Goal: Task Accomplishment & Management: Manage account settings

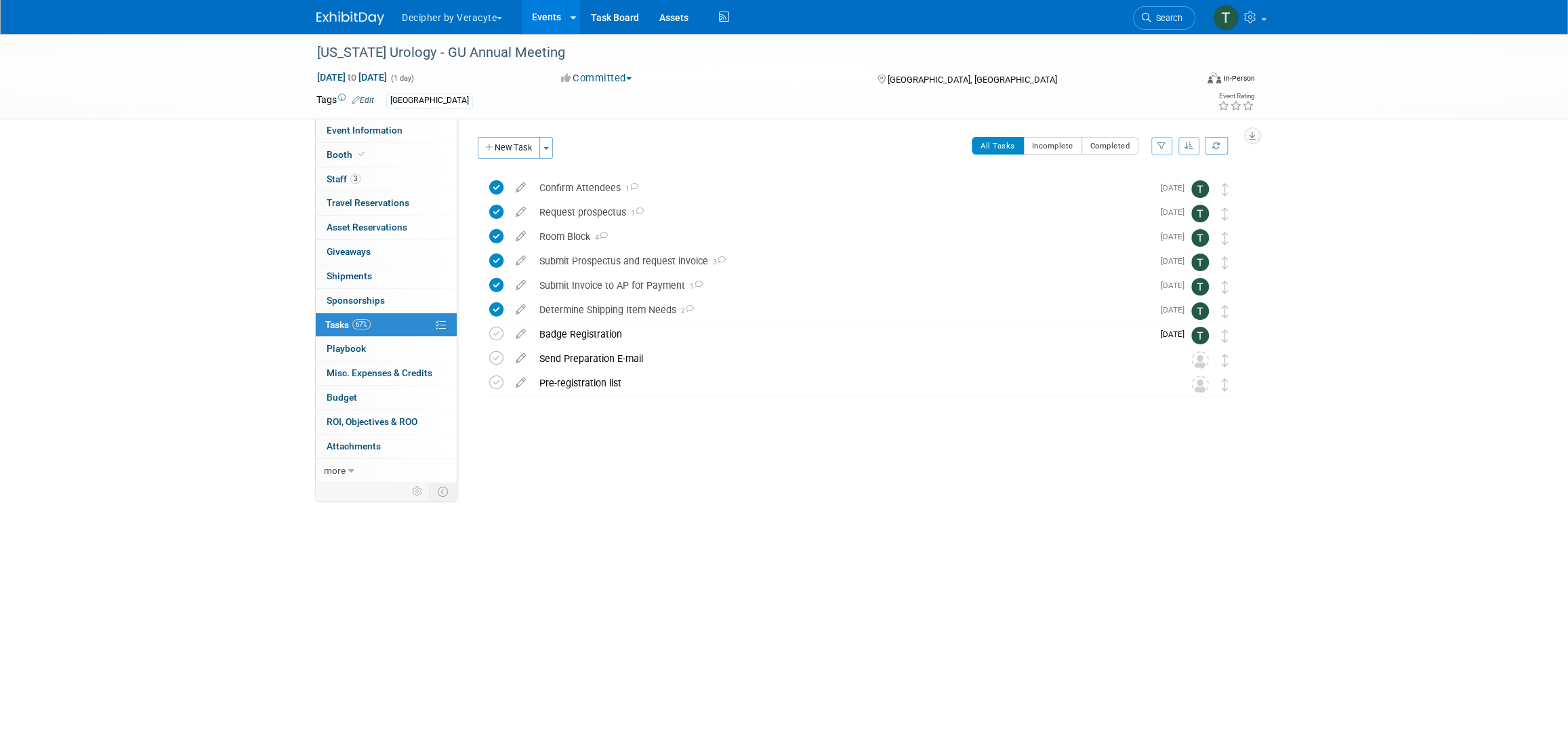
click at [542, 17] on link "Events" at bounding box center [546, 17] width 49 height 34
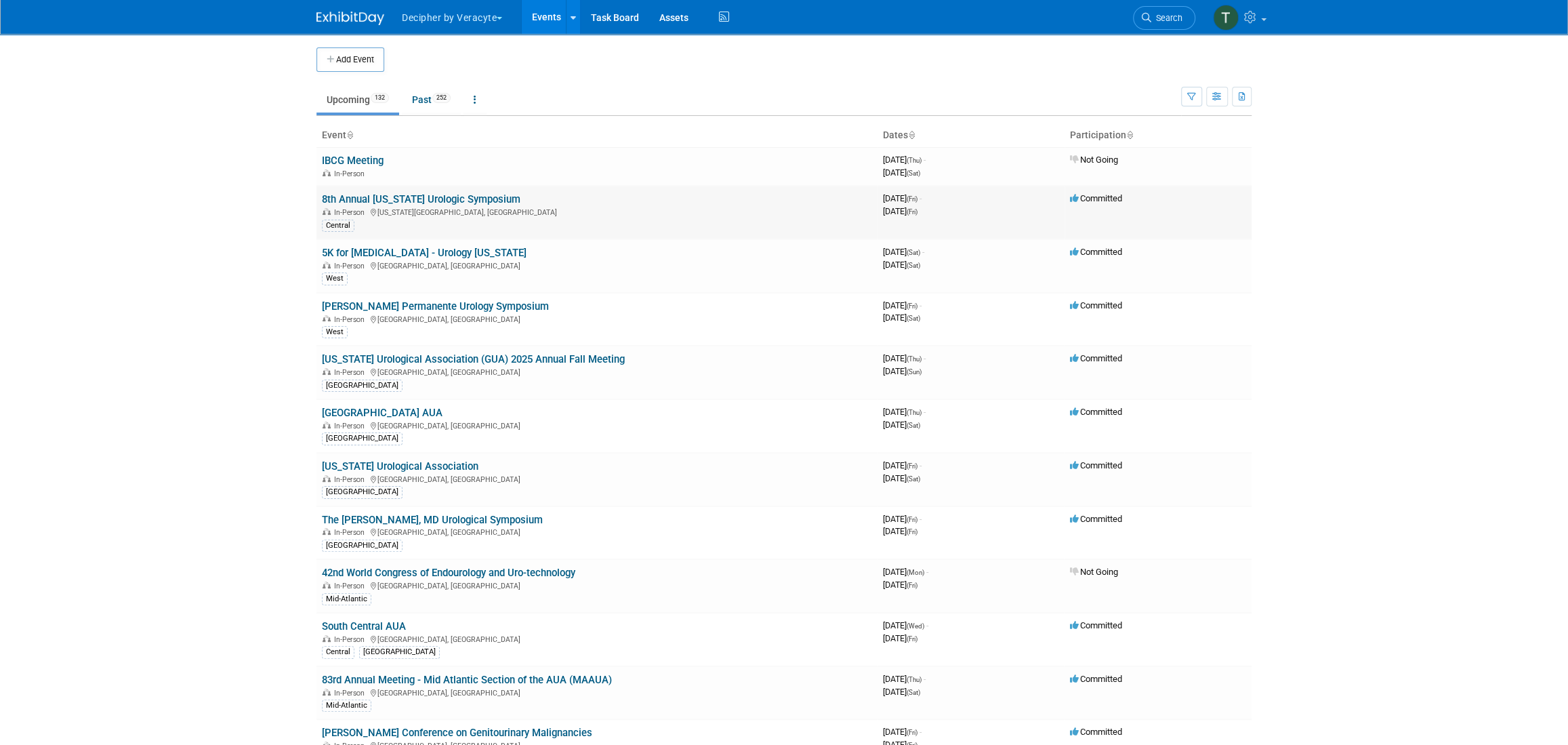
scroll to position [570, 0]
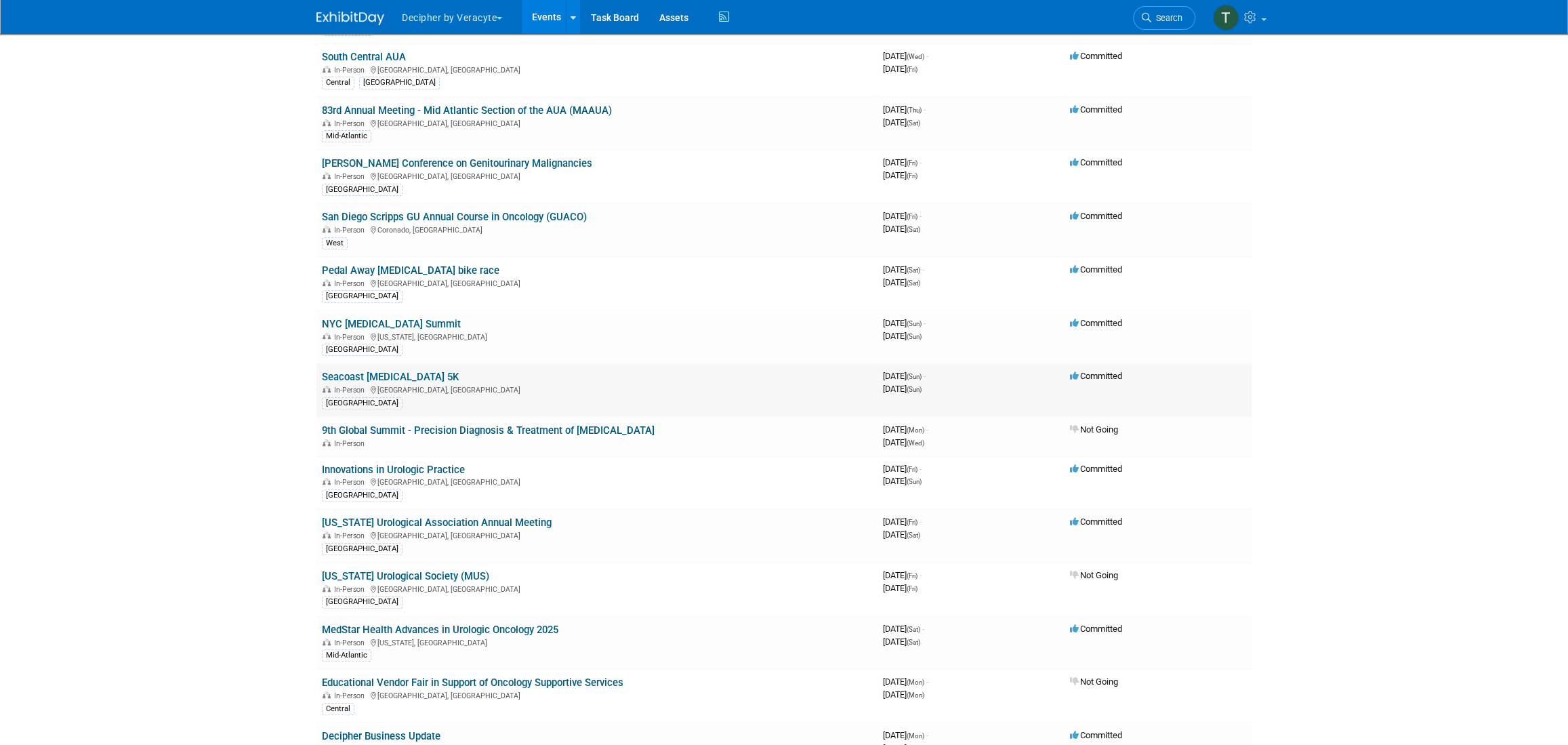
click at [409, 372] on link "Seacoast [MEDICAL_DATA] 5K" at bounding box center [390, 377] width 137 height 12
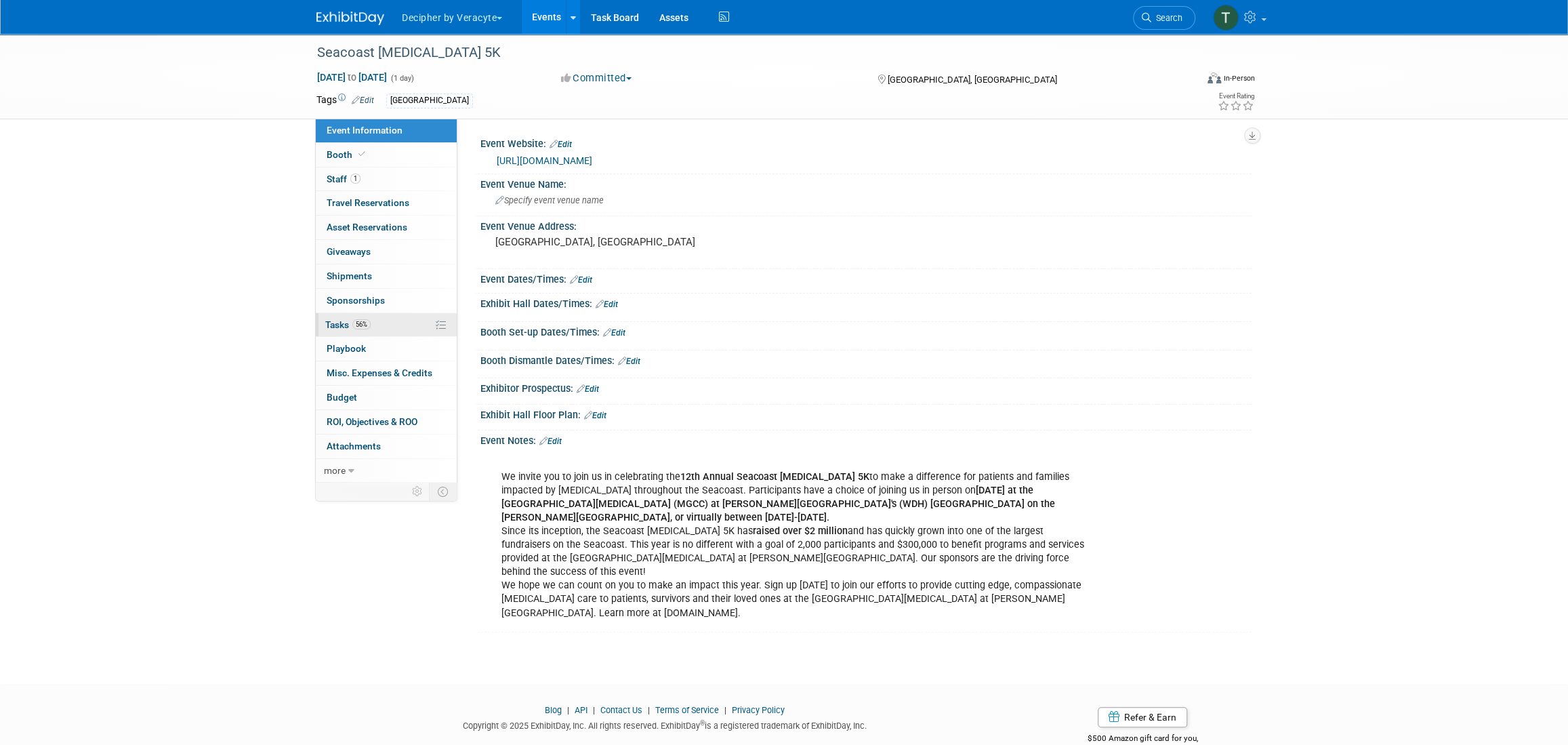
click at [399, 321] on link "56% Tasks 56%" at bounding box center [386, 324] width 141 height 23
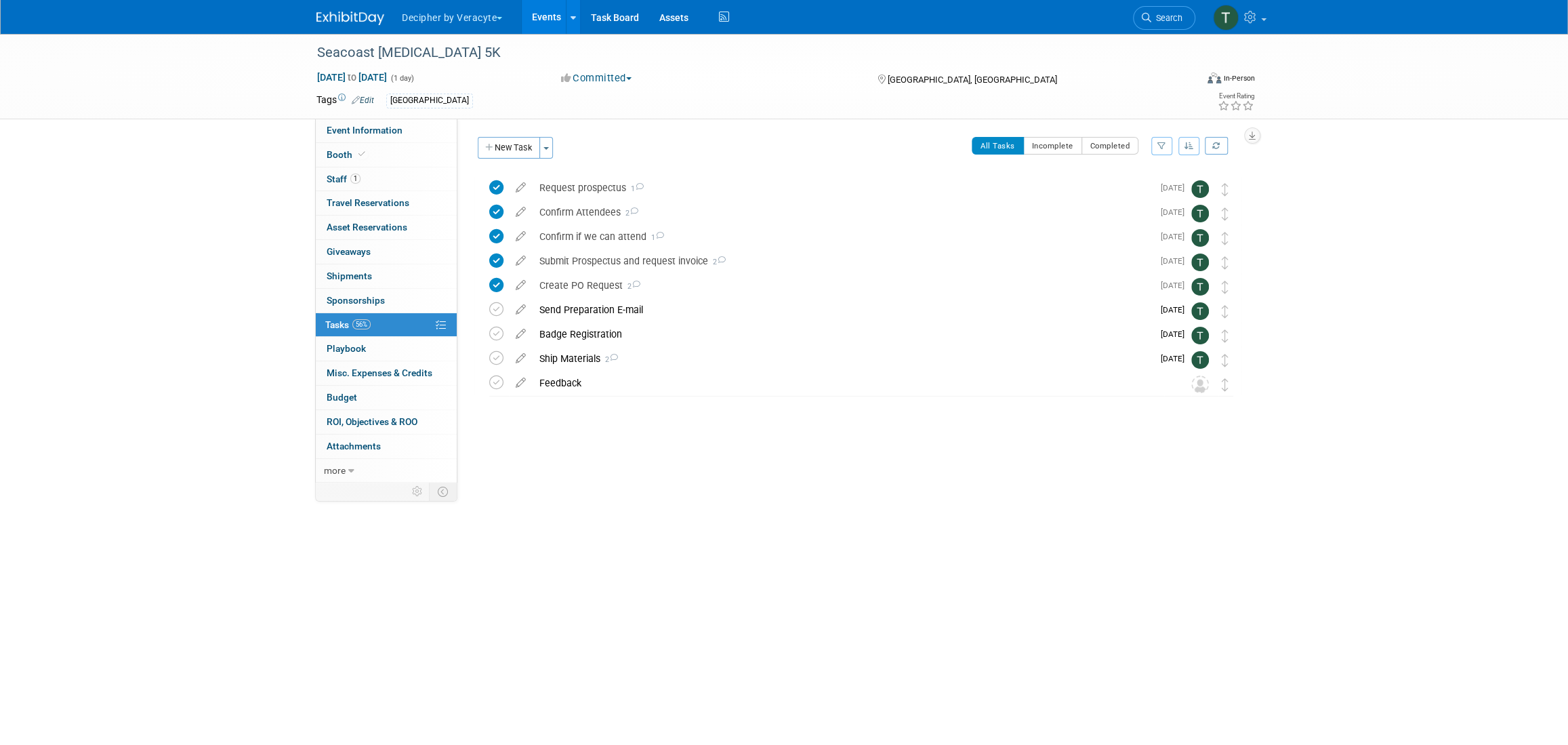
click at [540, 20] on link "Events" at bounding box center [546, 17] width 49 height 34
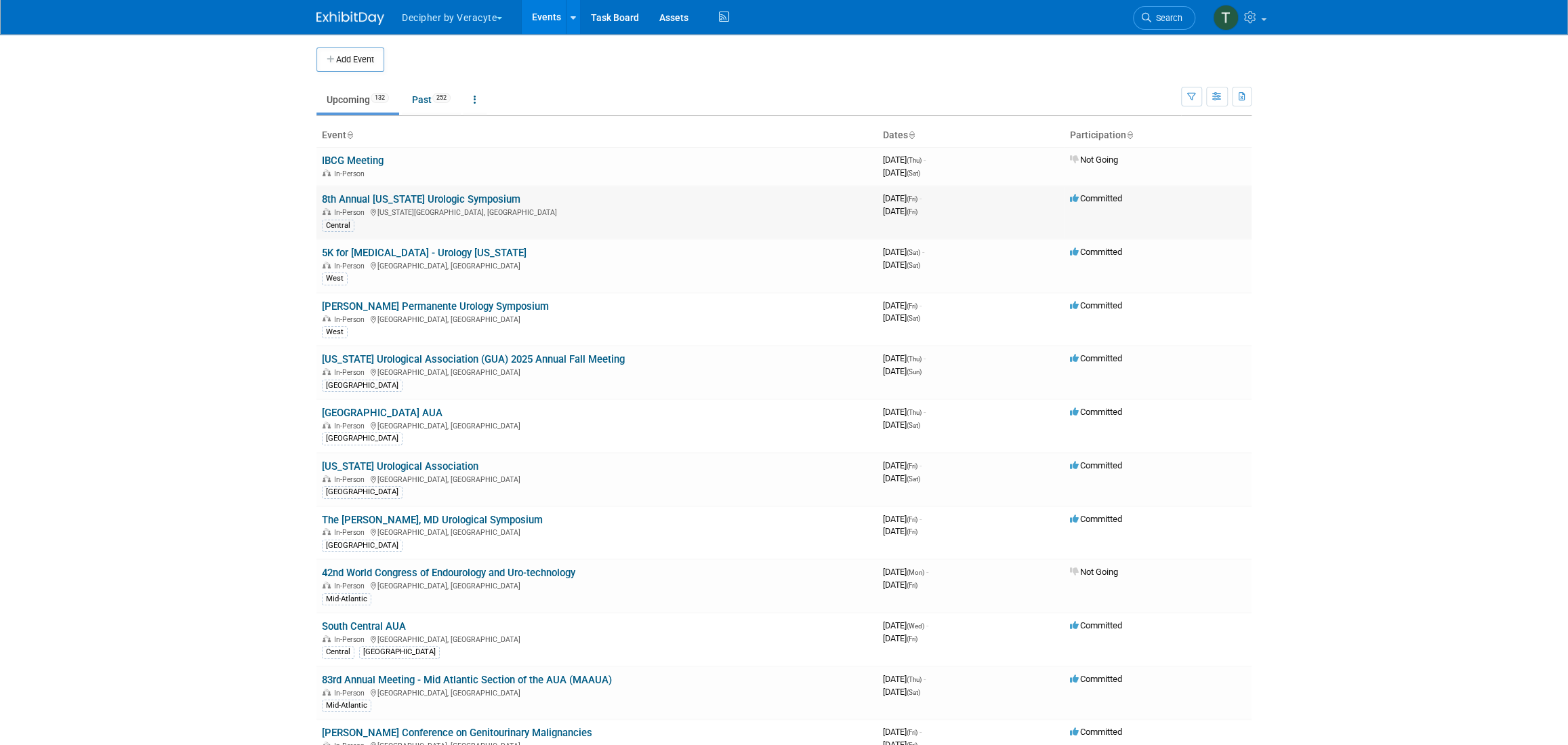
scroll to position [517, 0]
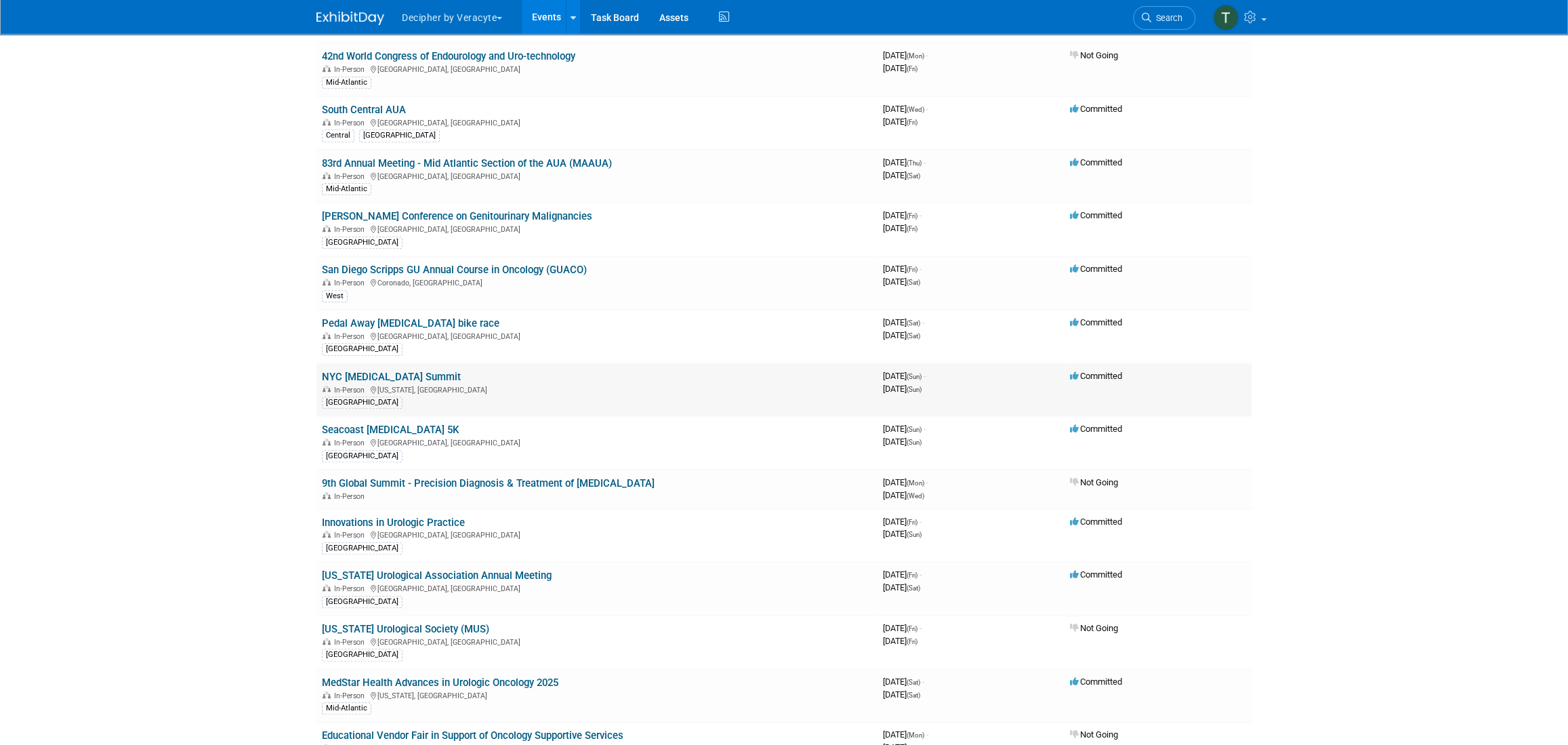
click at [405, 363] on td "NYC Prostate Cancer Summit In-Person New York, NY North East" at bounding box center [597, 390] width 561 height 54
click at [403, 390] on div "In-Person New York, NY" at bounding box center [597, 389] width 550 height 11
click at [418, 371] on link "NYC [MEDICAL_DATA] Summit" at bounding box center [391, 377] width 139 height 12
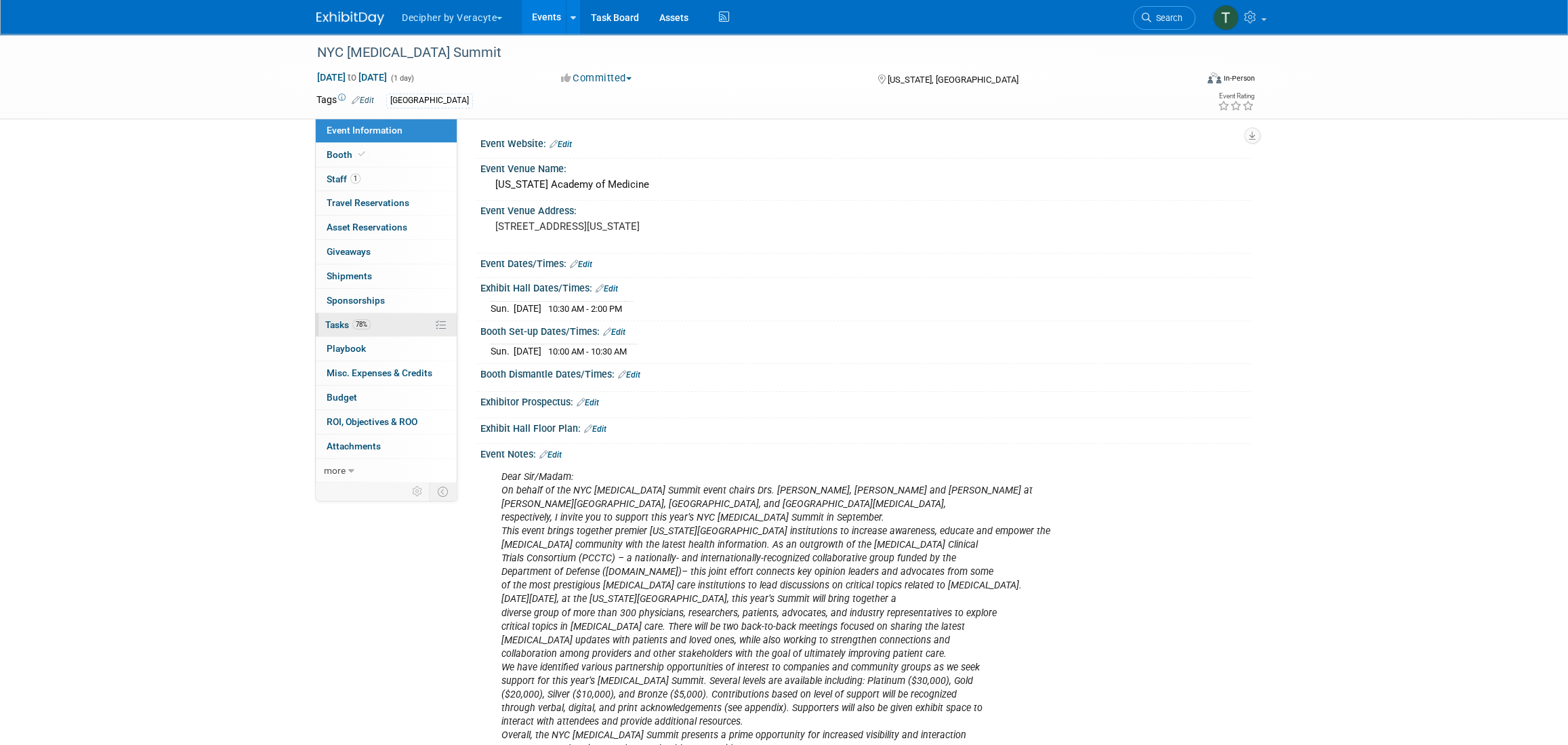
click at [413, 317] on link "78% Tasks 78%" at bounding box center [386, 324] width 141 height 23
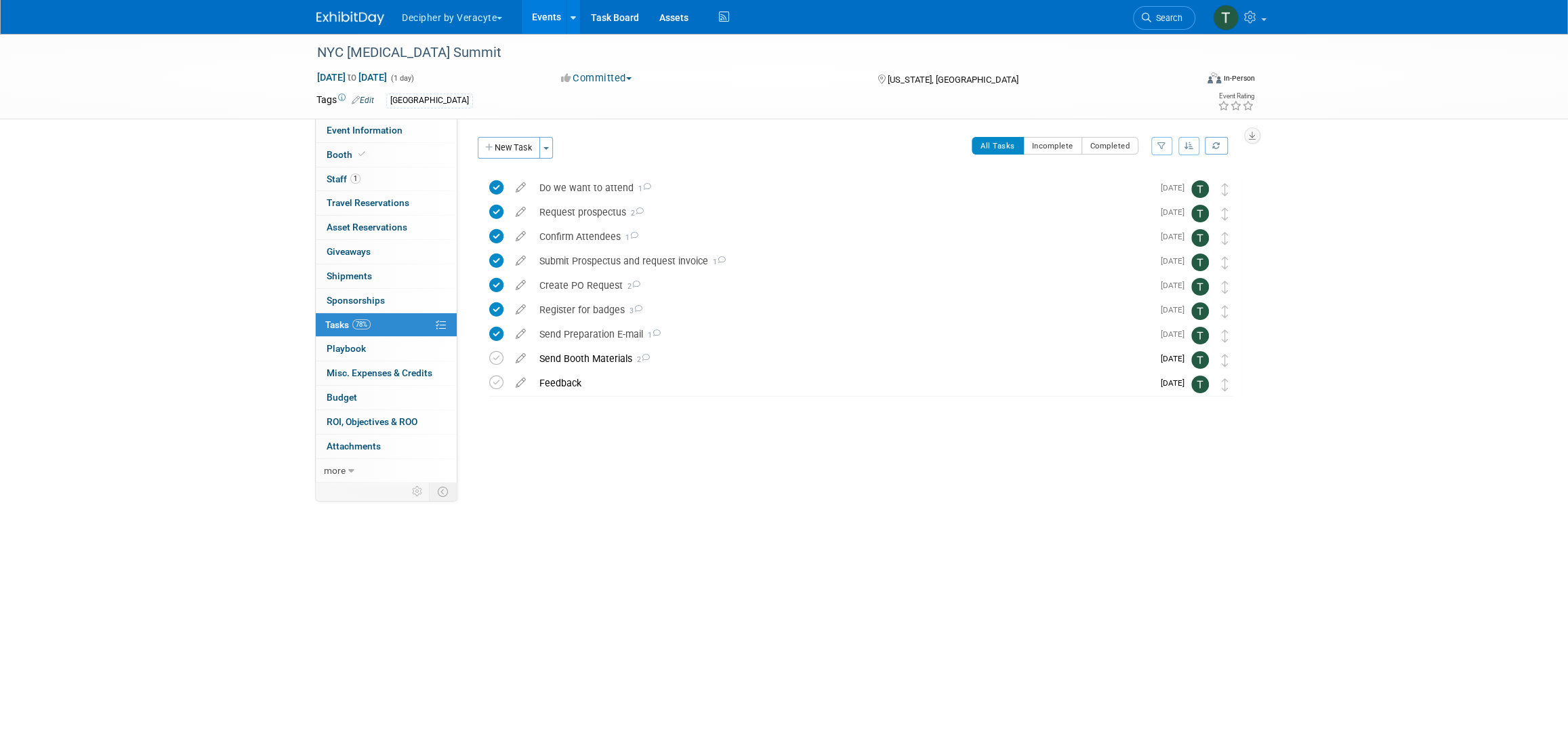
click at [539, 11] on link "Events" at bounding box center [546, 17] width 49 height 34
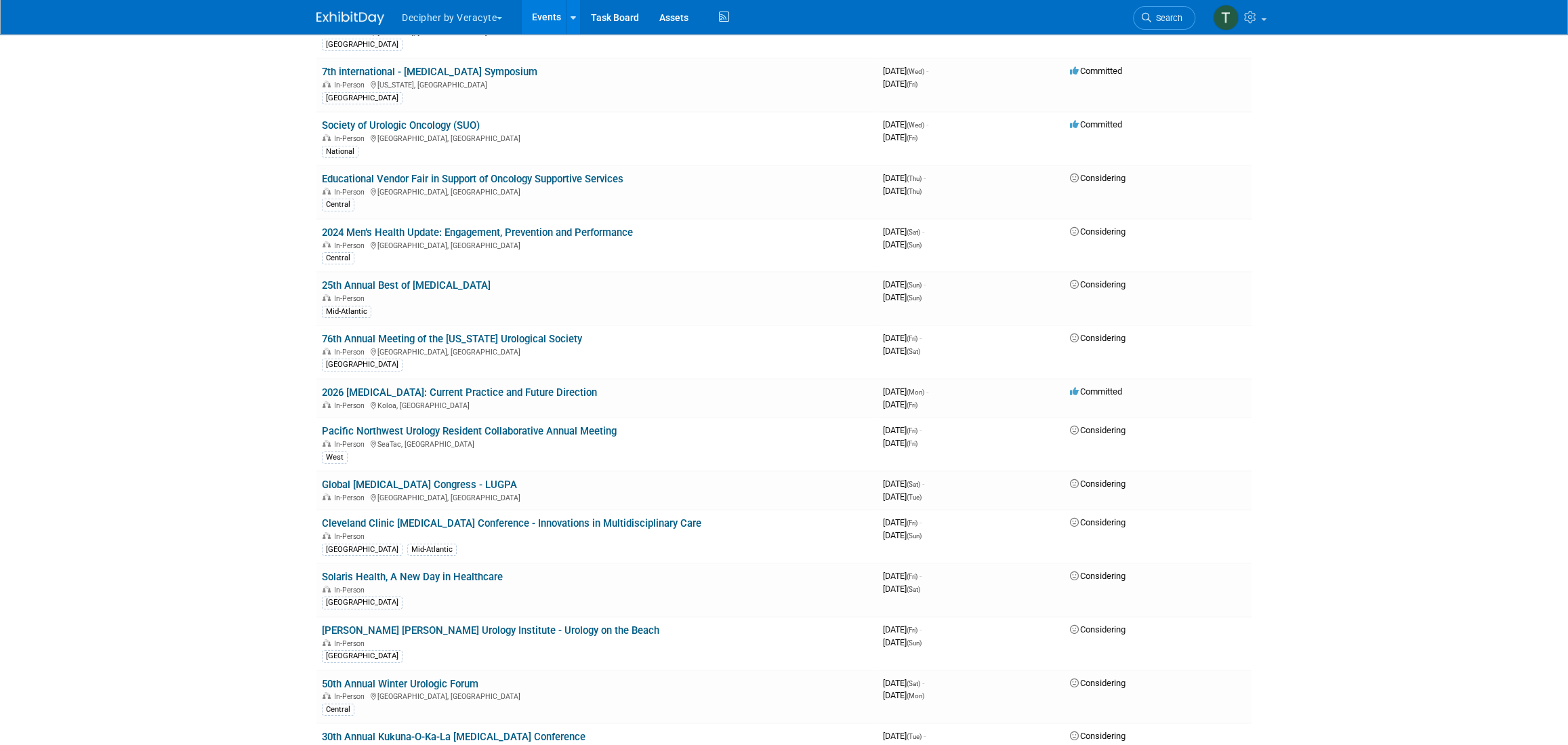
scroll to position [3999, 0]
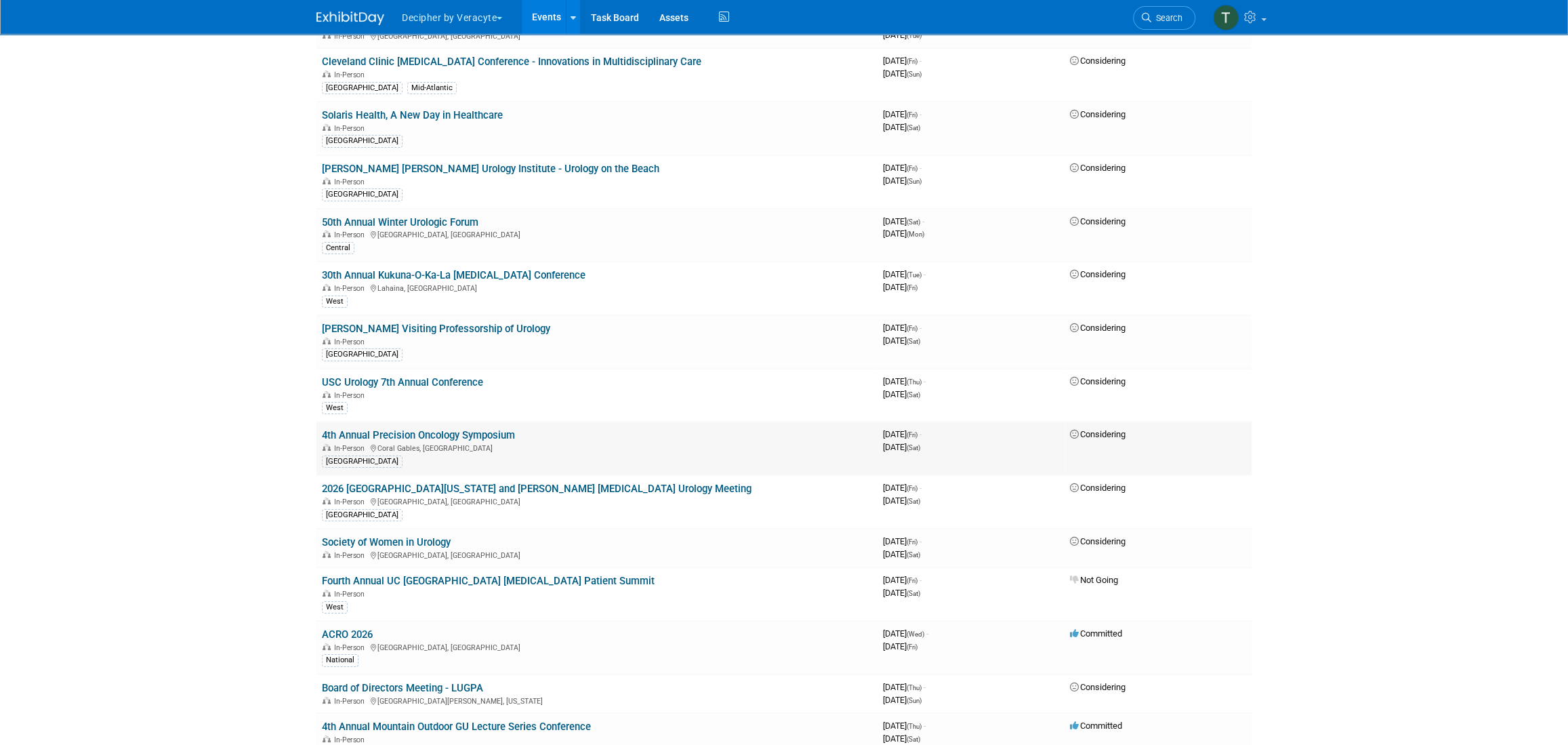
click at [424, 429] on link "4th Annual Precision Oncology Symposium" at bounding box center [418, 435] width 193 height 12
click at [542, 20] on link "Events" at bounding box center [546, 17] width 49 height 34
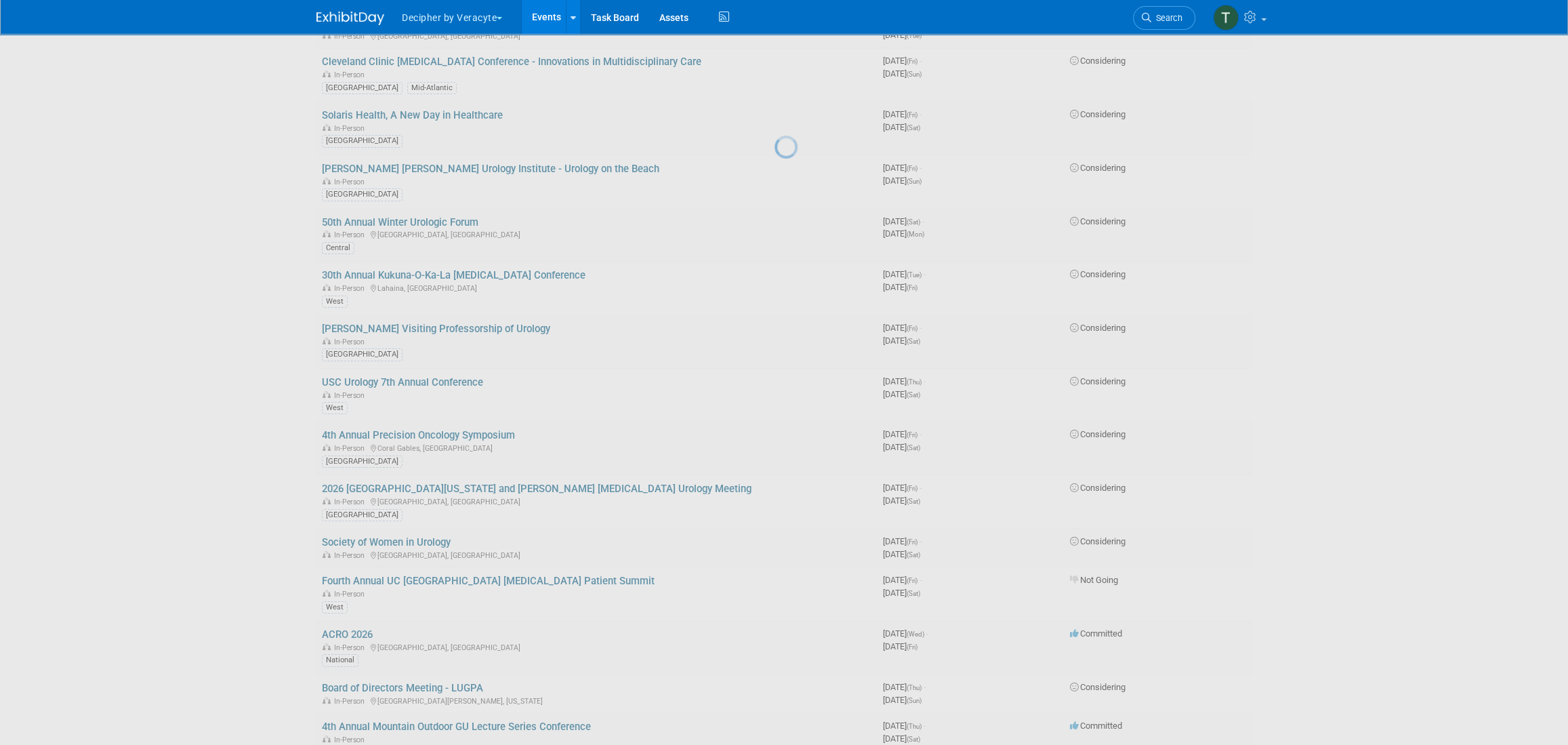
click at [542, 20] on link "Events" at bounding box center [546, 17] width 49 height 34
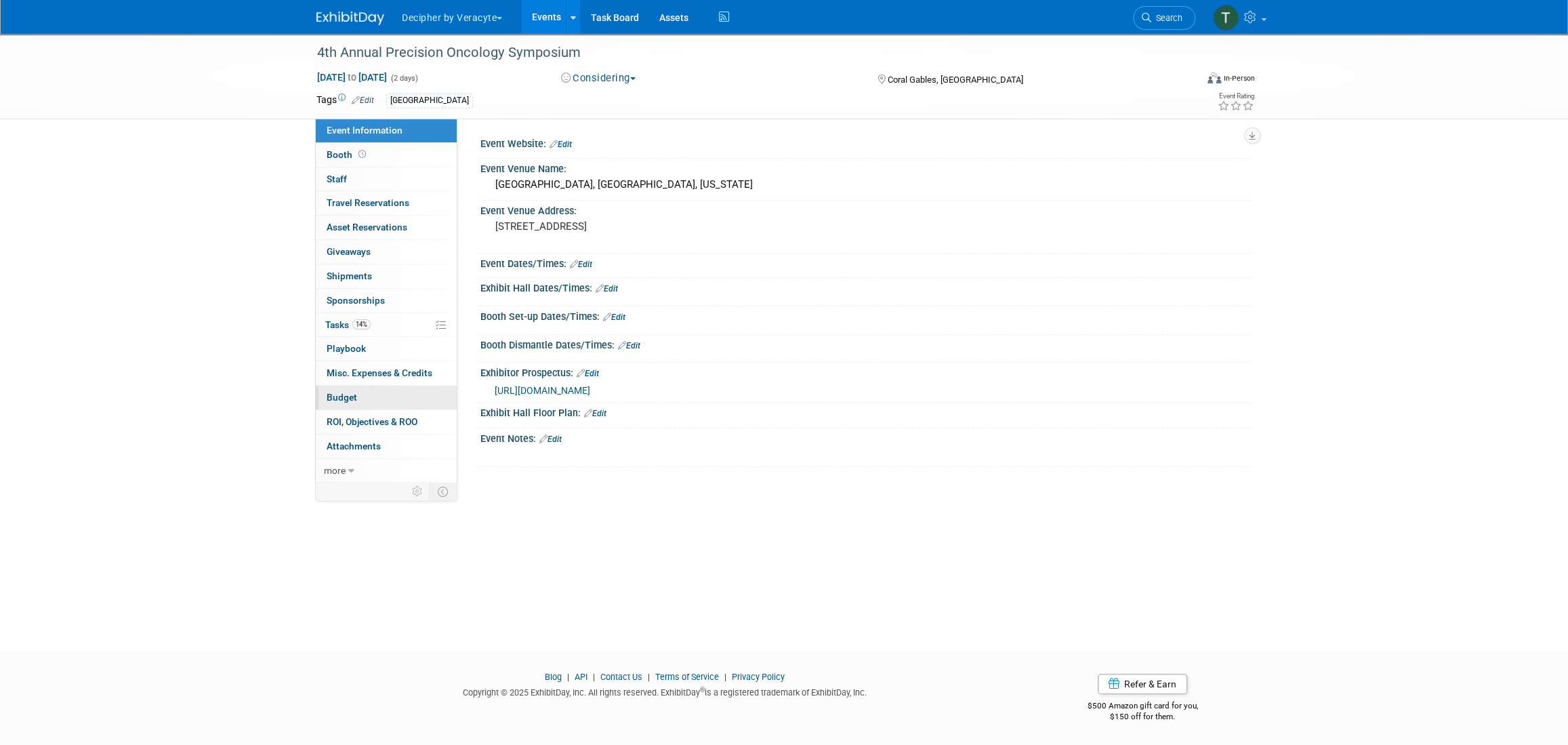
click at [387, 394] on link "Budget" at bounding box center [386, 397] width 141 height 23
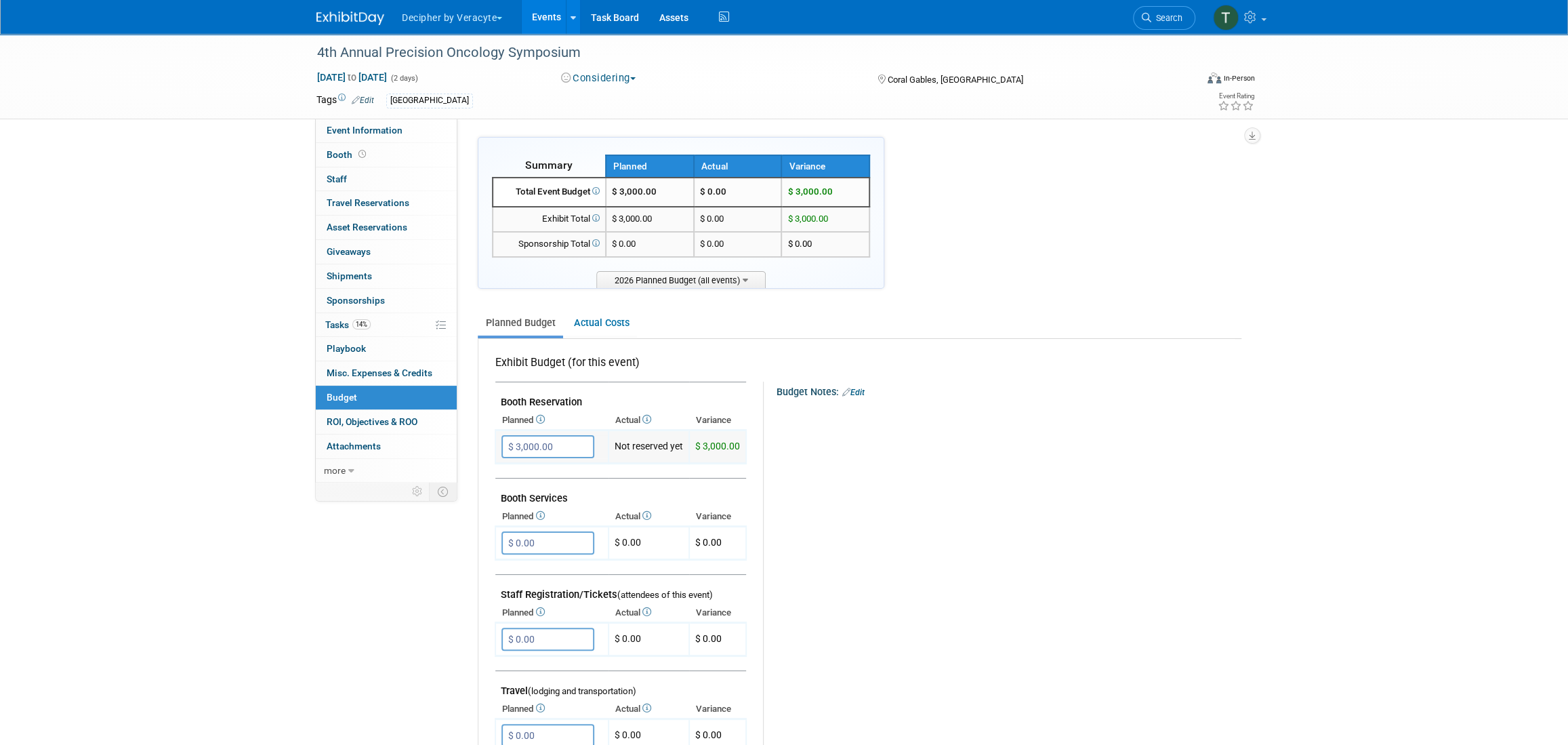
click at [523, 446] on input "$ 3,000.00" at bounding box center [548, 447] width 93 height 23
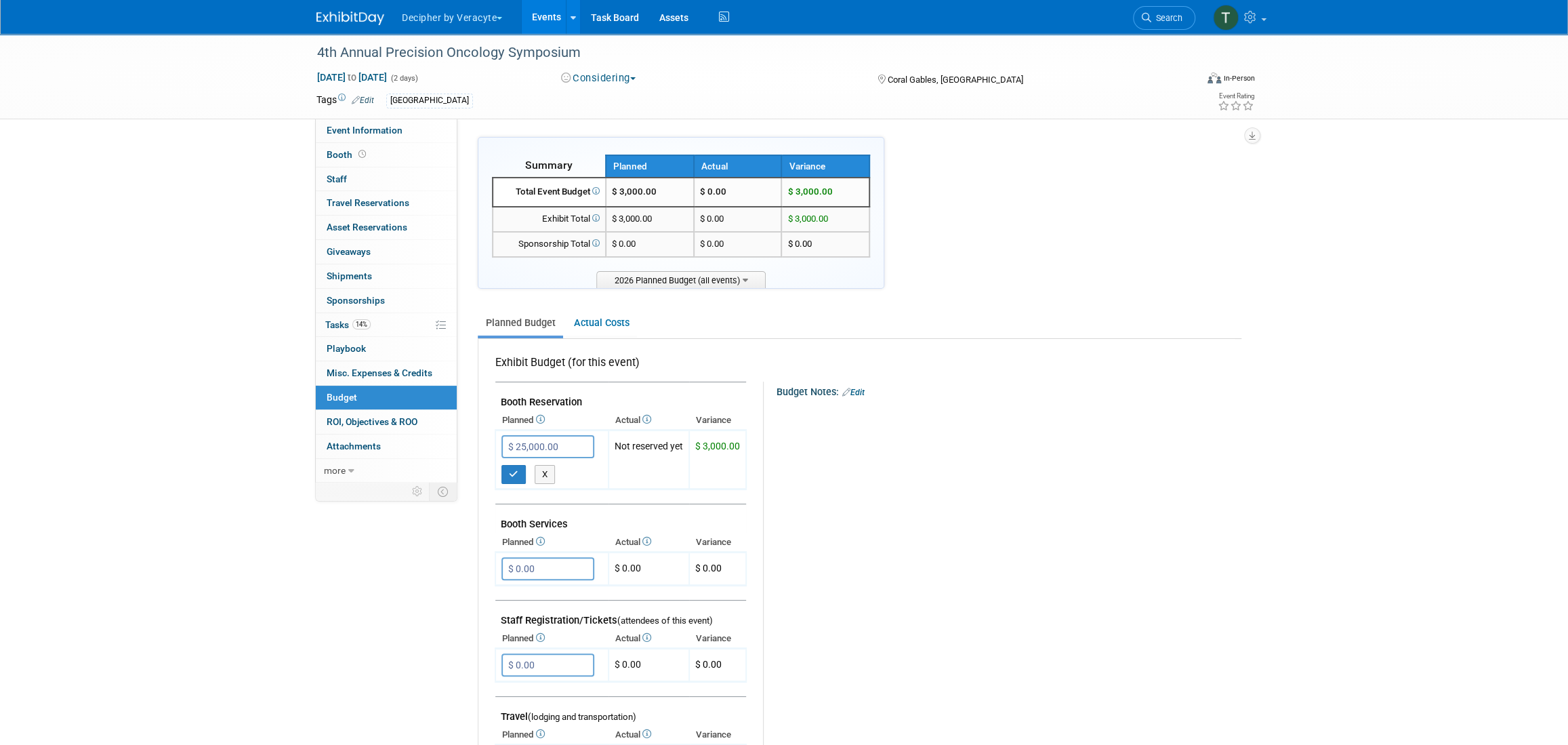
click at [699, 504] on td "Booth Services" at bounding box center [621, 518] width 251 height 29
click at [975, 511] on div "Budget Notes: Edit X" at bounding box center [996, 733] width 467 height 703
click at [529, 435] on input "$ 25,000.00" at bounding box center [548, 447] width 93 height 23
type input "$ 25,000.00"
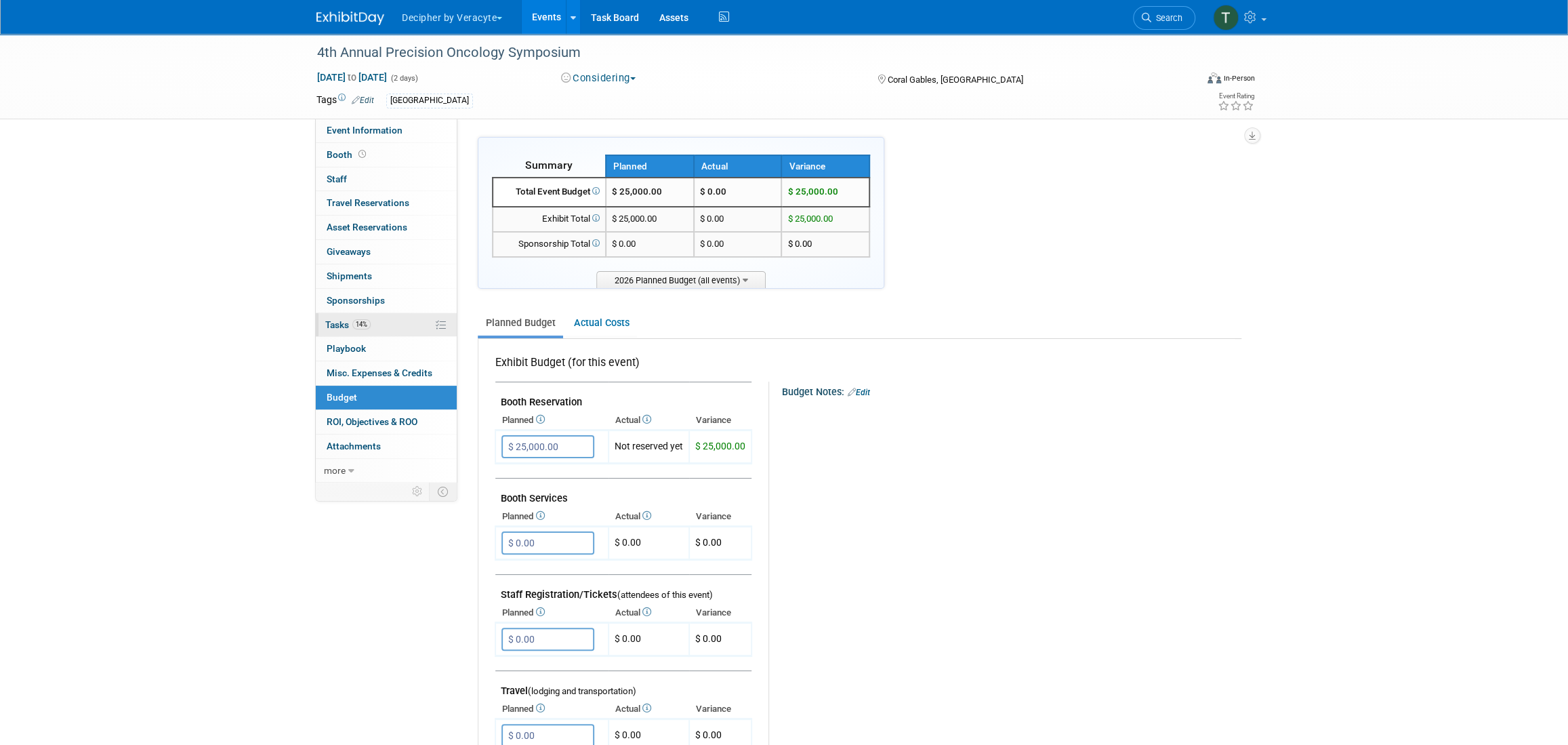
click at [377, 321] on link "14% Tasks 14%" at bounding box center [386, 324] width 141 height 23
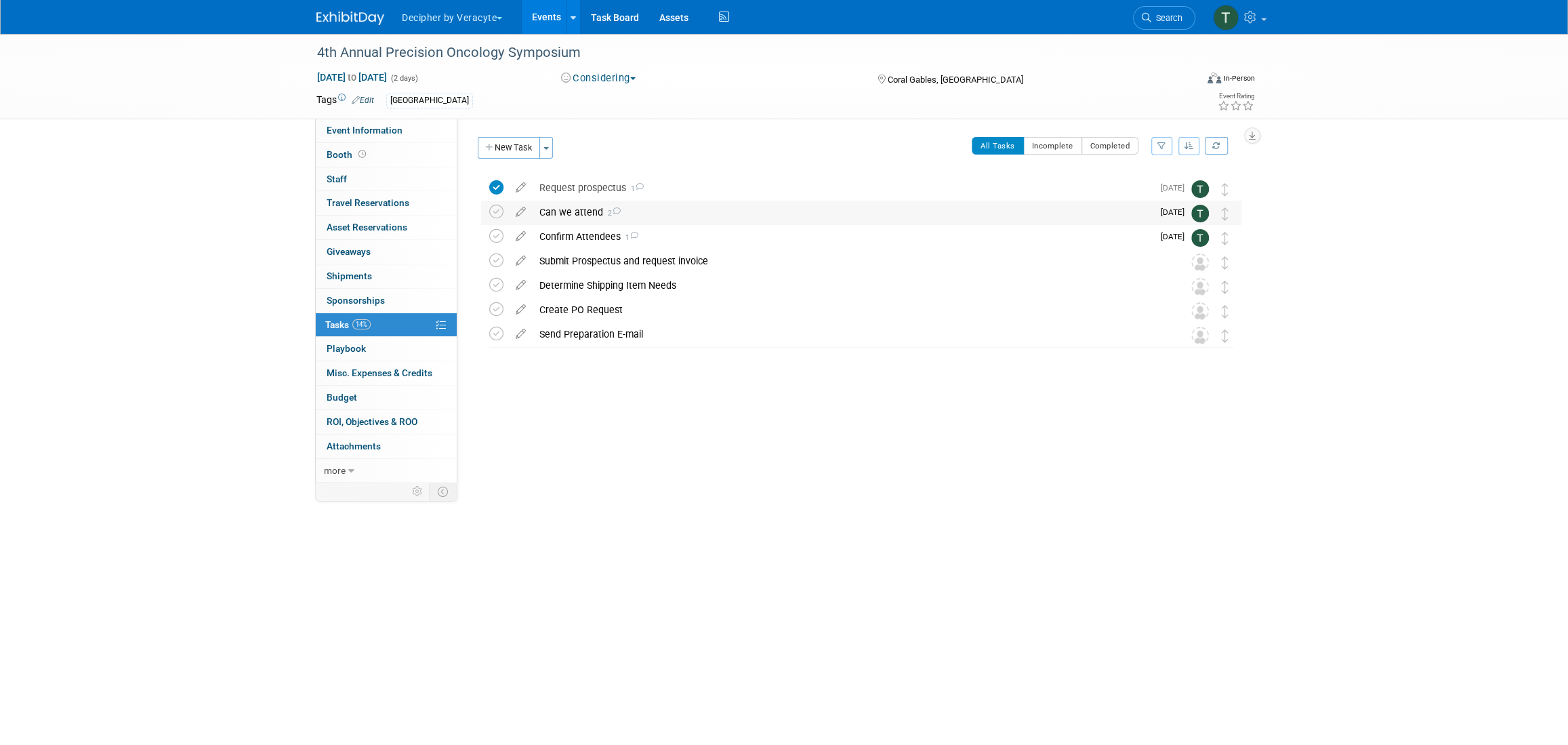
click at [585, 214] on div "Can we attend 2" at bounding box center [842, 212] width 620 height 23
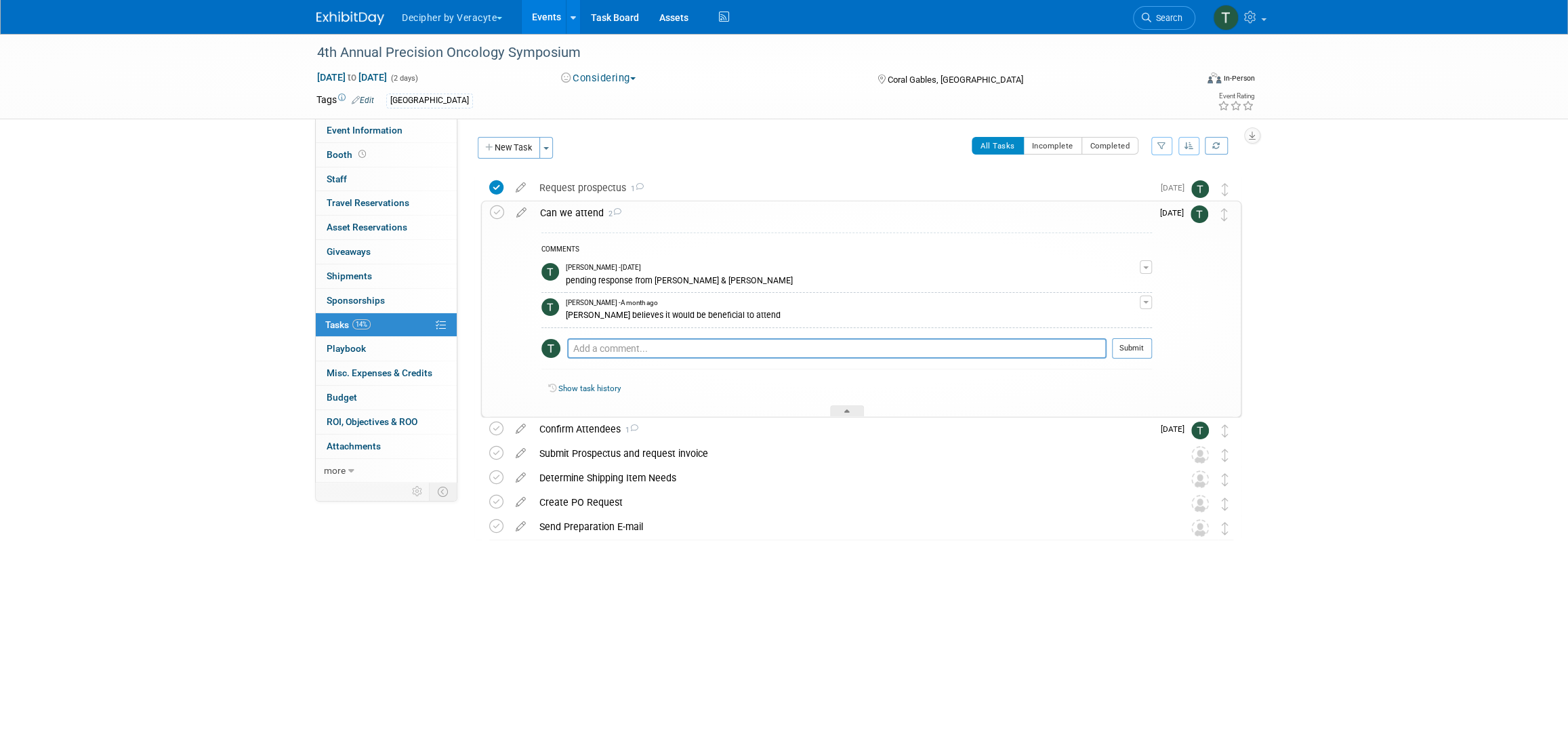
click at [585, 214] on div "Can we attend 2" at bounding box center [842, 212] width 619 height 23
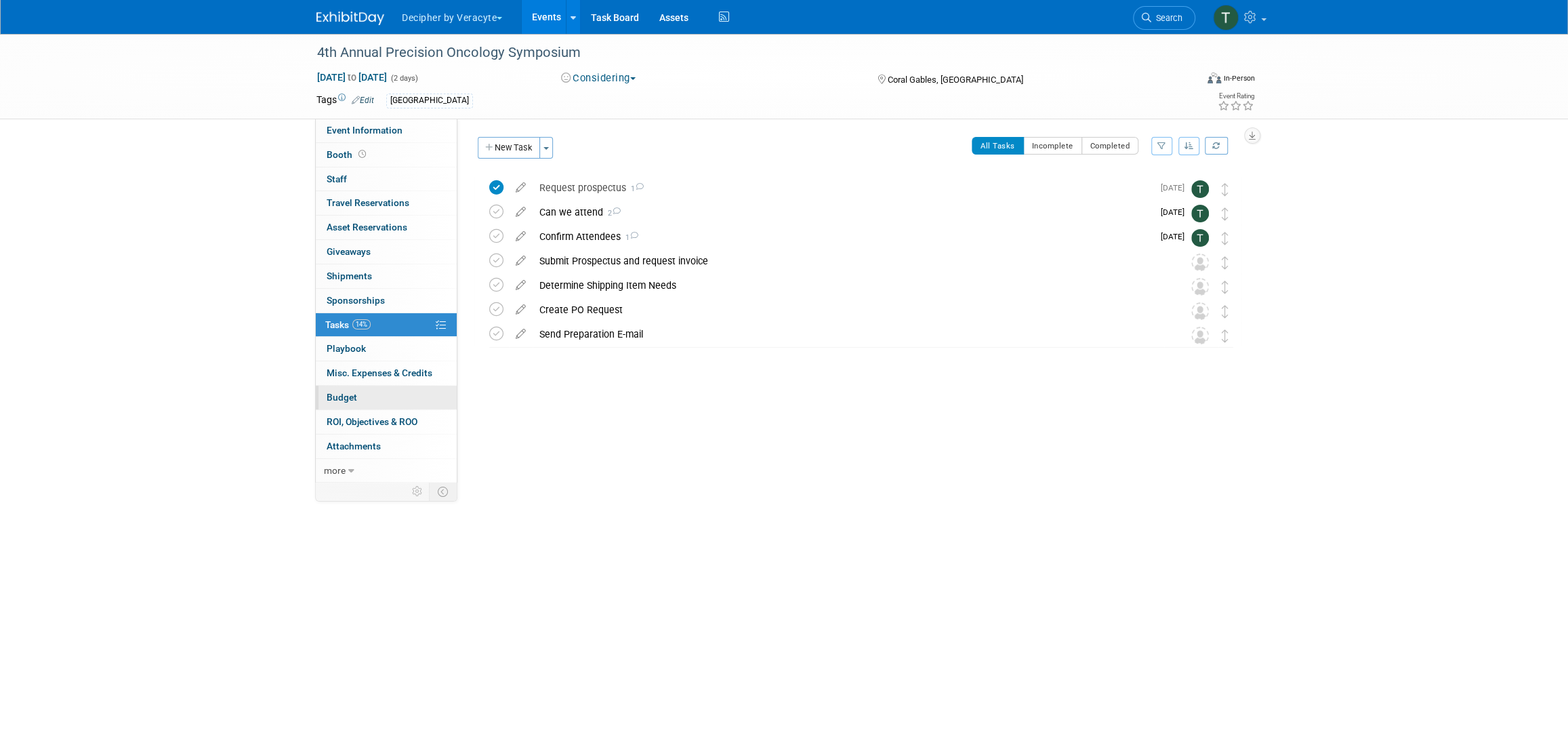
click at [366, 397] on link "Budget" at bounding box center [386, 397] width 141 height 23
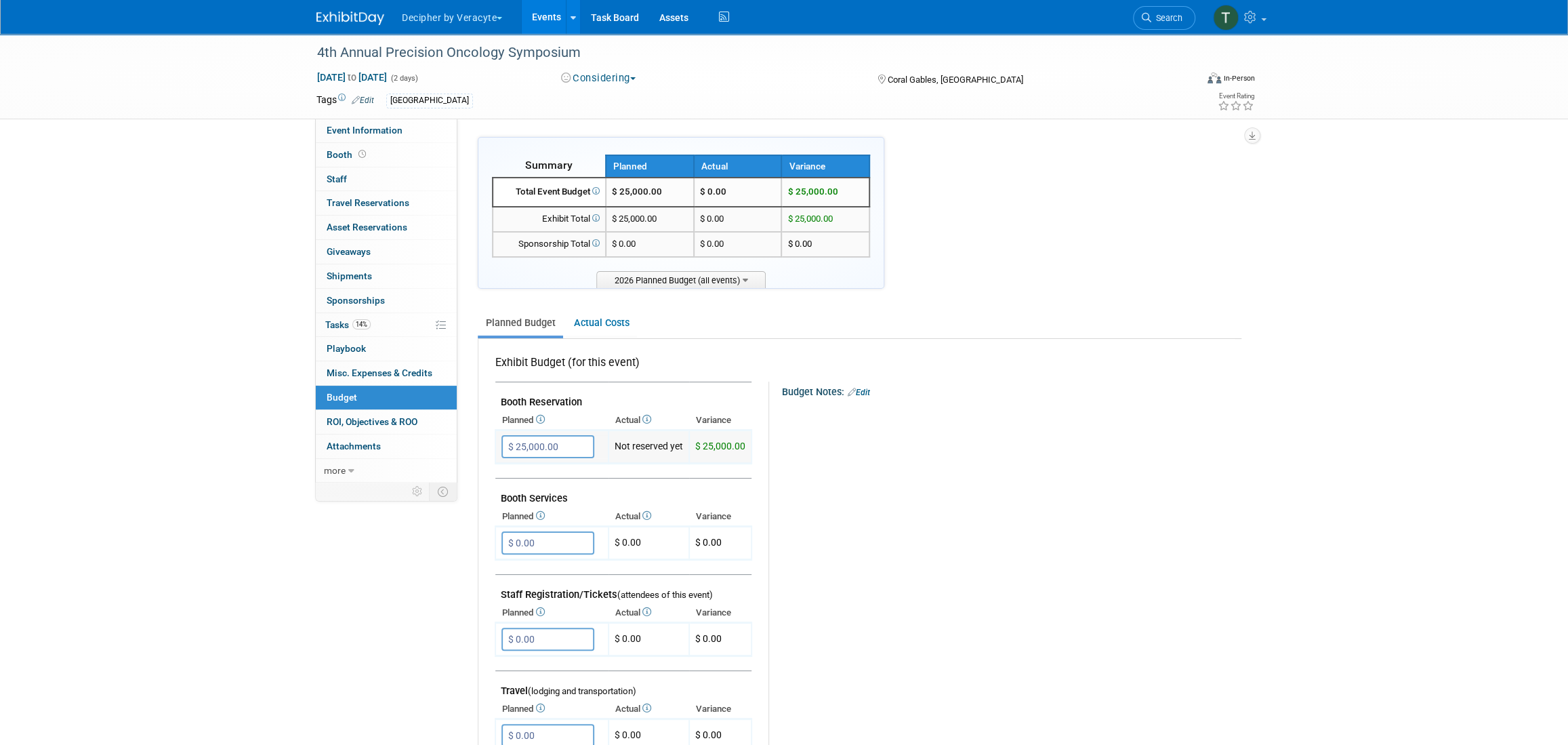
click at [547, 442] on input "$ 25,000.00" at bounding box center [548, 447] width 93 height 23
click at [528, 447] on input "$ 300.00" at bounding box center [548, 447] width 93 height 23
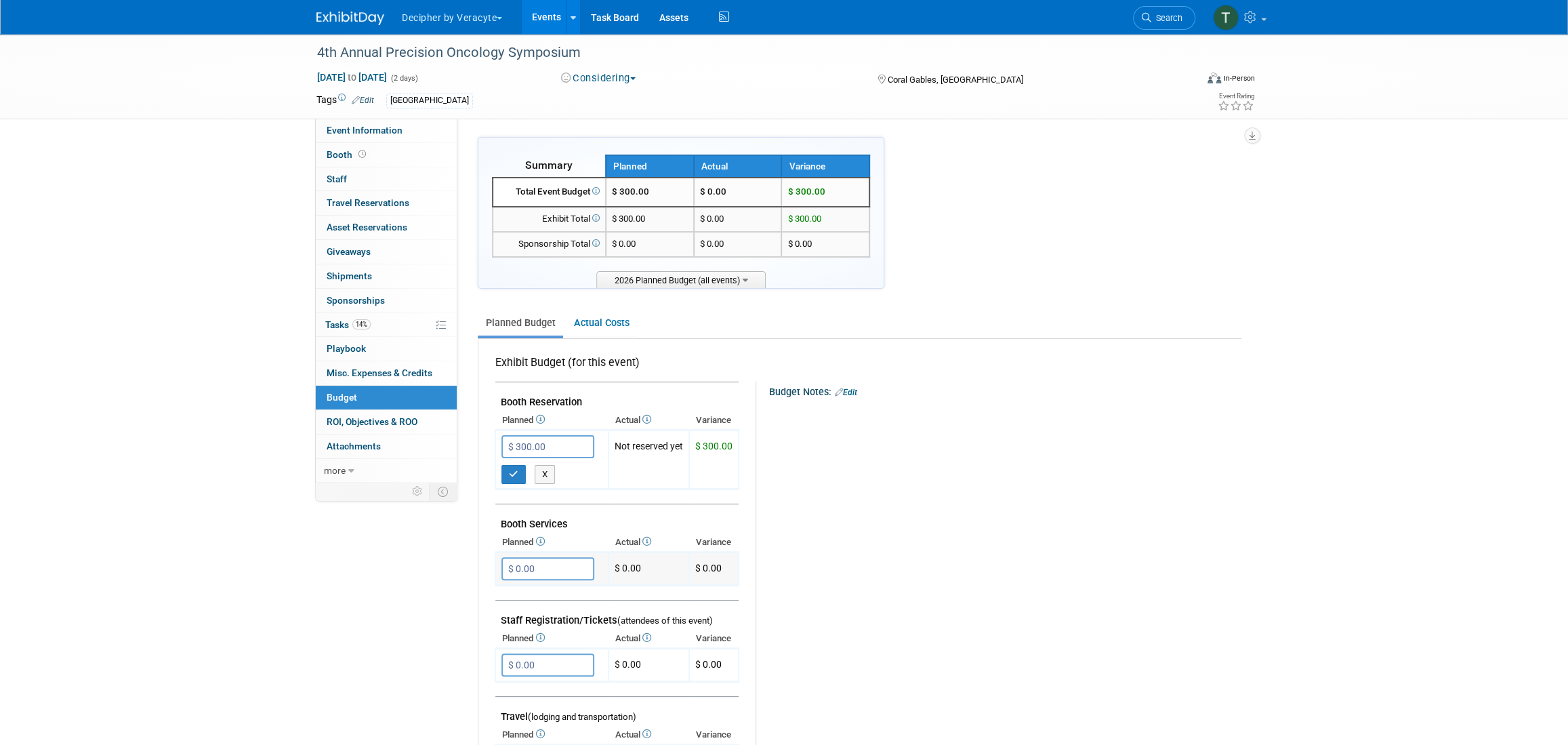
type input "$ 3,000.00"
click at [516, 470] on icon "button" at bounding box center [514, 475] width 10 height 9
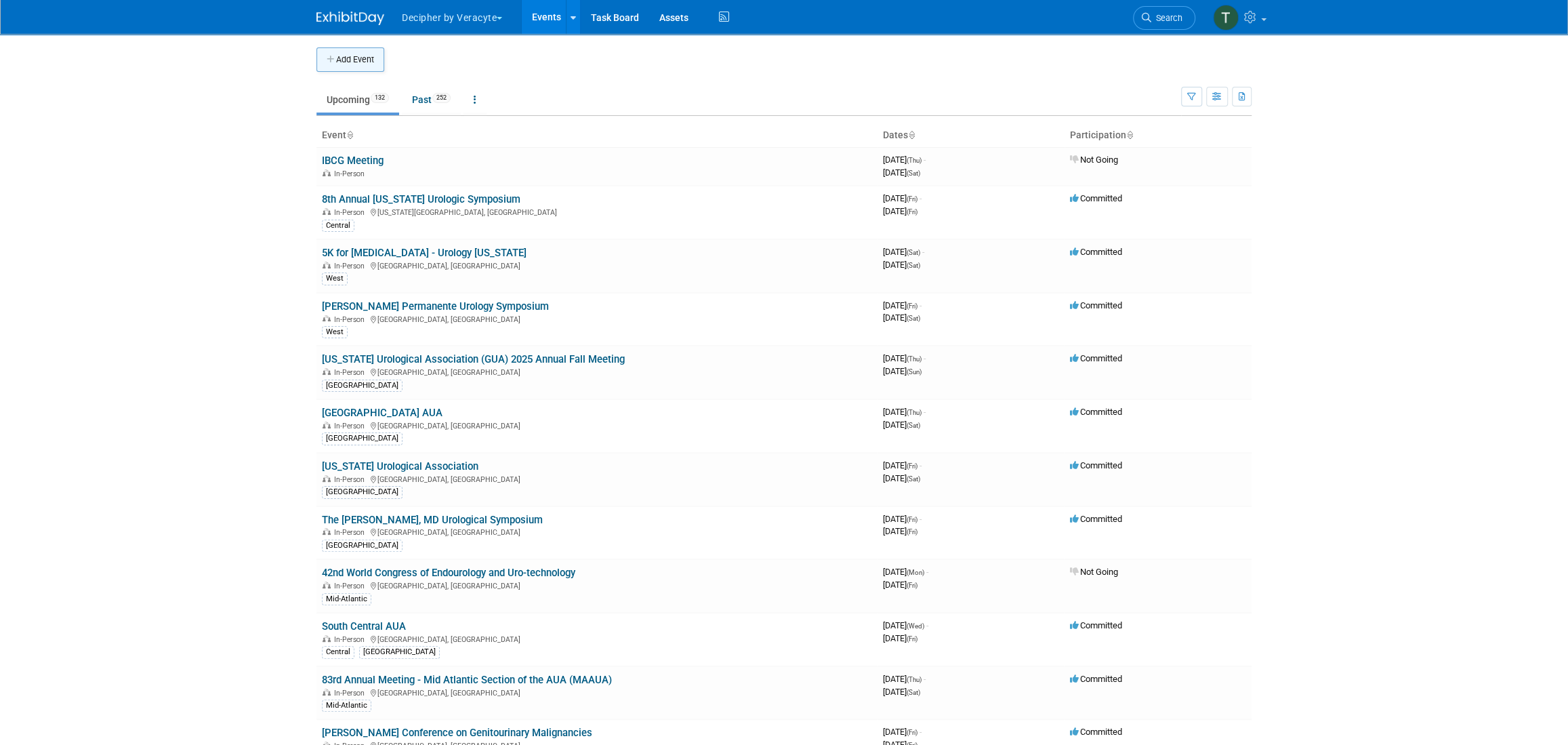
click at [352, 57] on button "Add Event" at bounding box center [350, 60] width 68 height 24
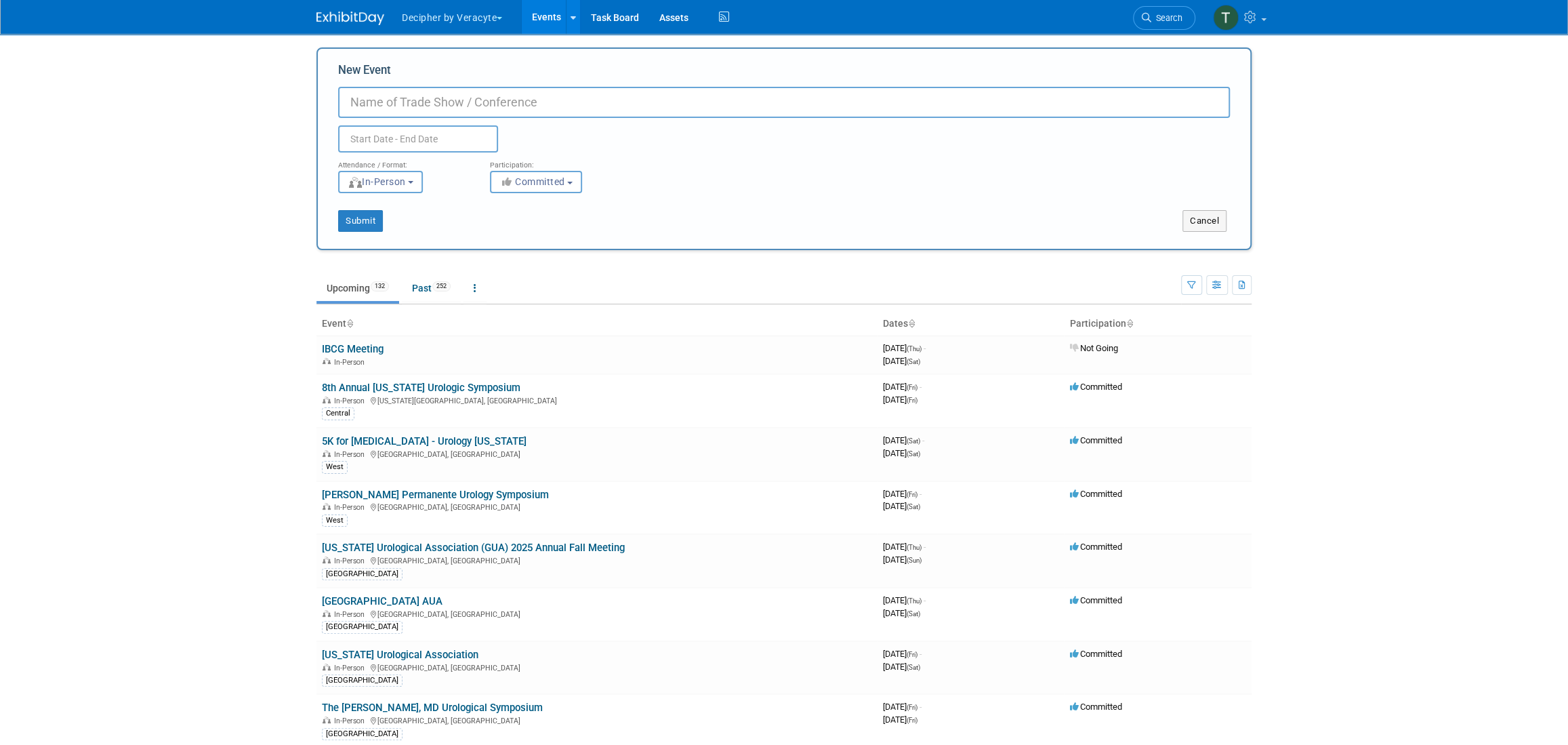
paste input "Fourth Annual UC [GEOGRAPHIC_DATA] [MEDICAL_DATA] Patient Summit"
drag, startPoint x: 390, startPoint y: 106, endPoint x: 301, endPoint y: 107, distance: 89.0
click at [301, 107] on body "Decipher by Veracyte Explore: My Workspaces 2 Go to Workspace: Corporate Events…" at bounding box center [784, 372] width 1568 height 745
type input "4th Annual UC [GEOGRAPHIC_DATA] [MEDICAL_DATA] Patient Summit"
click at [405, 134] on input "text" at bounding box center [418, 139] width 160 height 27
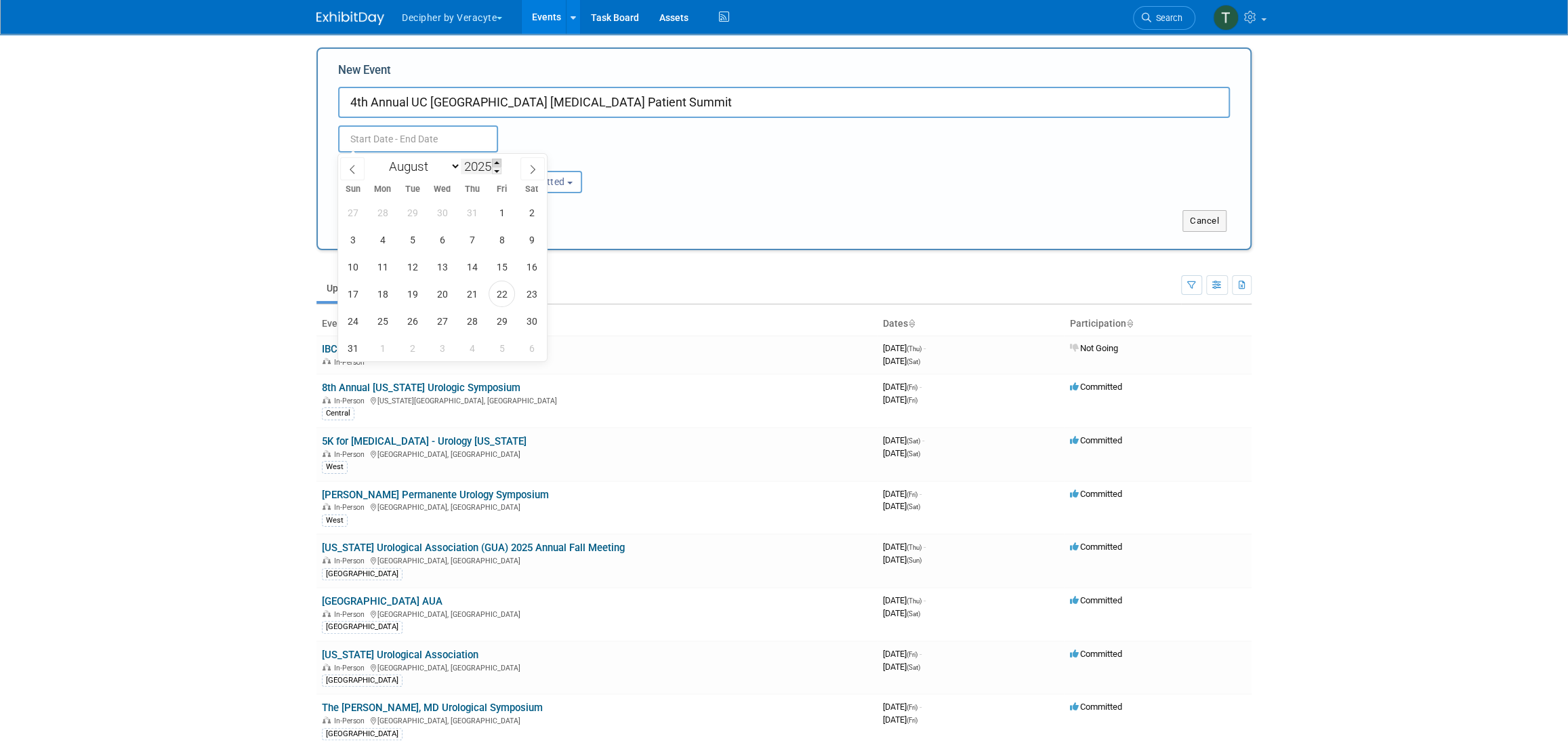
click at [497, 160] on span at bounding box center [496, 162] width 10 height 8
type input "2026"
click at [536, 166] on icon at bounding box center [532, 169] width 10 height 10
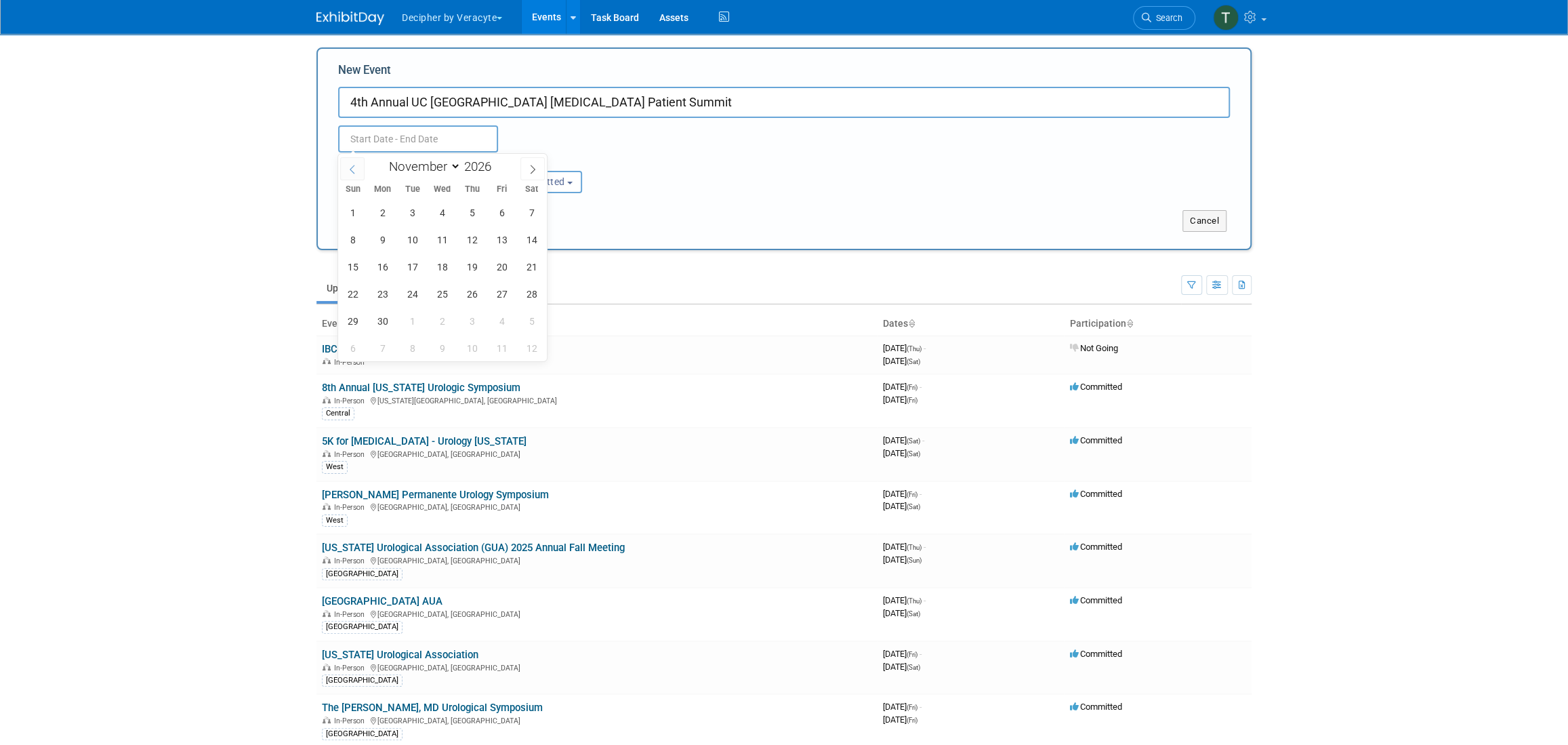
click at [355, 172] on icon at bounding box center [352, 169] width 10 height 10
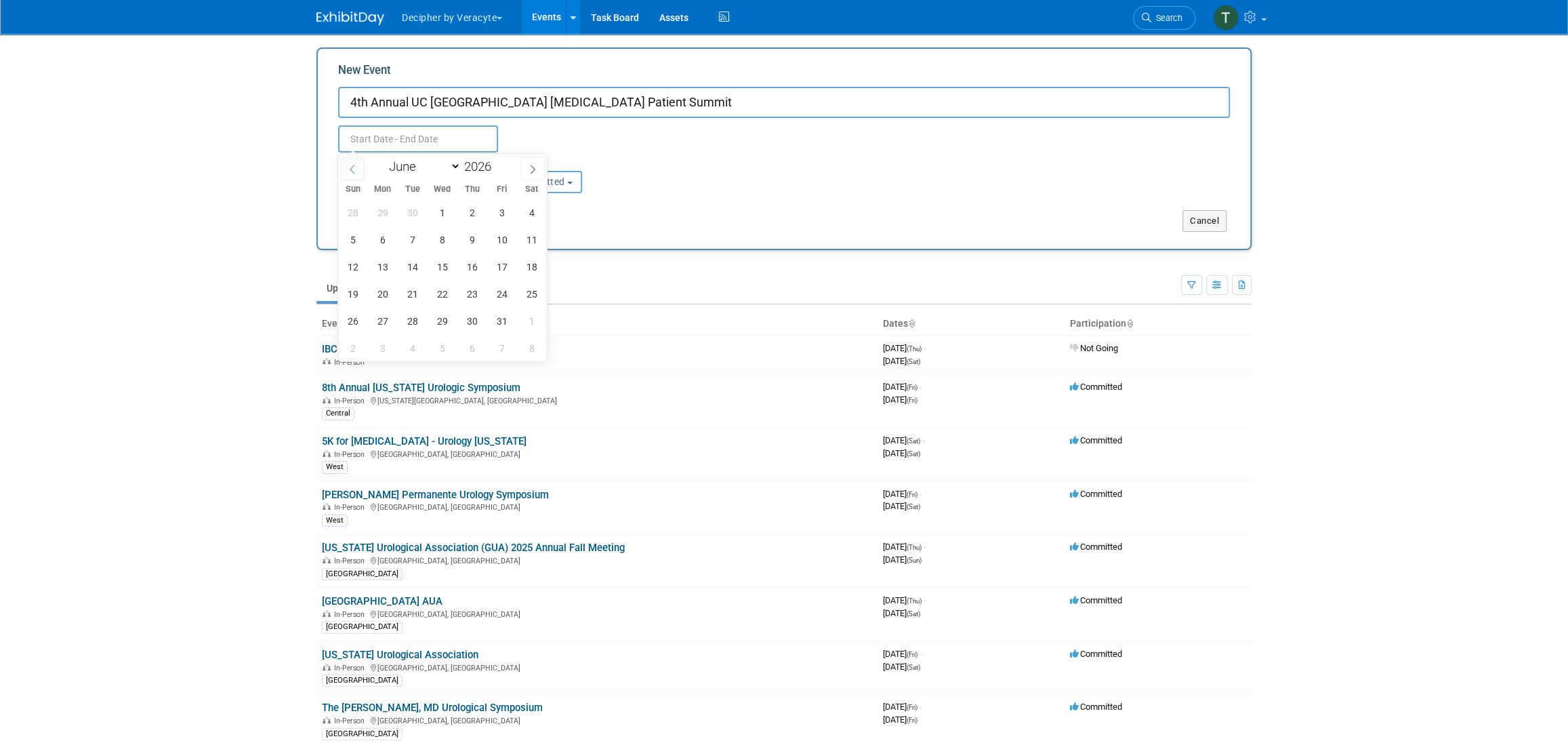
click at [355, 172] on icon at bounding box center [352, 169] width 10 height 10
click at [356, 172] on icon at bounding box center [352, 169] width 10 height 10
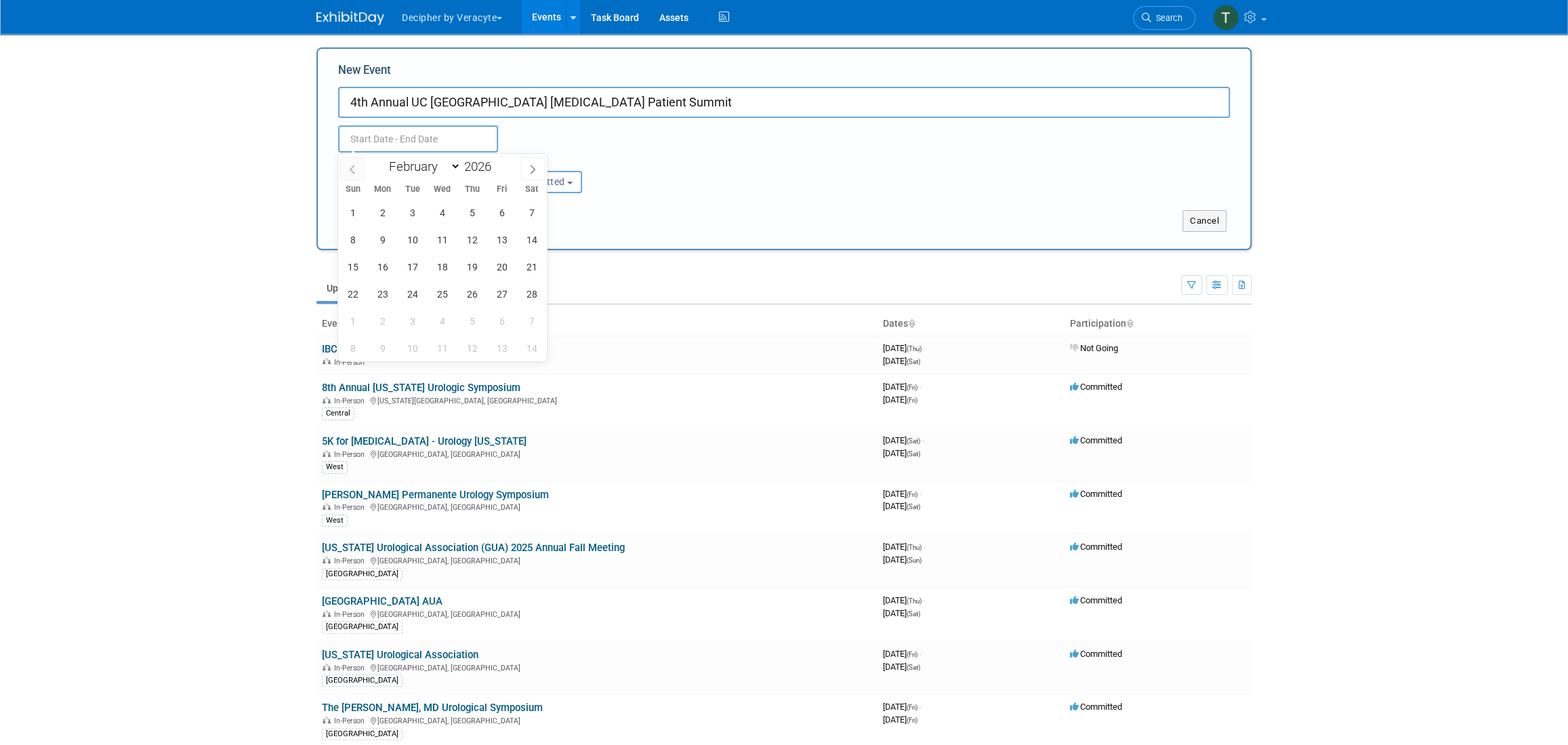
select select "0"
click at [490, 315] on span "30" at bounding box center [502, 320] width 26 height 26
click at [523, 322] on span "31" at bounding box center [531, 320] width 26 height 26
type input "Jan 30, 2026 to Jan 31, 2026"
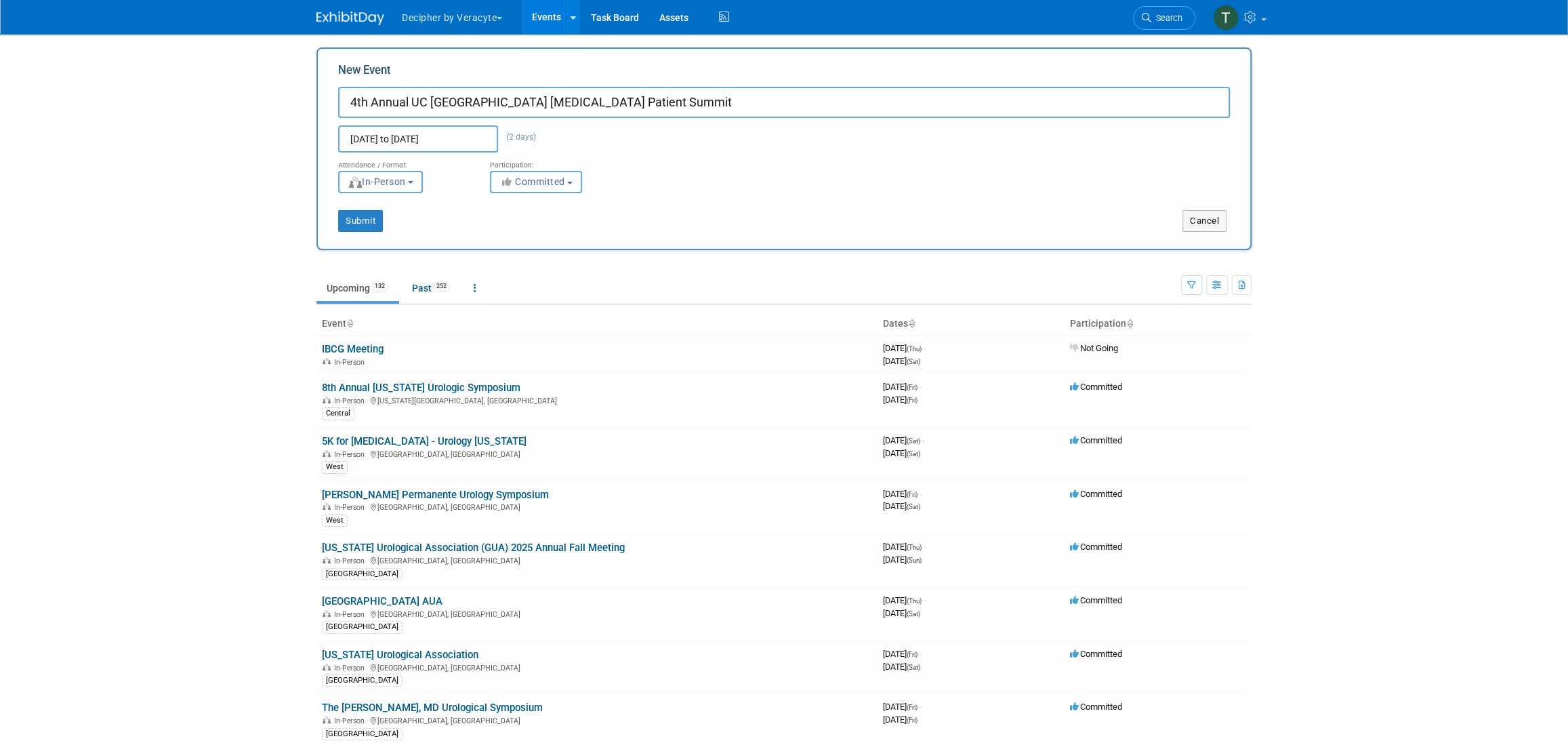
click at [527, 192] on button "Committed" at bounding box center [536, 182] width 92 height 23
click at [539, 231] on label "Considering" at bounding box center [542, 233] width 89 height 17
click at [503, 231] on input "Considering" at bounding box center [498, 233] width 9 height 9
select select "2"
click at [367, 220] on button "Submit" at bounding box center [360, 221] width 45 height 22
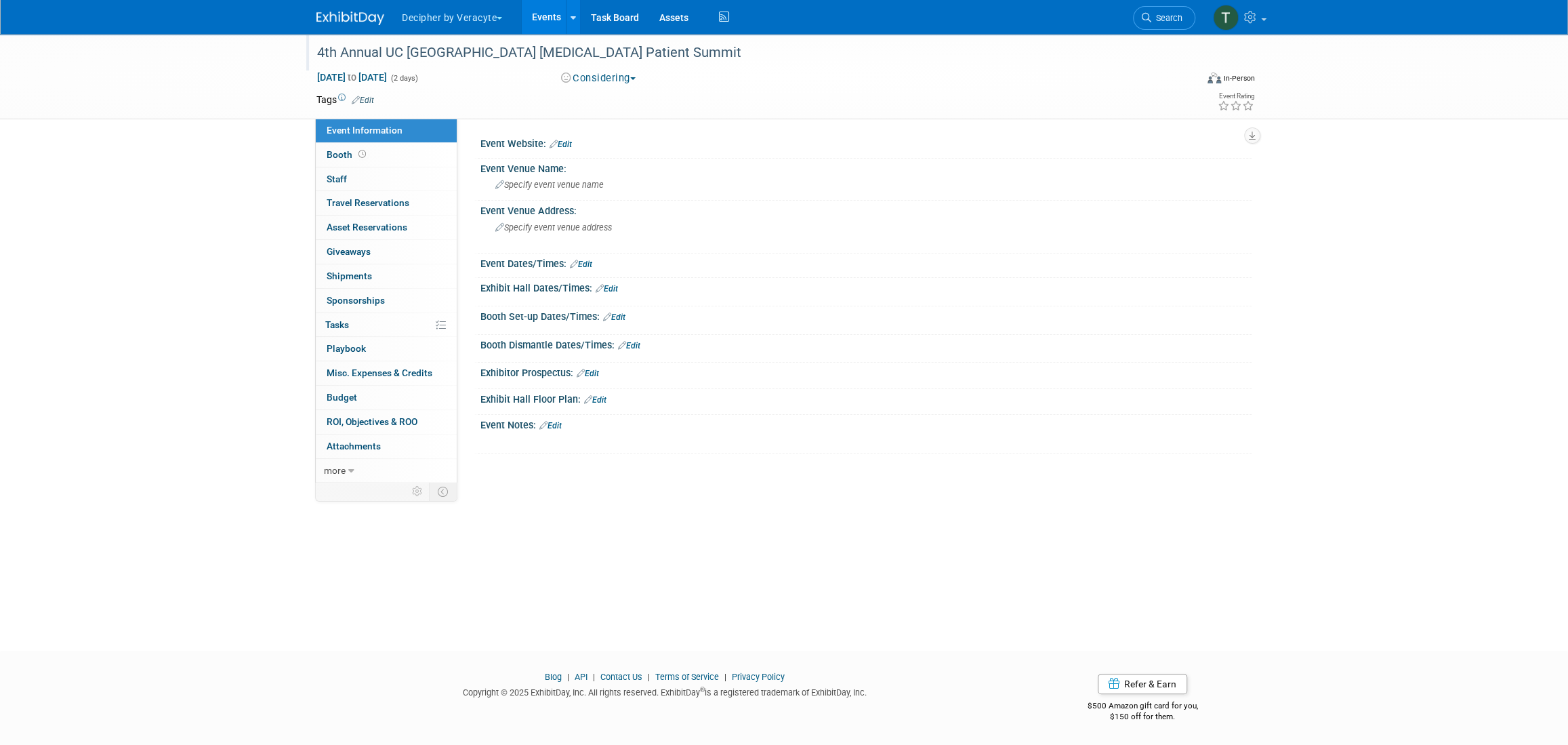
click at [572, 51] on div "4th Annual UC [GEOGRAPHIC_DATA] [MEDICAL_DATA] Patient Summit" at bounding box center [744, 53] width 863 height 24
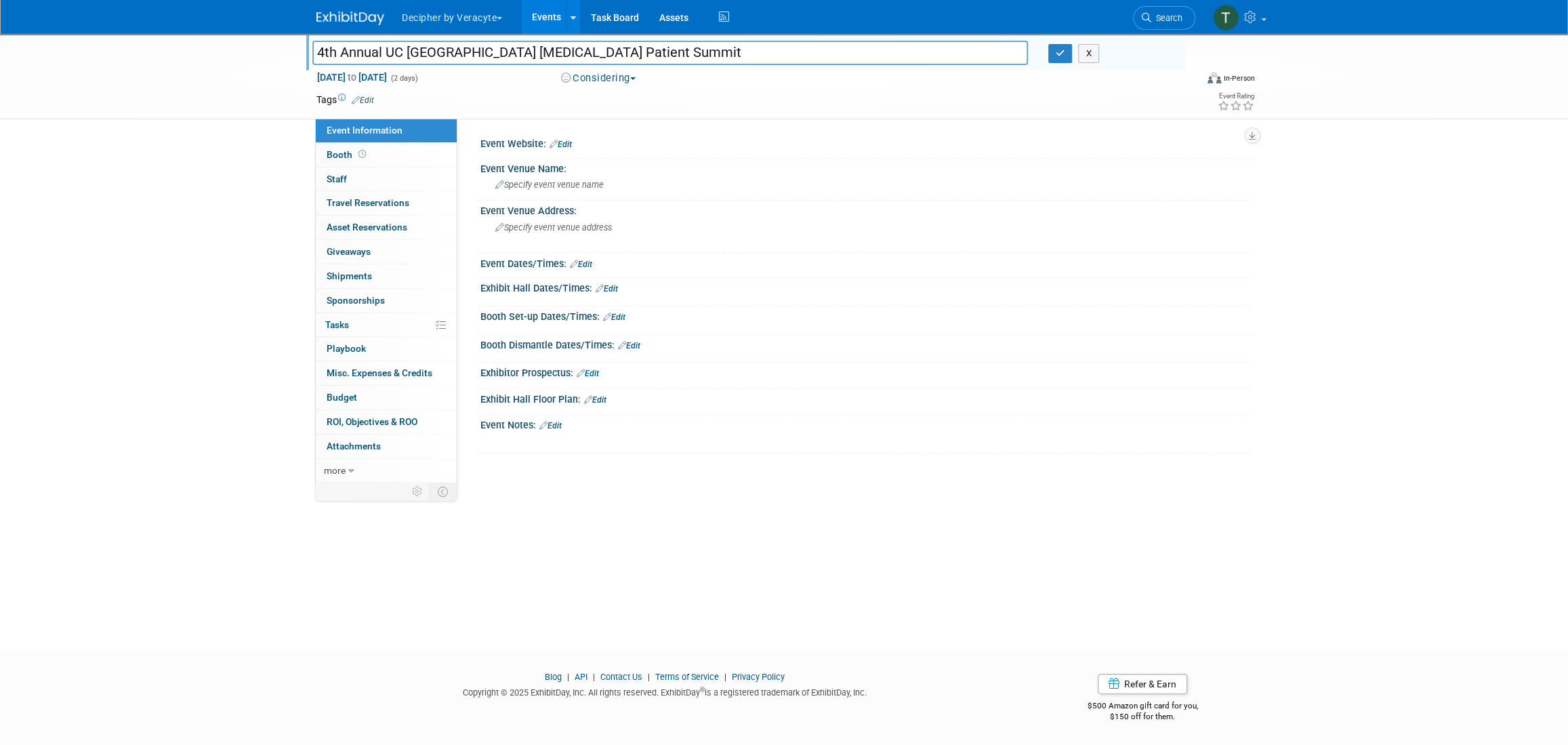
click at [571, 51] on input "4th Annual UC [GEOGRAPHIC_DATA] [MEDICAL_DATA] Patient Summit" at bounding box center [670, 52] width 715 height 23
click at [547, 425] on icon at bounding box center [543, 425] width 8 height 9
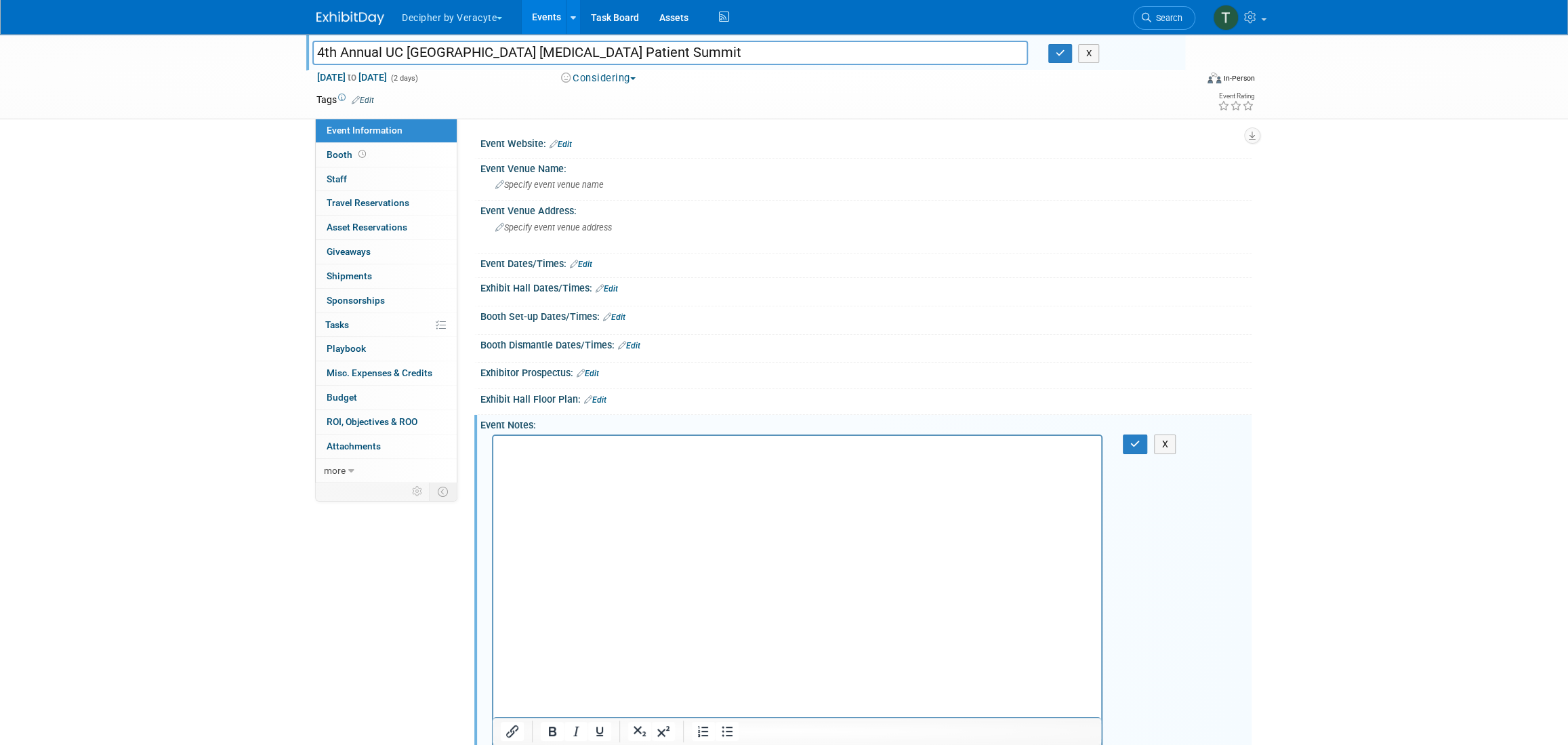
scroll to position [239, 0]
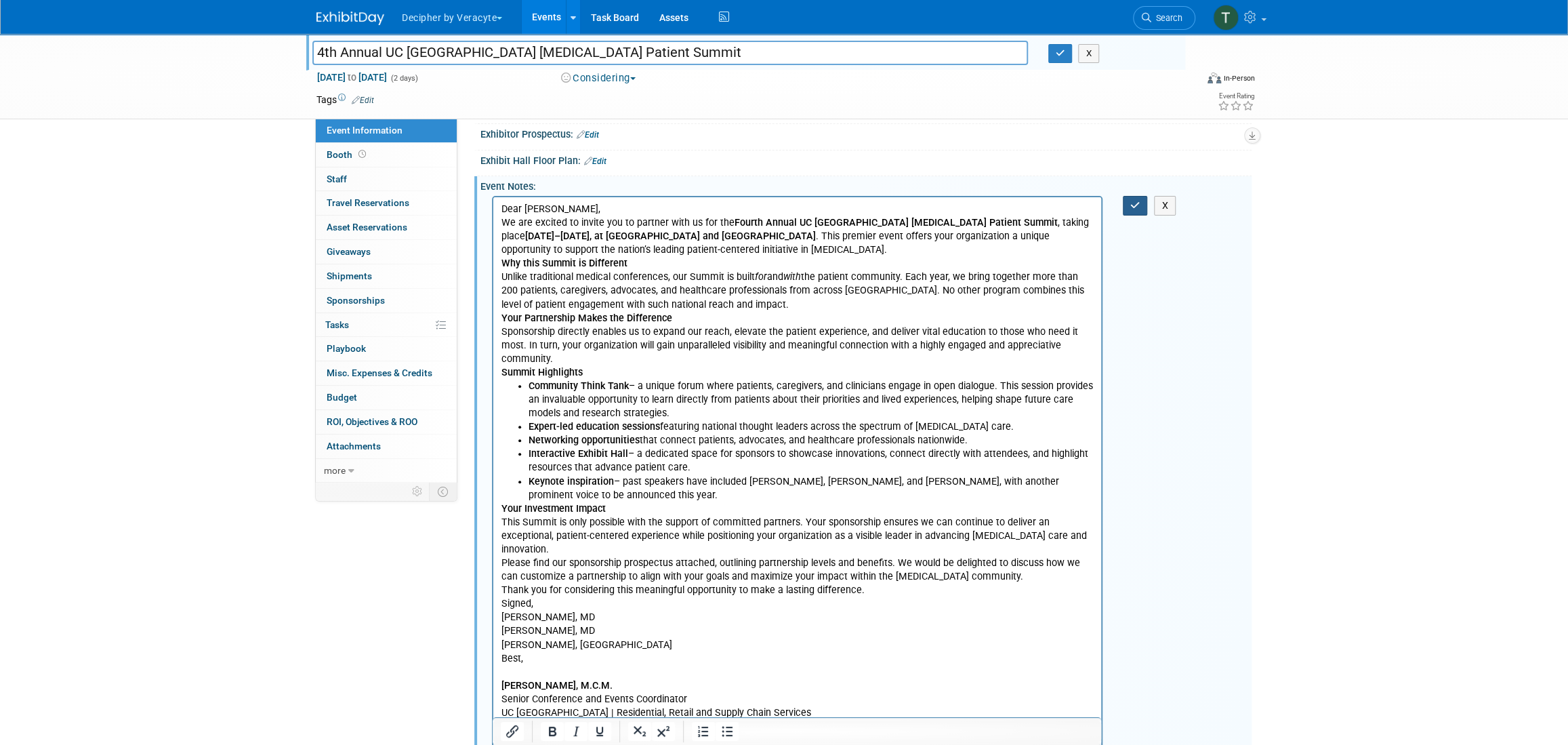
click at [1134, 202] on icon "button" at bounding box center [1134, 206] width 10 height 10
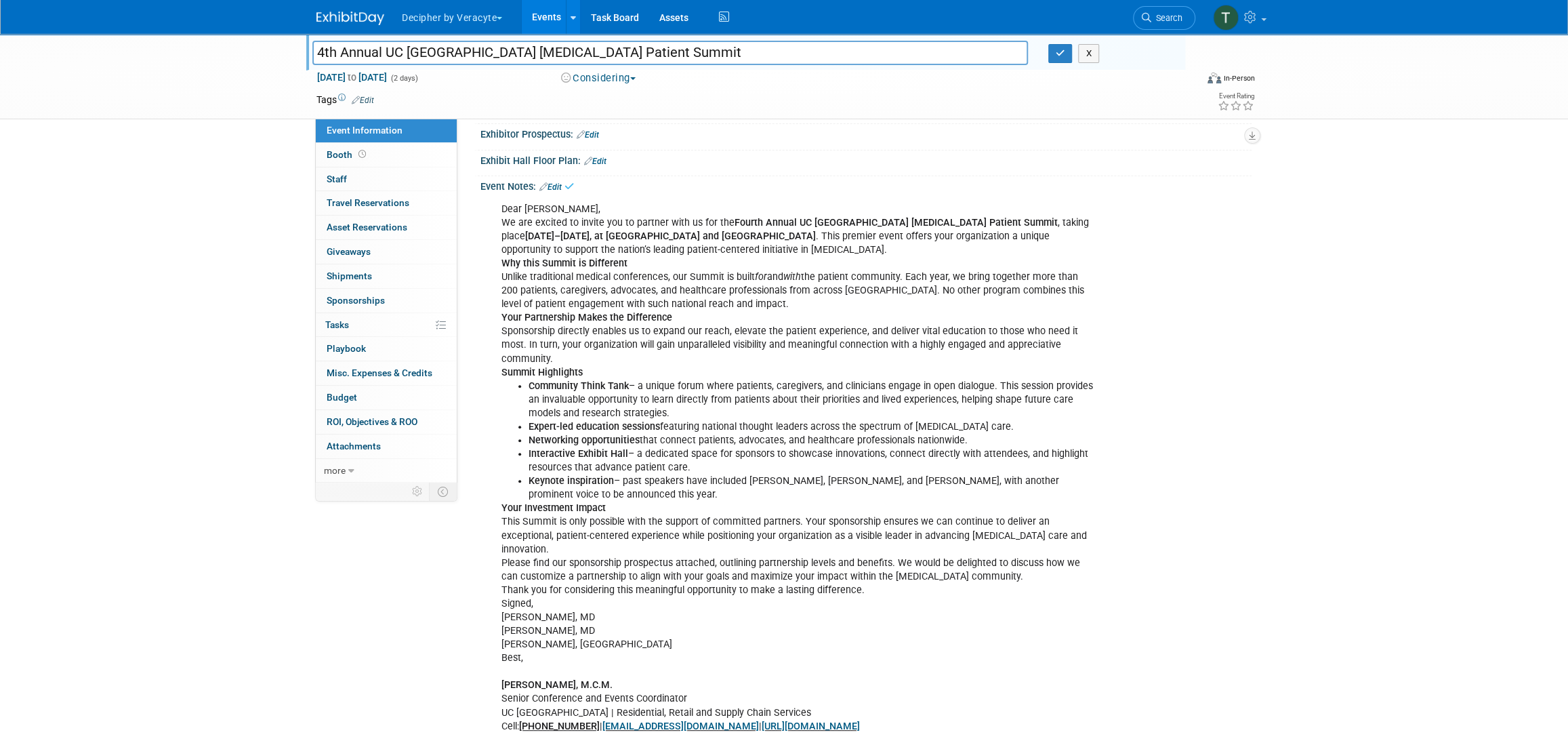
click at [1062, 36] on div at bounding box center [749, 39] width 872 height 11
click at [1061, 56] on icon "button" at bounding box center [1060, 54] width 10 height 9
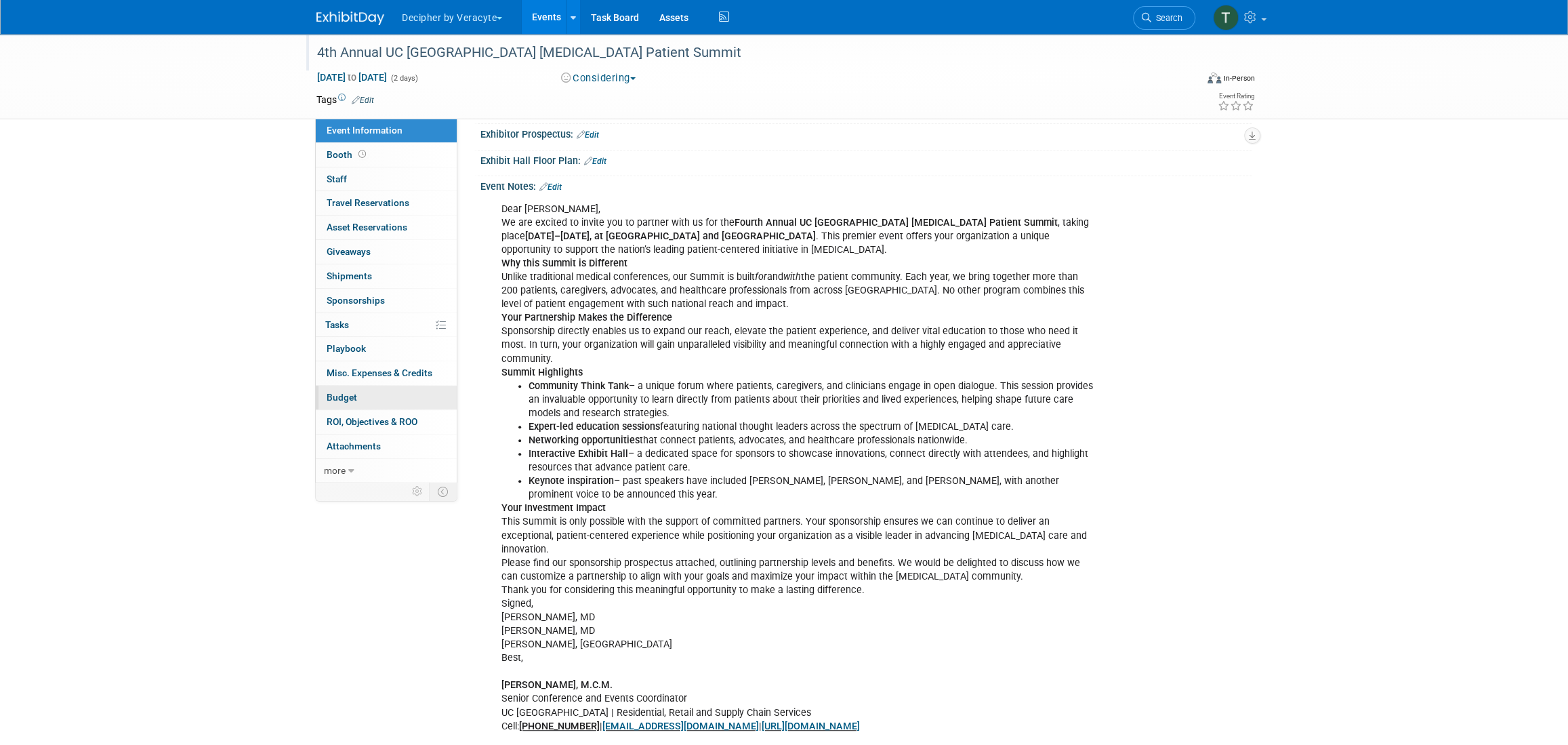
click at [425, 401] on link "Budget" at bounding box center [386, 397] width 141 height 23
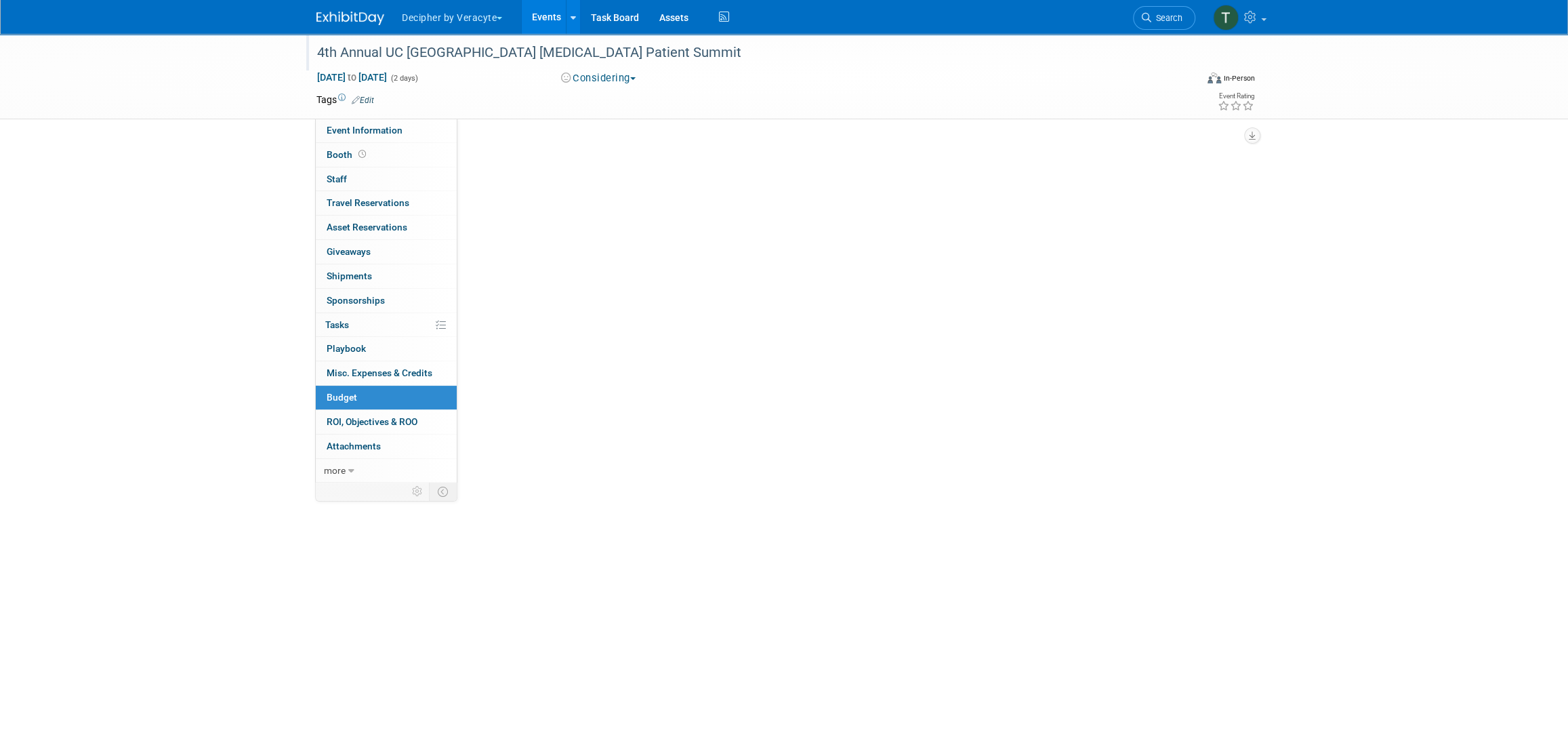
scroll to position [0, 0]
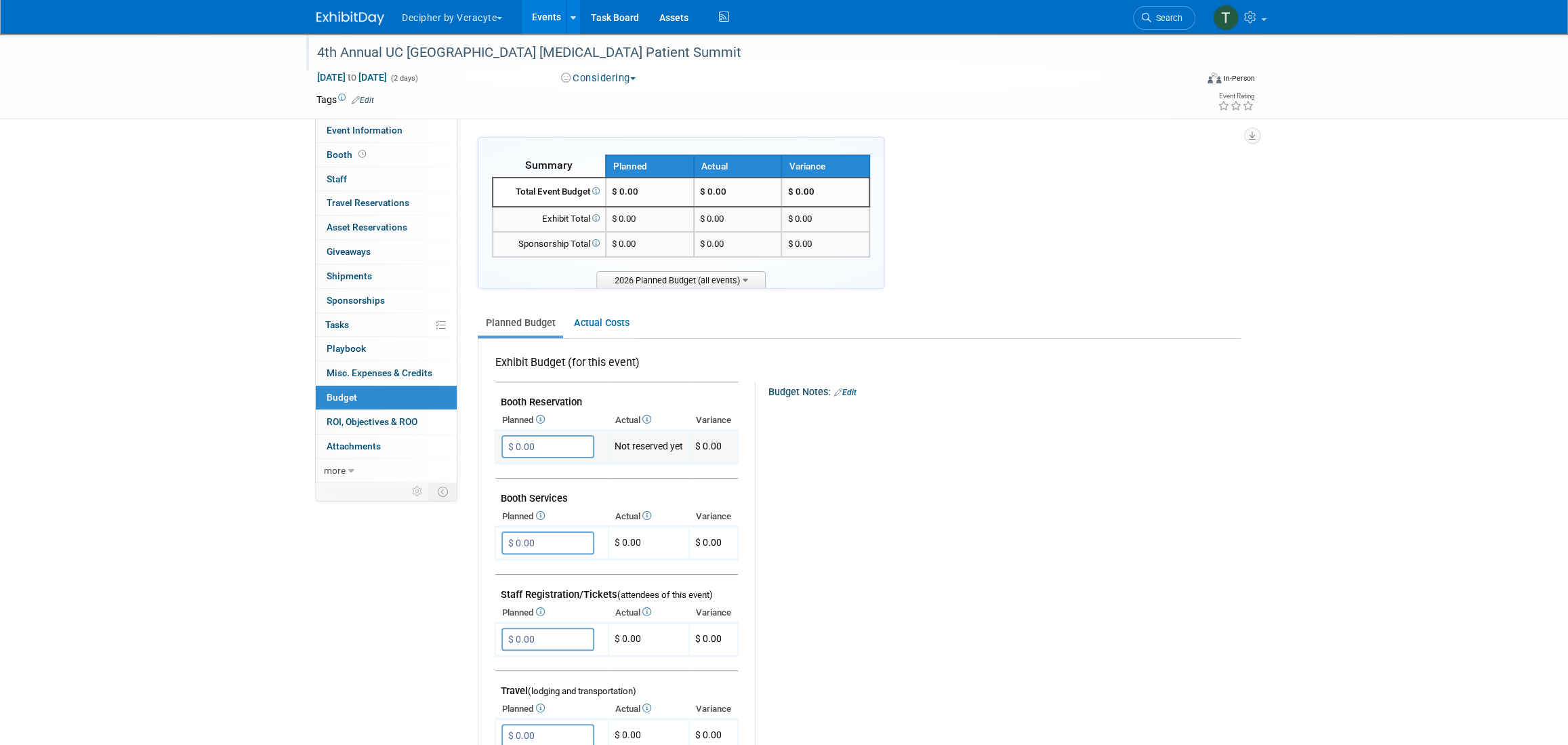
click at [575, 451] on input "$ 0.00" at bounding box center [548, 447] width 93 height 23
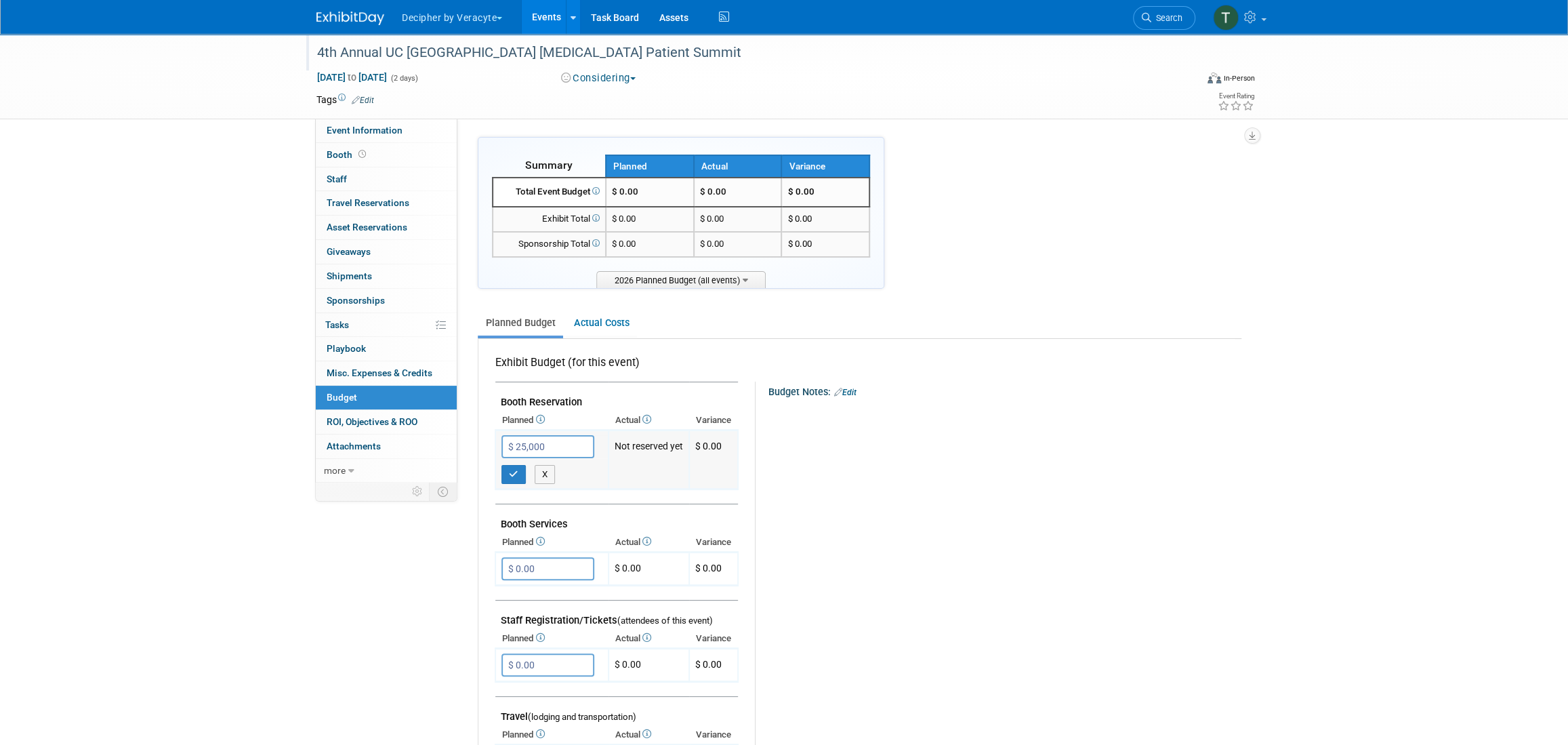
type input "$ 25,000.00"
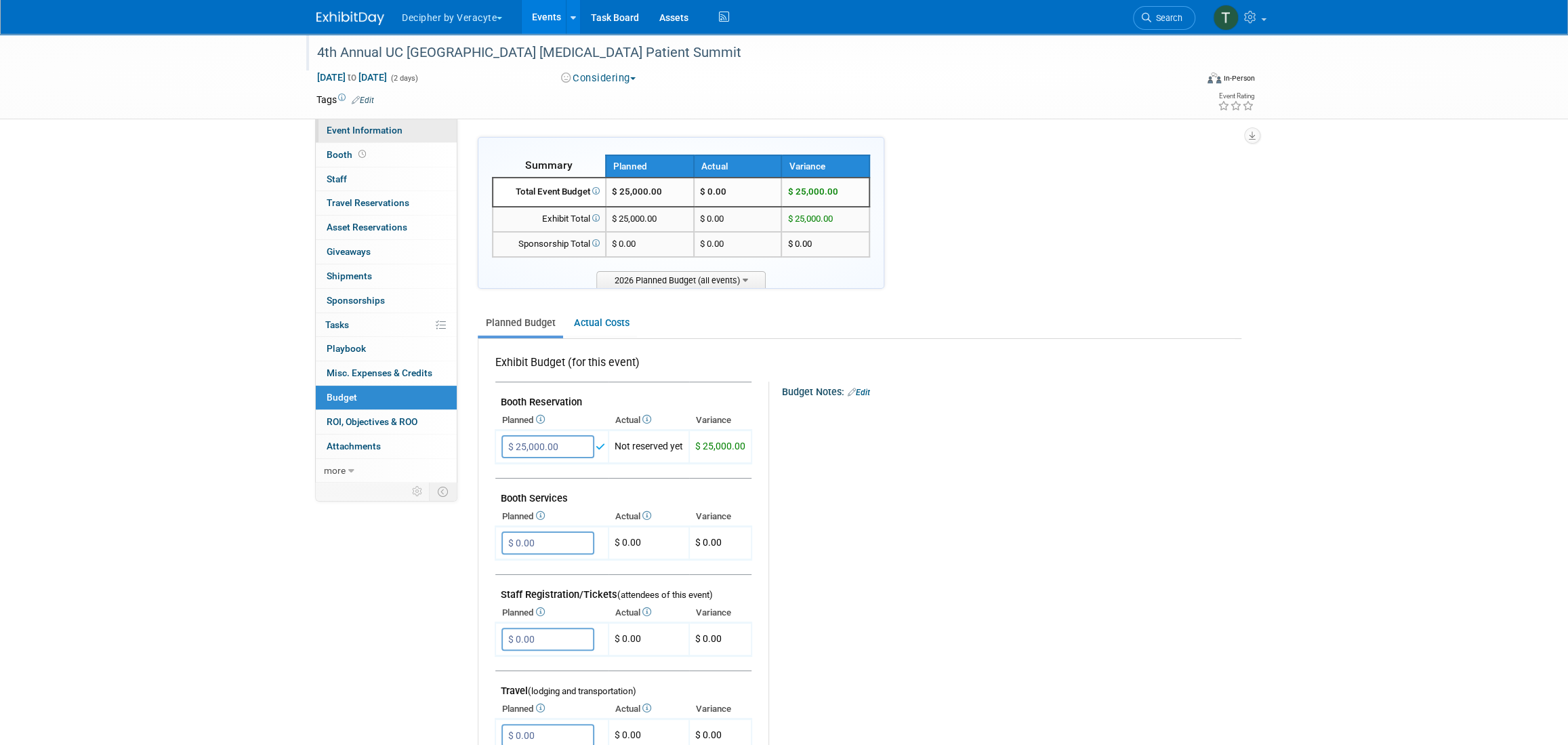
click at [444, 131] on link "Event Information" at bounding box center [386, 130] width 141 height 23
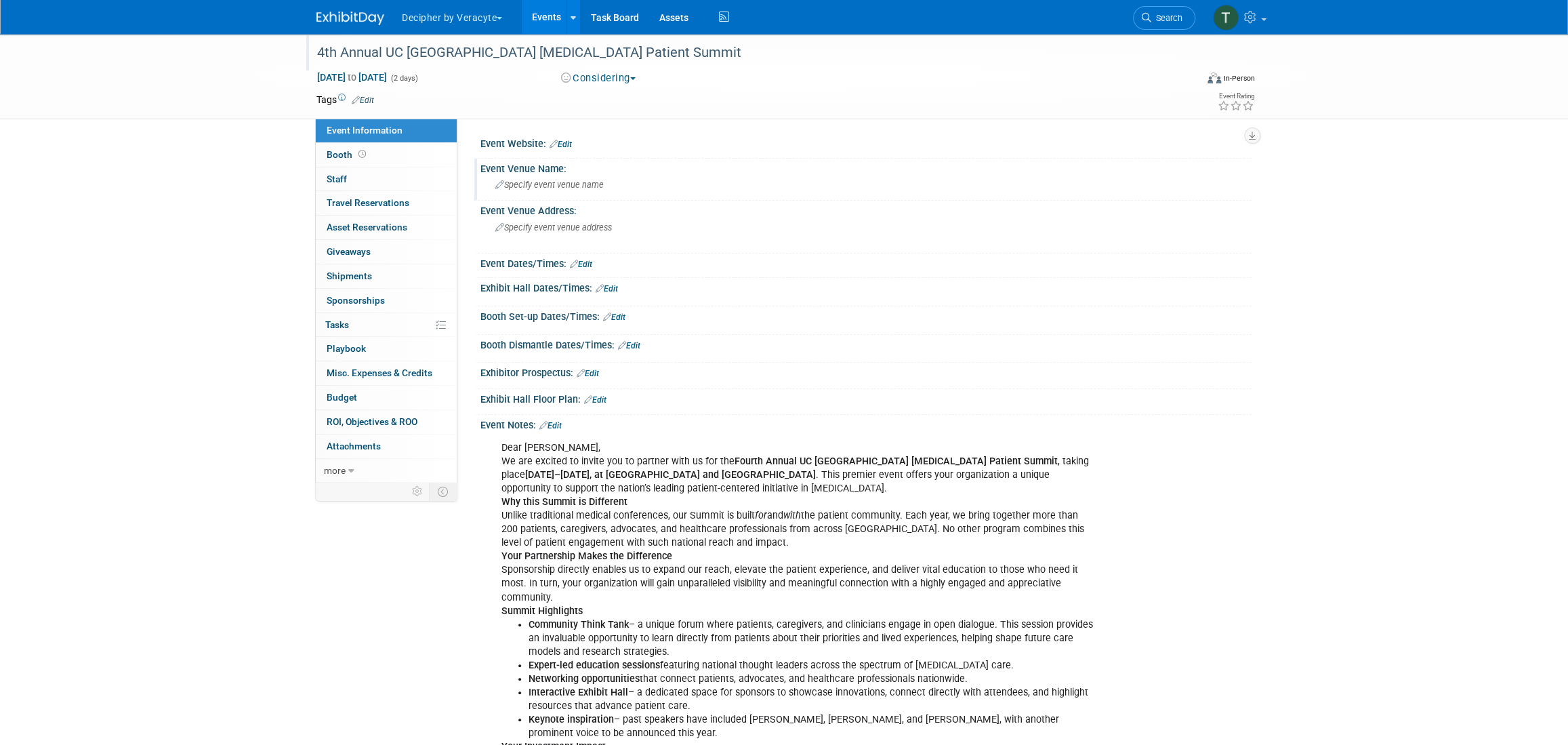
click at [705, 194] on div "Specify event venue name" at bounding box center [866, 185] width 751 height 21
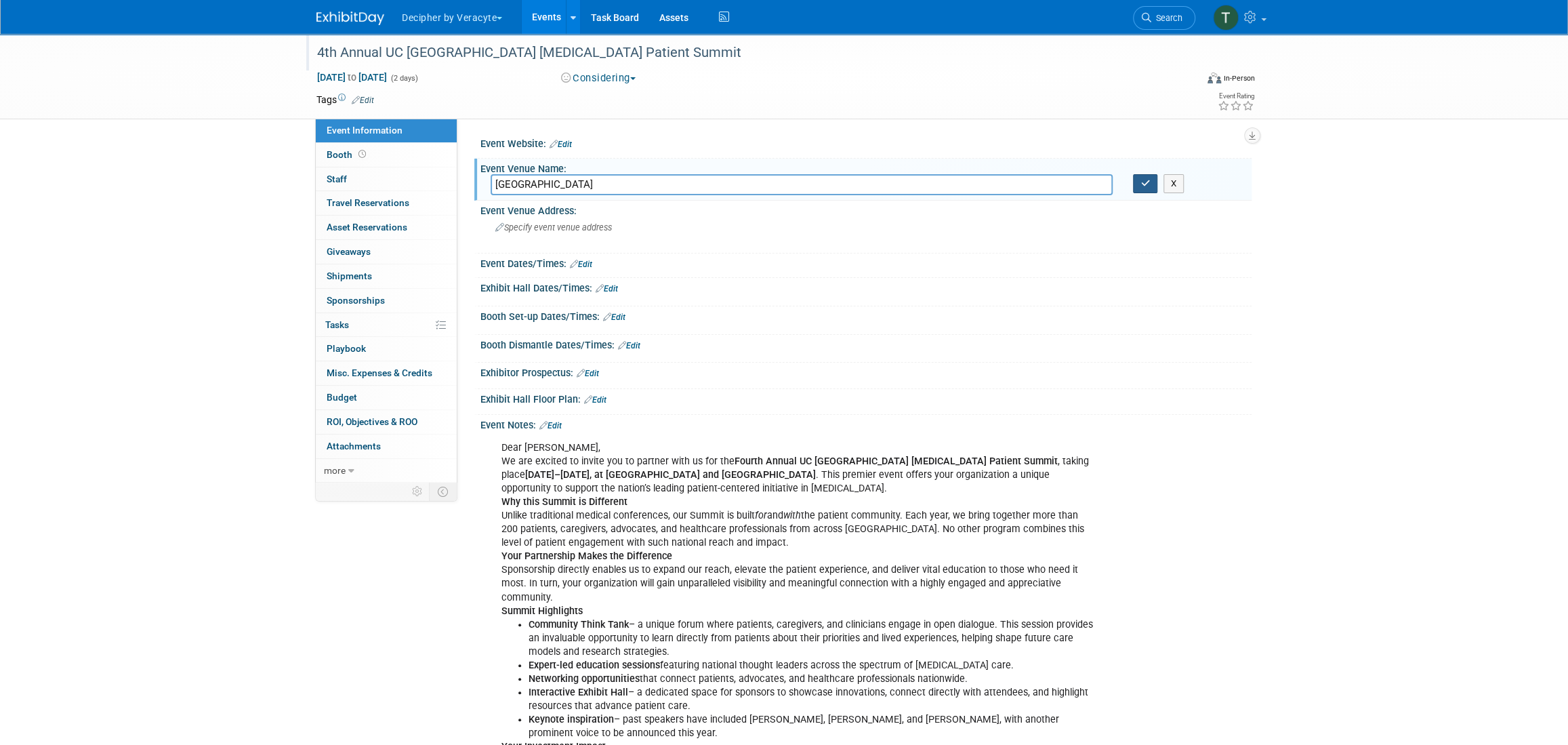
type input "UC San Diego Park & Market"
click at [1137, 187] on button "button" at bounding box center [1145, 184] width 24 height 19
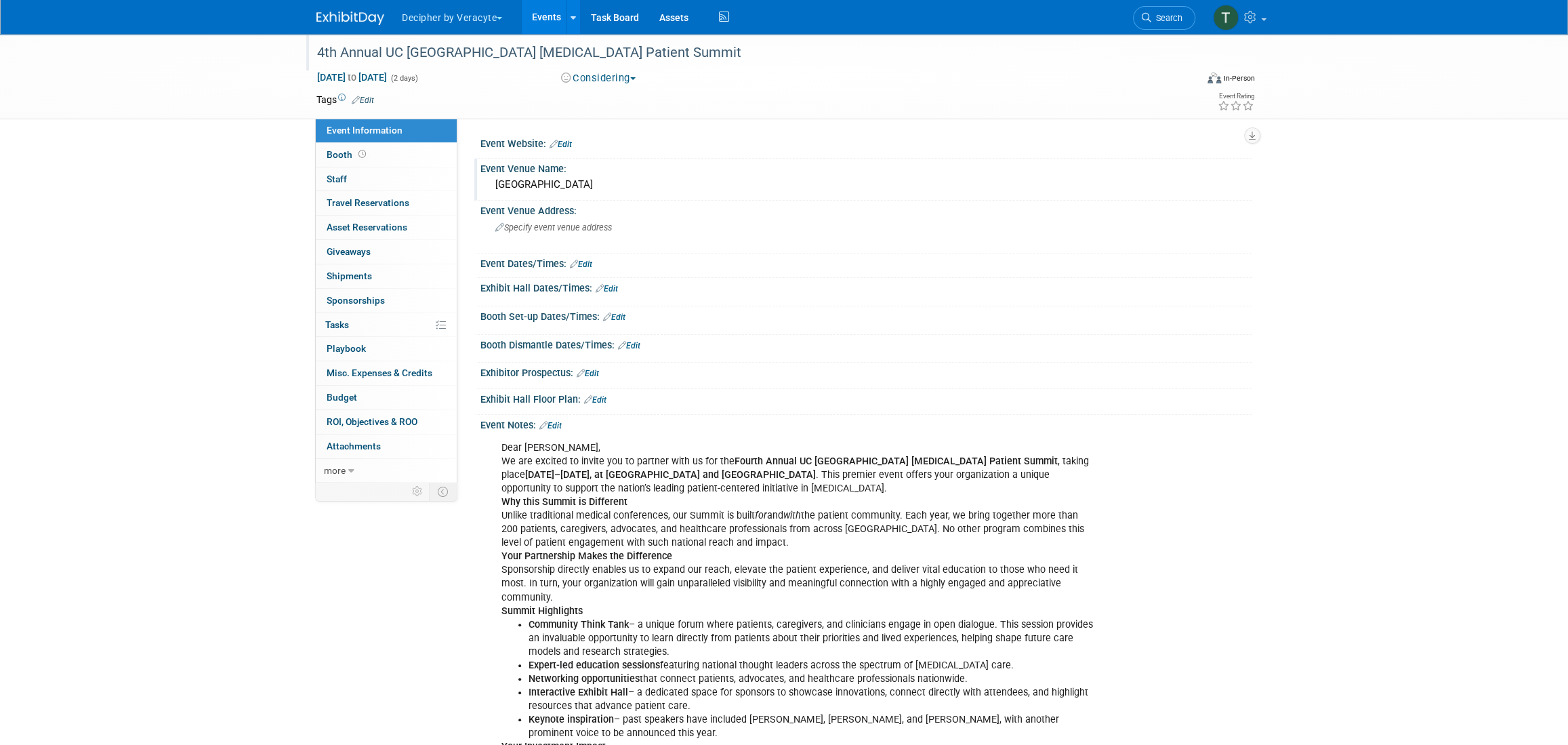
click at [595, 373] on link "Edit" at bounding box center [588, 373] width 23 height 10
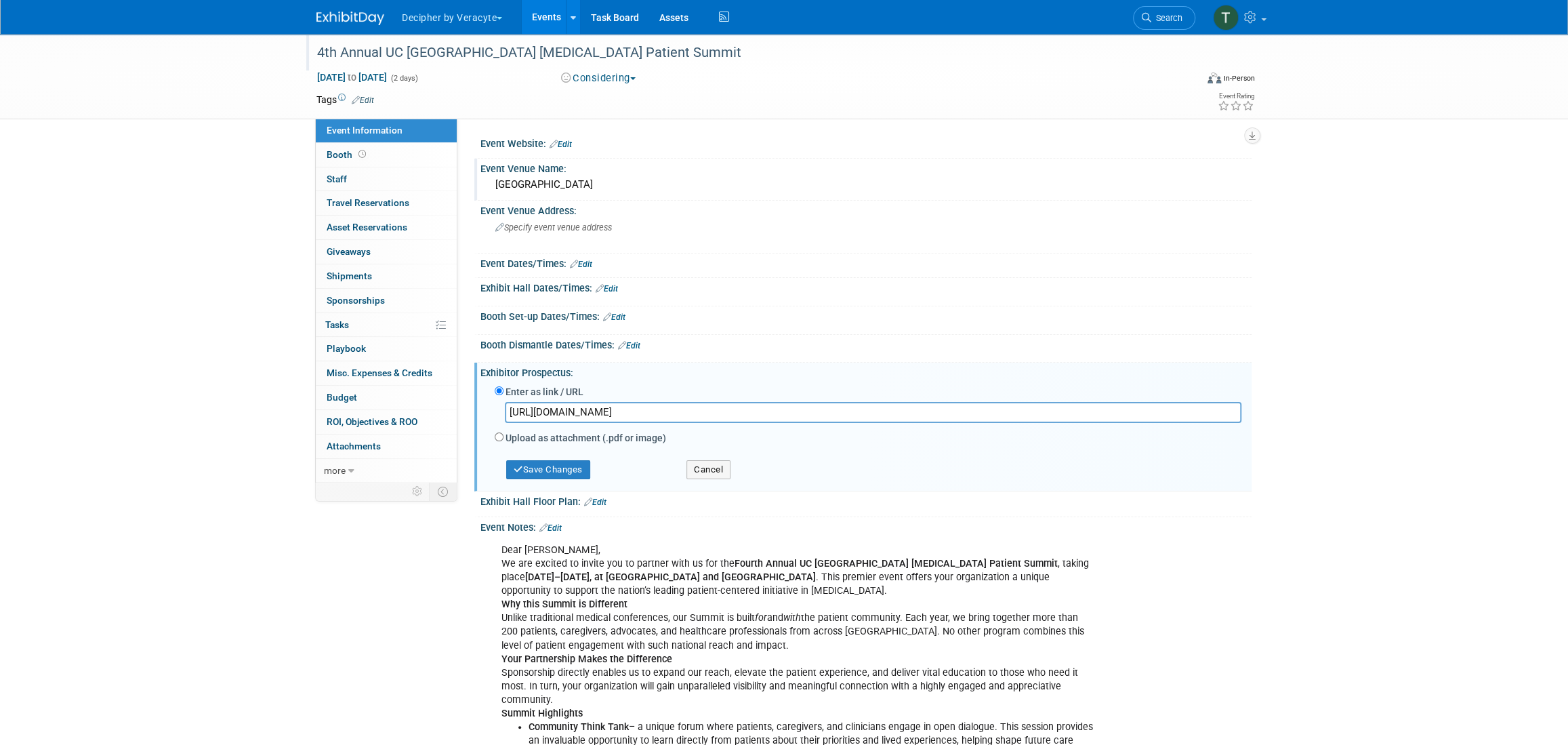
scroll to position [0, 831]
type input "https://veracyte365.sharepoint.com/:b:/r/sites/DecipherMKTG/Shared%20Documents/…"
click at [562, 478] on div "Save Changes Cancel" at bounding box center [868, 467] width 747 height 38
click at [561, 473] on button "Save Changes" at bounding box center [548, 469] width 84 height 19
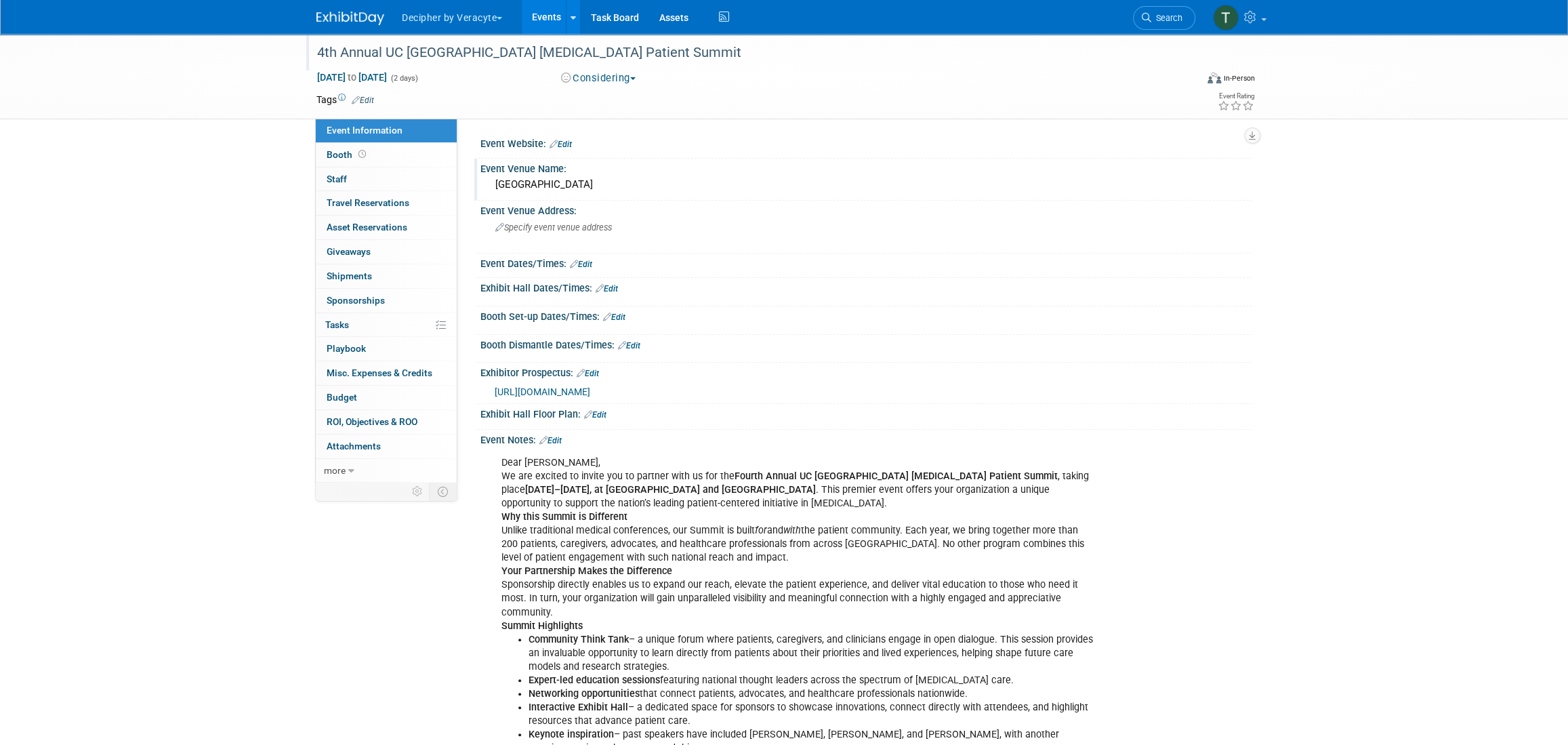
click at [532, 58] on div "4th Annual UC [GEOGRAPHIC_DATA] [MEDICAL_DATA] Patient Summit" at bounding box center [744, 53] width 863 height 24
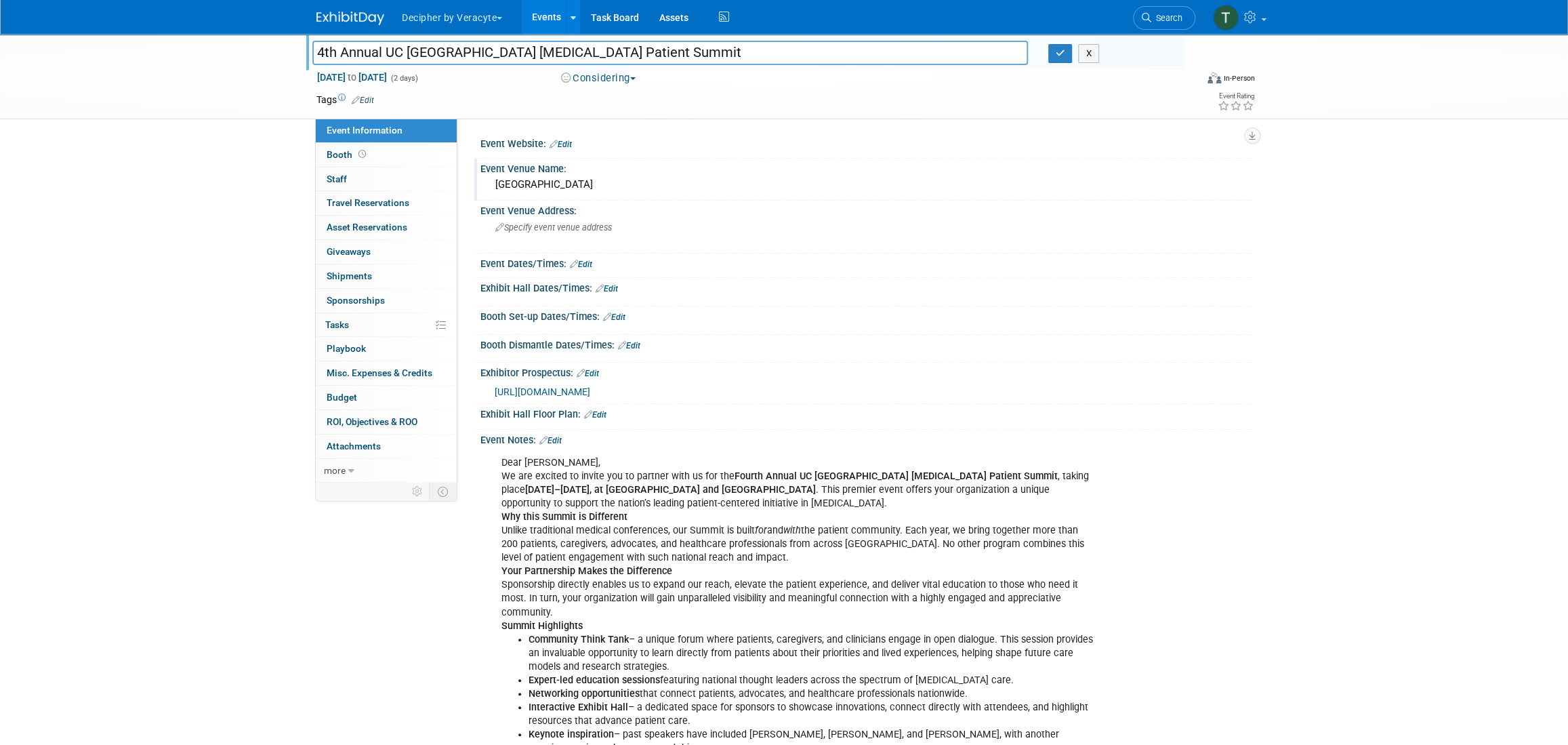
click at [532, 58] on input "4th Annual UC [GEOGRAPHIC_DATA] [MEDICAL_DATA] Patient Summit" at bounding box center [670, 52] width 715 height 23
click at [548, 5] on link "Events" at bounding box center [546, 17] width 49 height 34
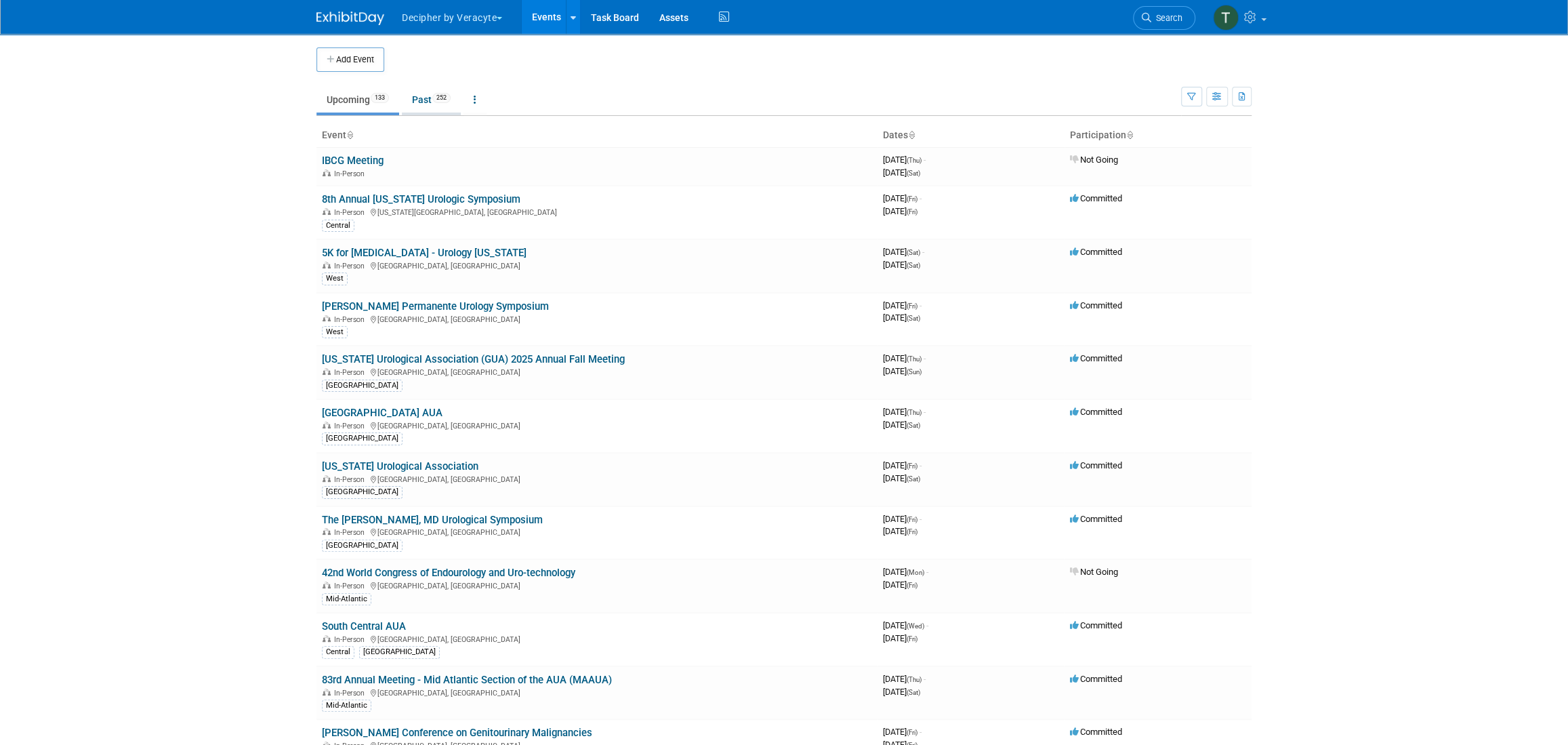
click at [424, 90] on link "Past 252" at bounding box center [431, 100] width 59 height 26
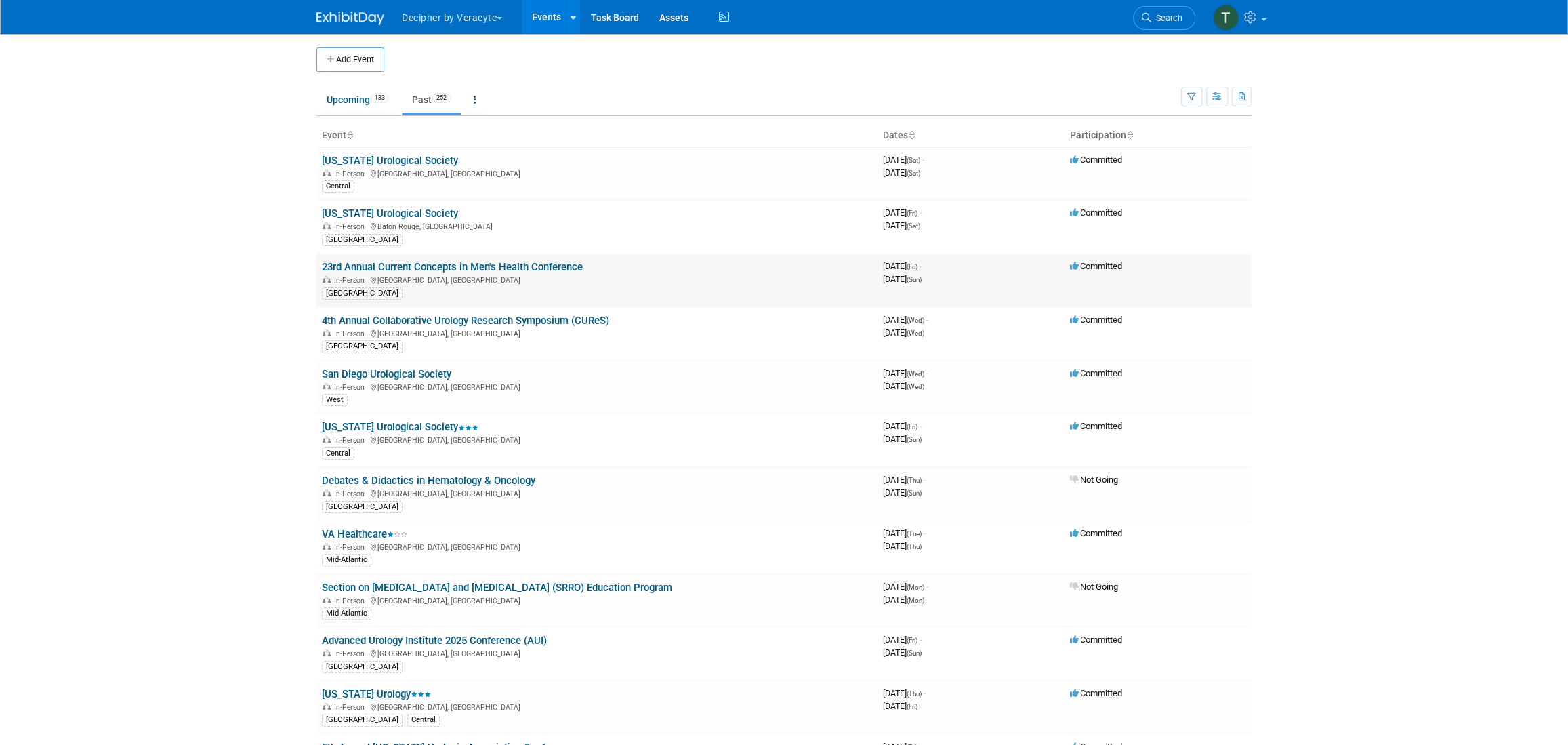
click at [419, 265] on link "23rd Annual Current Concepts in Men's Health Conference" at bounding box center [452, 267] width 261 height 12
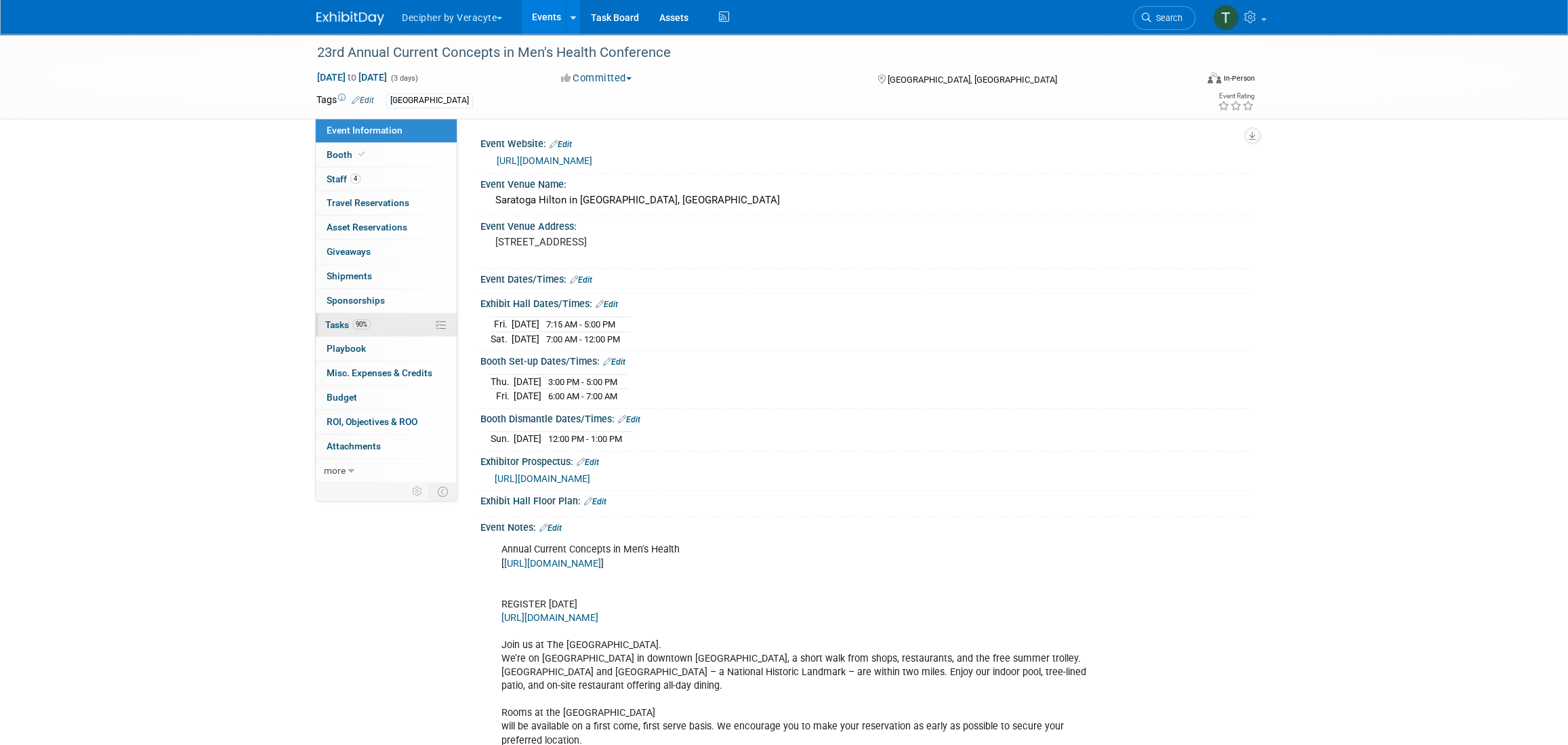
click at [377, 326] on link "90% Tasks 90%" at bounding box center [386, 324] width 141 height 23
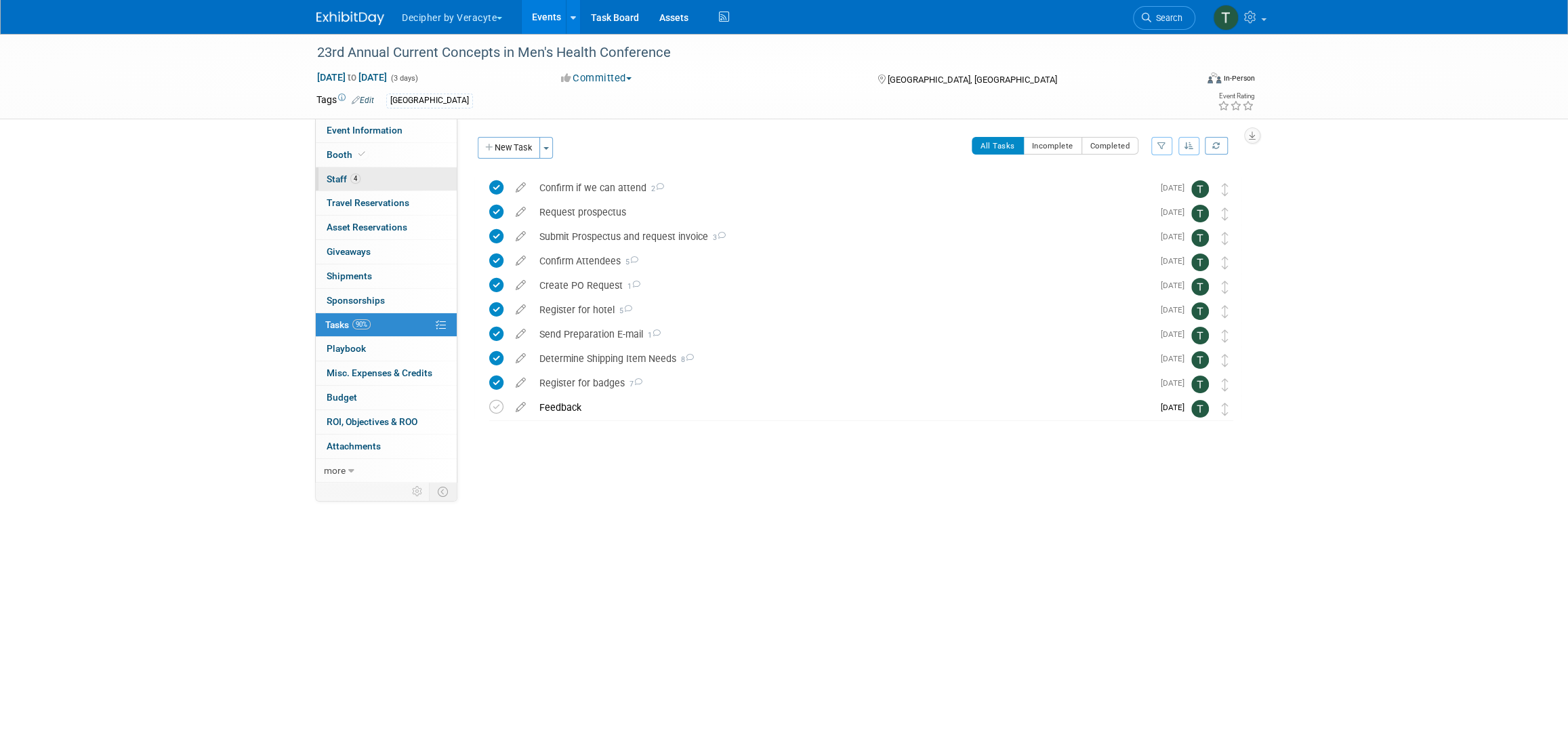
click at [418, 174] on link "4 Staff 4" at bounding box center [386, 179] width 141 height 23
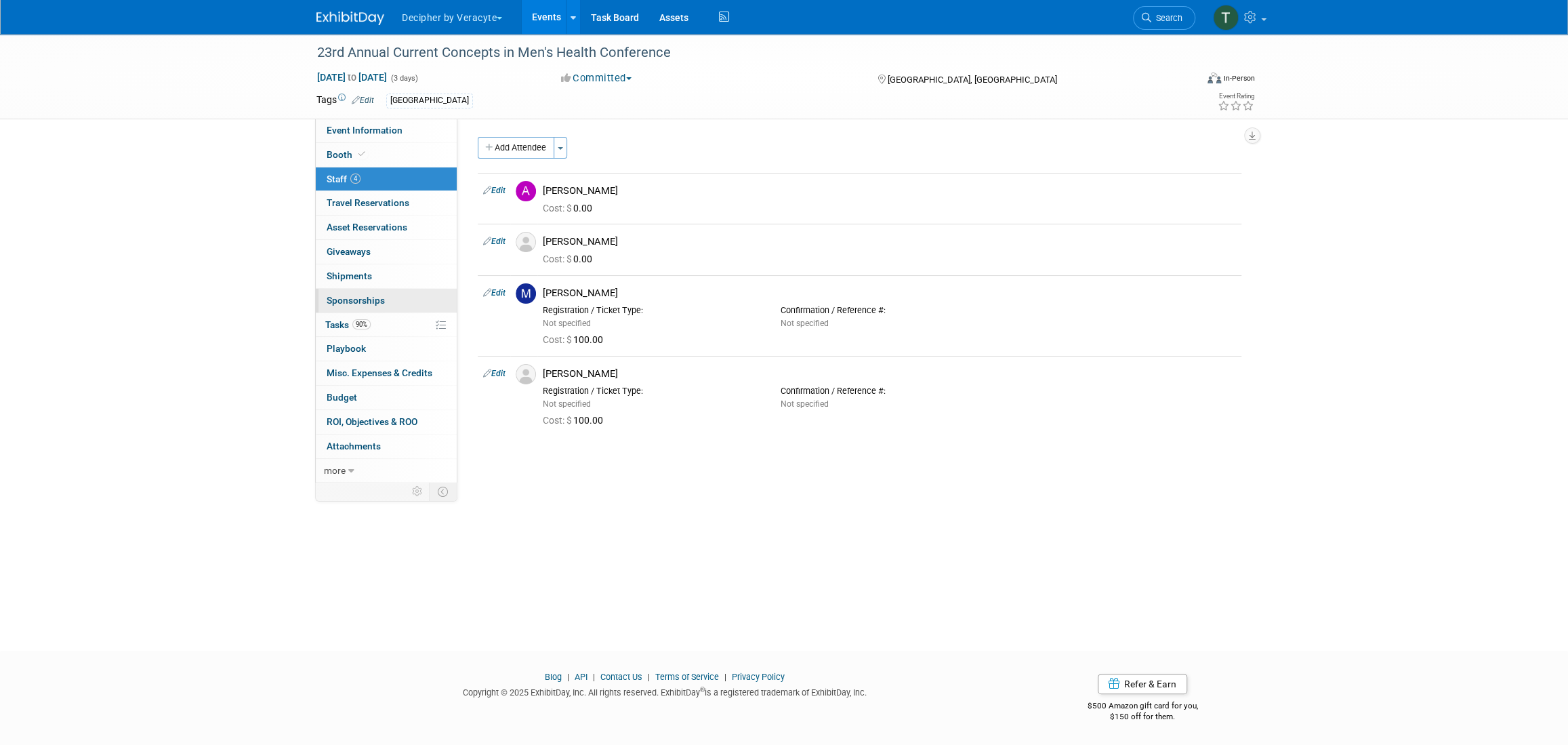
click at [359, 307] on link "0 Sponsorships 0" at bounding box center [386, 300] width 141 height 23
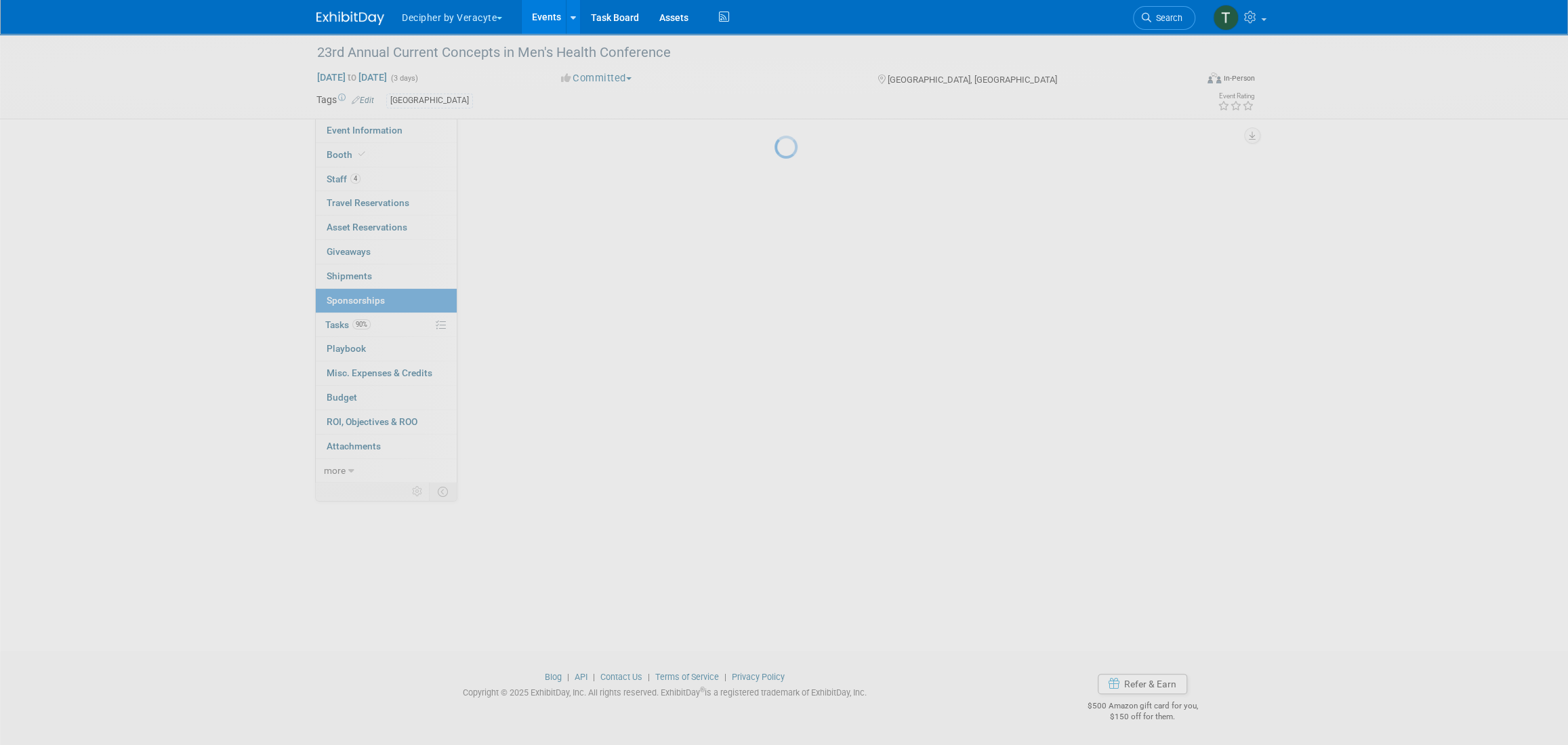
click at [363, 324] on body "Decipher by Veracyte Explore: My Workspaces 2 Go to Workspace: Corporate Events…" at bounding box center [784, 372] width 1568 height 745
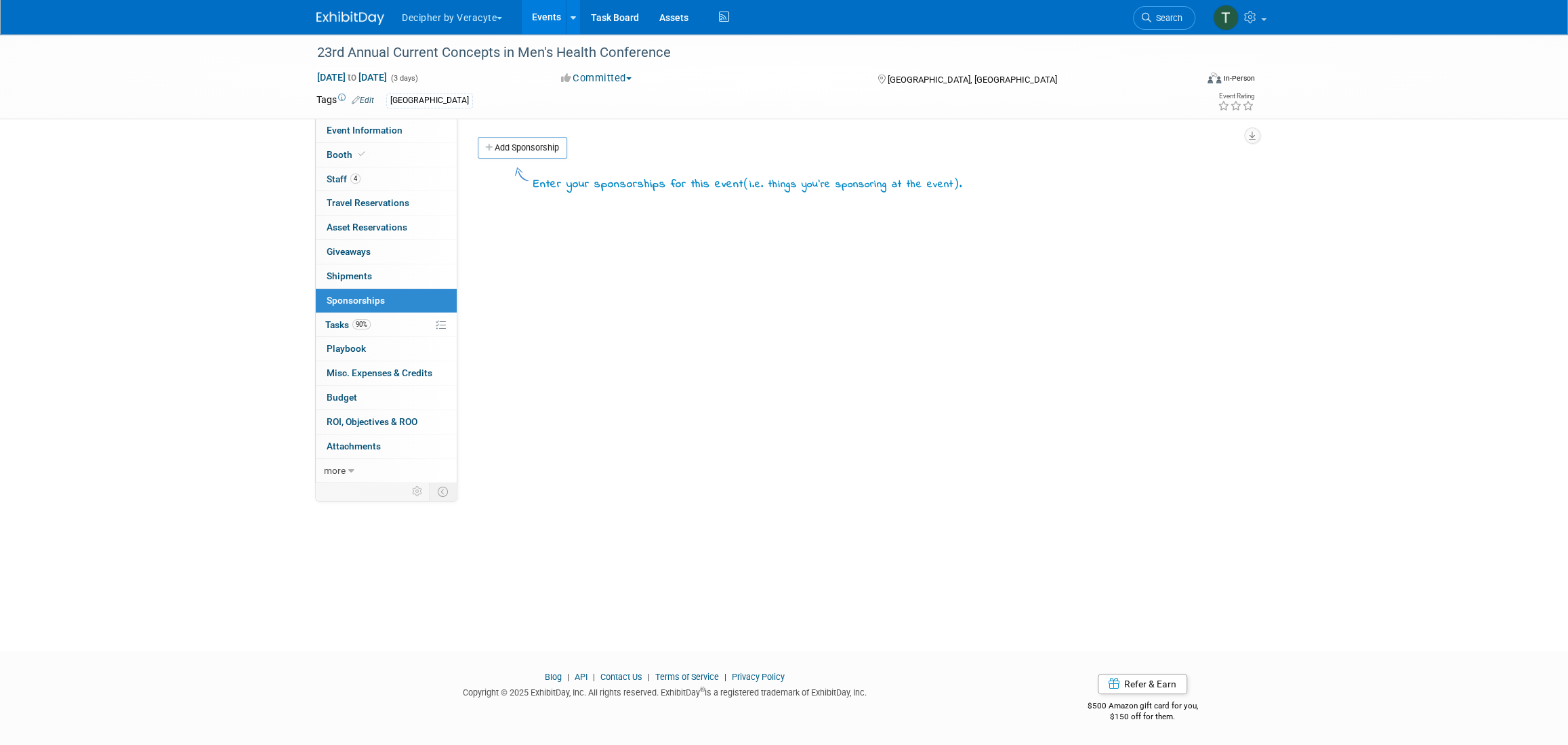
click at [363, 324] on span "90%" at bounding box center [361, 324] width 18 height 10
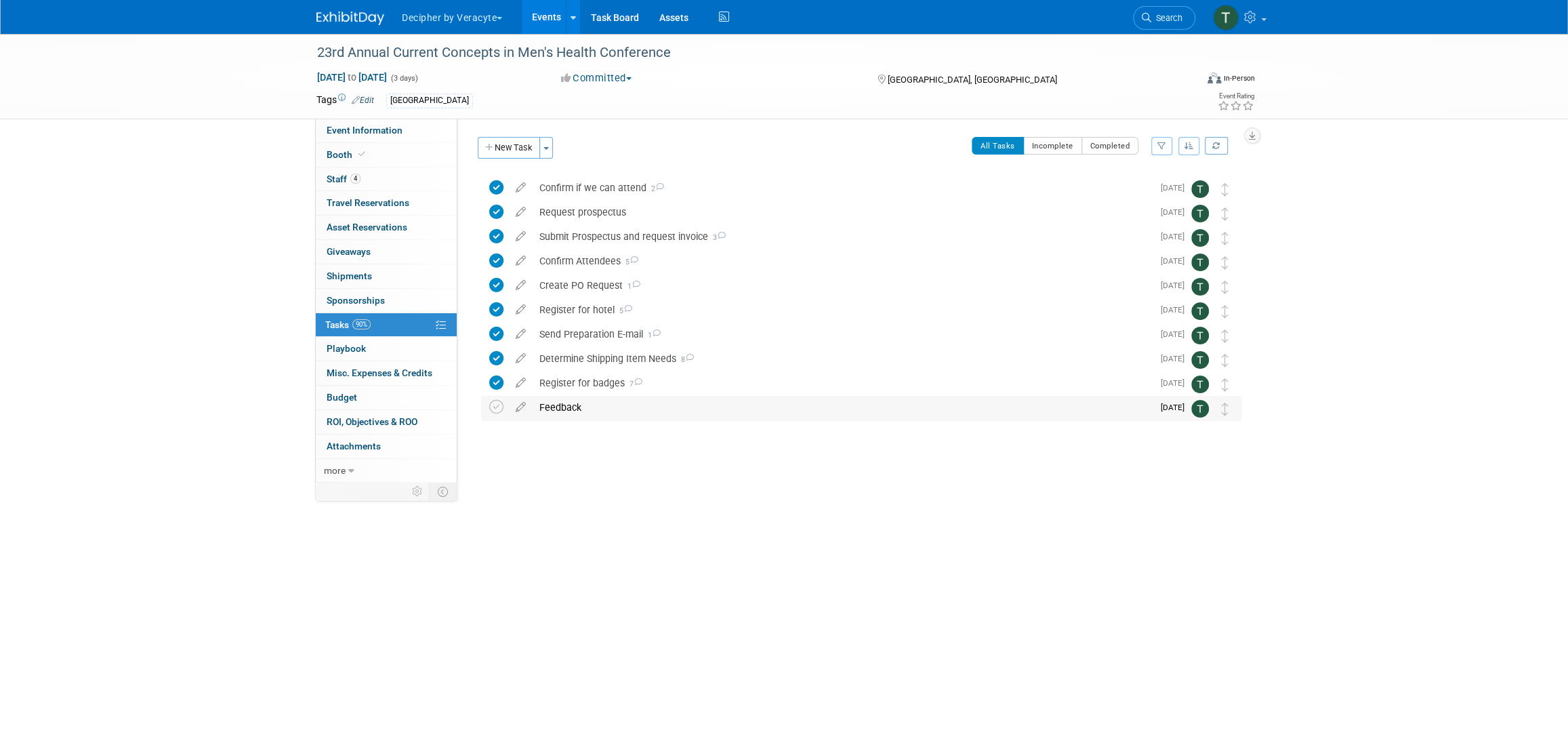
click at [586, 407] on div "Feedback" at bounding box center [842, 407] width 620 height 23
click at [628, 452] on textarea at bounding box center [837, 448] width 539 height 20
type textarea "sent email to the team to assist with this"
click at [1127, 455] on button "Submit" at bounding box center [1131, 448] width 40 height 20
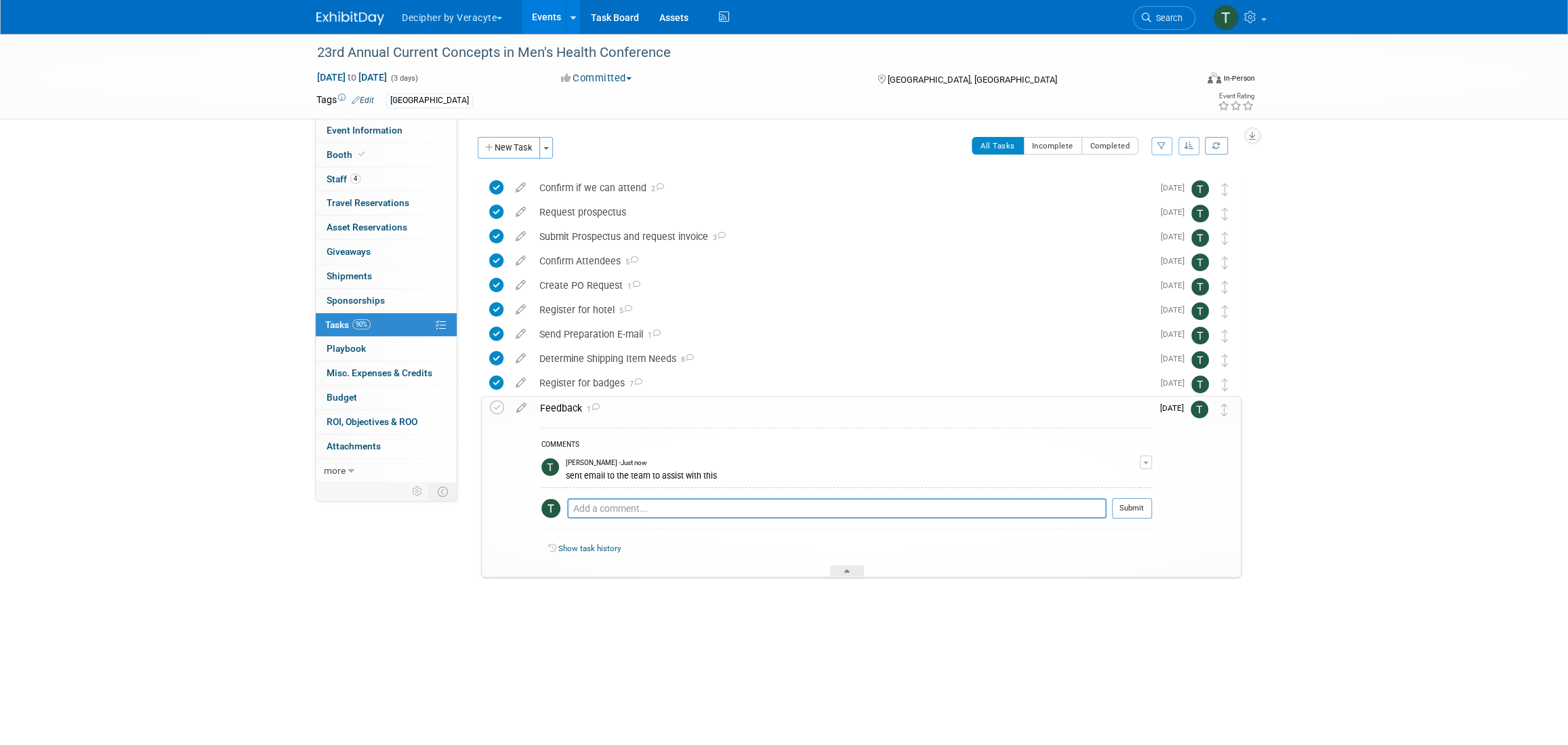
click at [545, 11] on link "Events" at bounding box center [546, 17] width 49 height 34
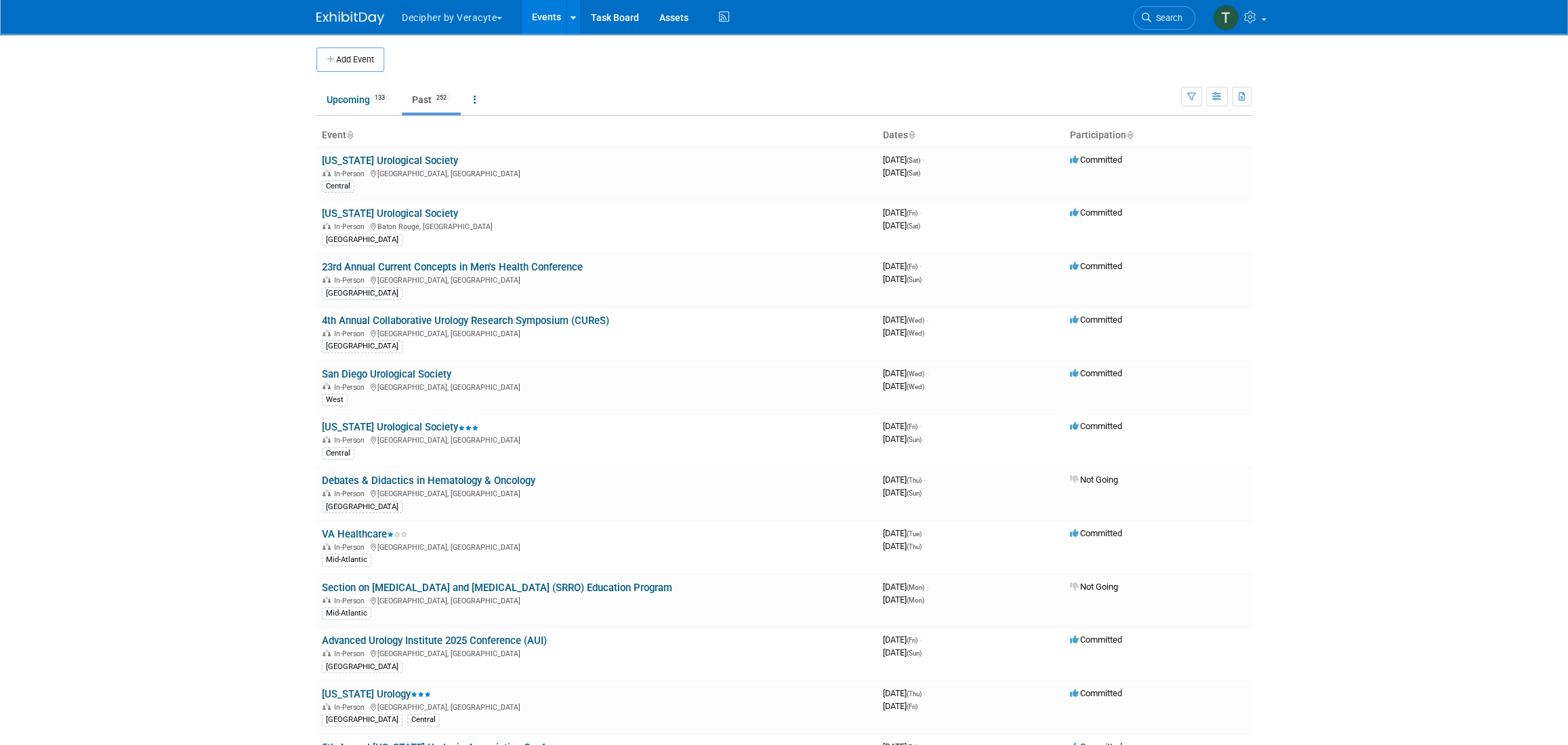
click at [215, 240] on body "Decipher by Veracyte Explore: My Workspaces 2 Go to Workspace: Corporate Events…" at bounding box center [784, 372] width 1568 height 745
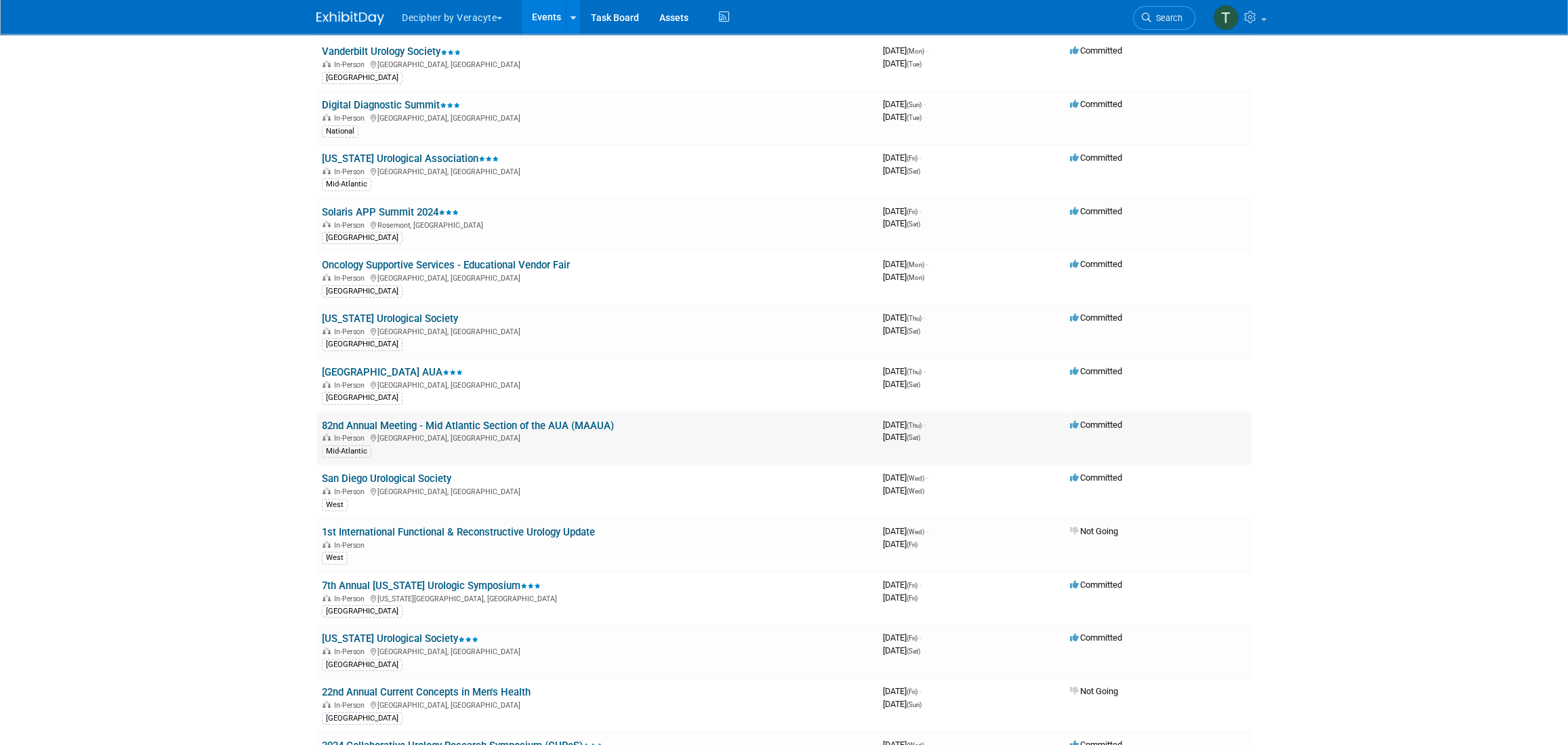
click at [394, 419] on link "82nd Annual Meeting - Mid Atlantic Section of the AUA (MAAUA)" at bounding box center [468, 425] width 292 height 12
click at [536, 26] on link "Events" at bounding box center [546, 17] width 49 height 34
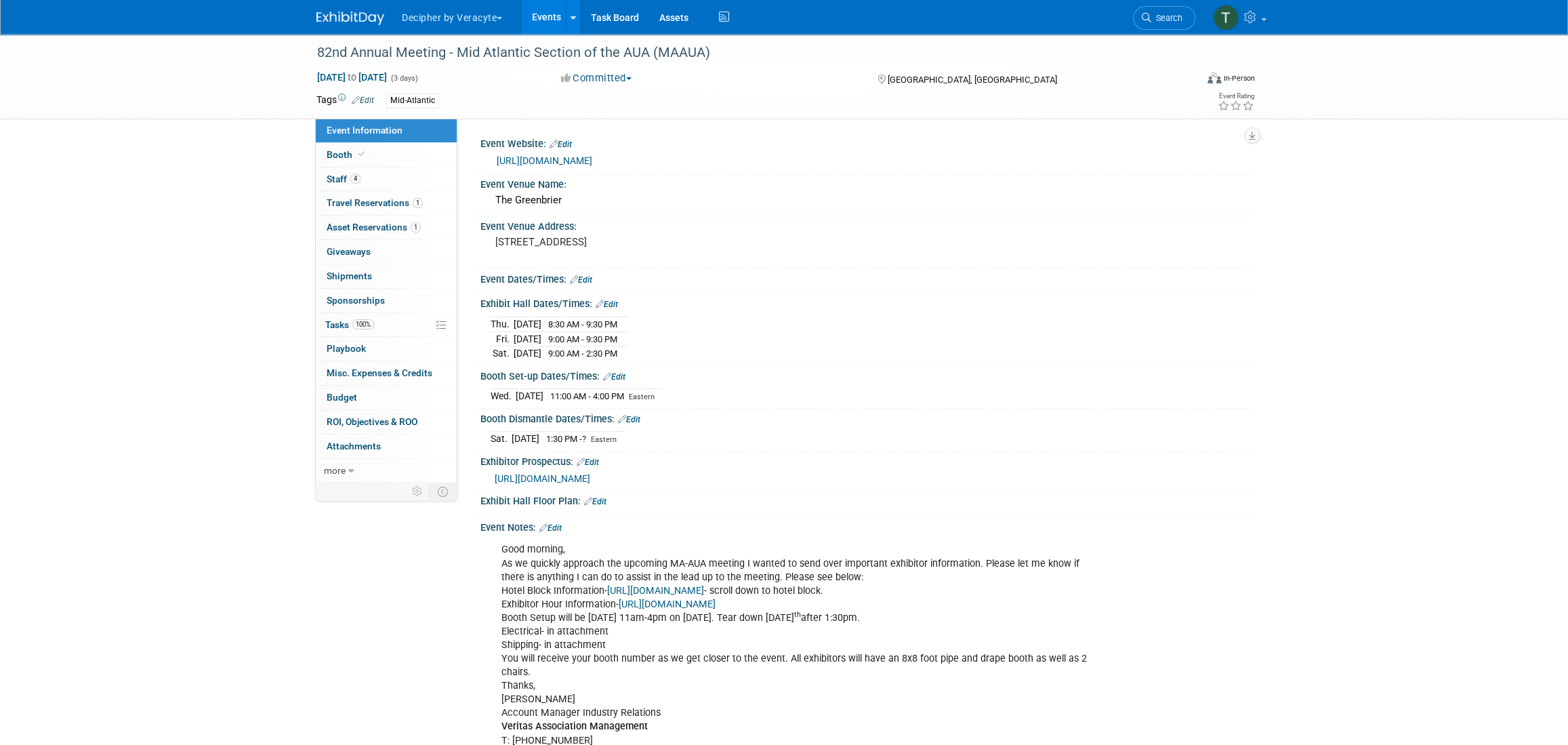
click at [592, 165] on link "[URL][DOMAIN_NAME]" at bounding box center [545, 160] width 95 height 11
click at [336, 55] on div "82nd Annual Meeting - Mid Atlantic Section of the AUA (MAAUA)" at bounding box center [744, 53] width 863 height 24
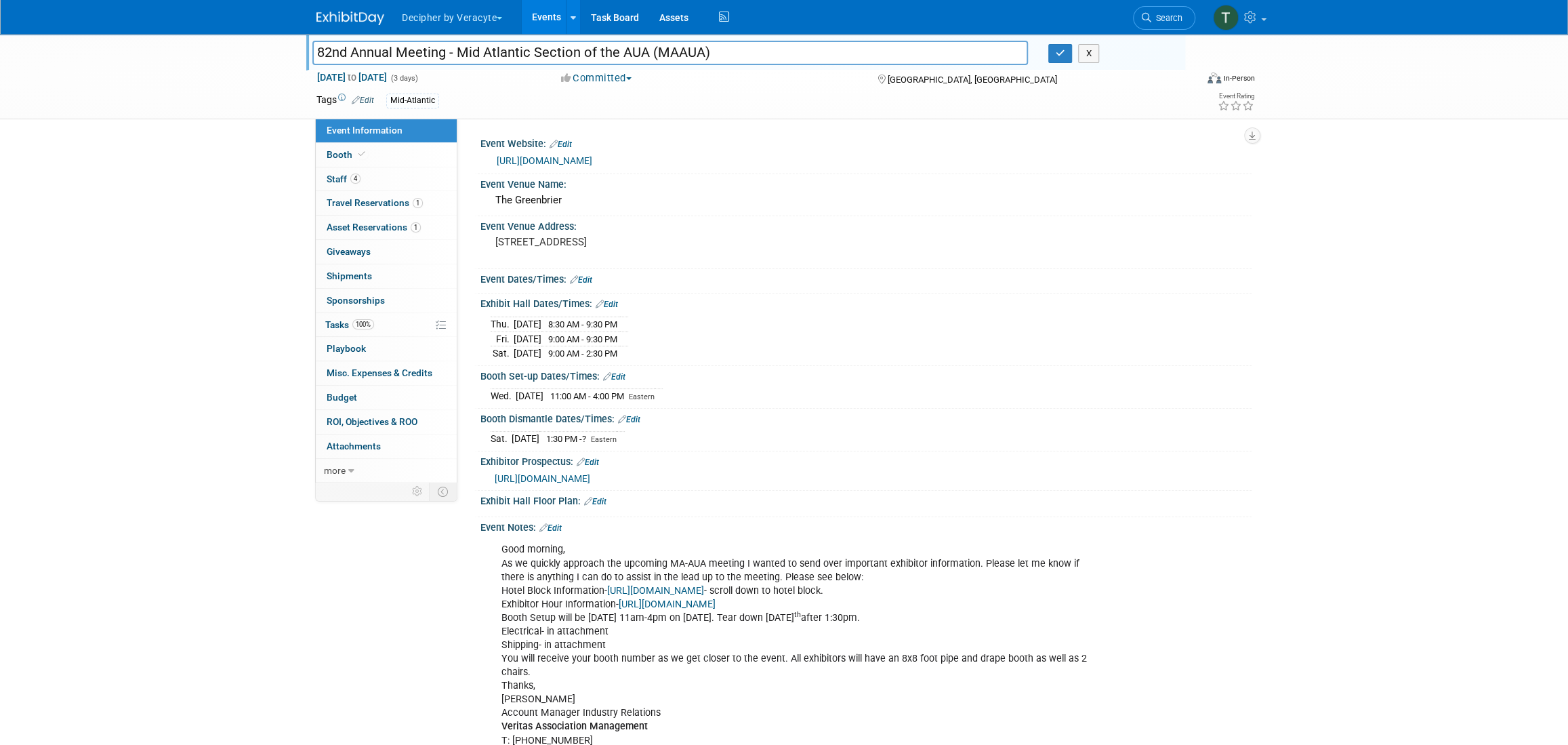
drag, startPoint x: 347, startPoint y: 54, endPoint x: 326, endPoint y: 57, distance: 21.2
click at [326, 57] on input "82nd Annual Meeting - Mid Atlantic Section of the AUA (MAAUA)" at bounding box center [670, 52] width 715 height 23
type input "83rd Annual Meeting - Mid Atlantic Section of the AUA (MAAUA)"
click at [369, 71] on span "[DATE] to [DATE]" at bounding box center [352, 77] width 71 height 12
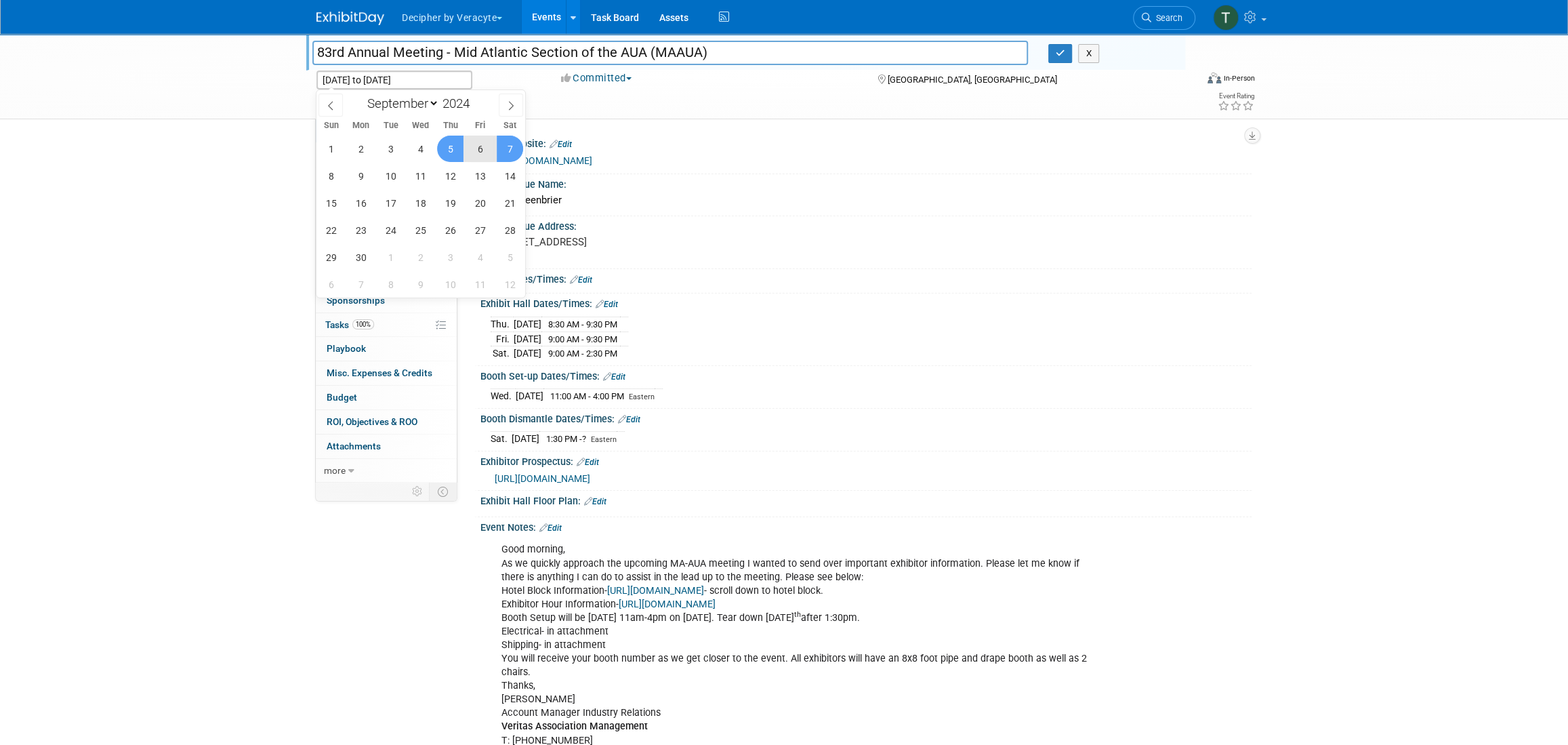
click at [378, 57] on input "83rd Annual Meeting - Mid Atlantic Section of the AUA (MAAUA)" at bounding box center [670, 52] width 715 height 23
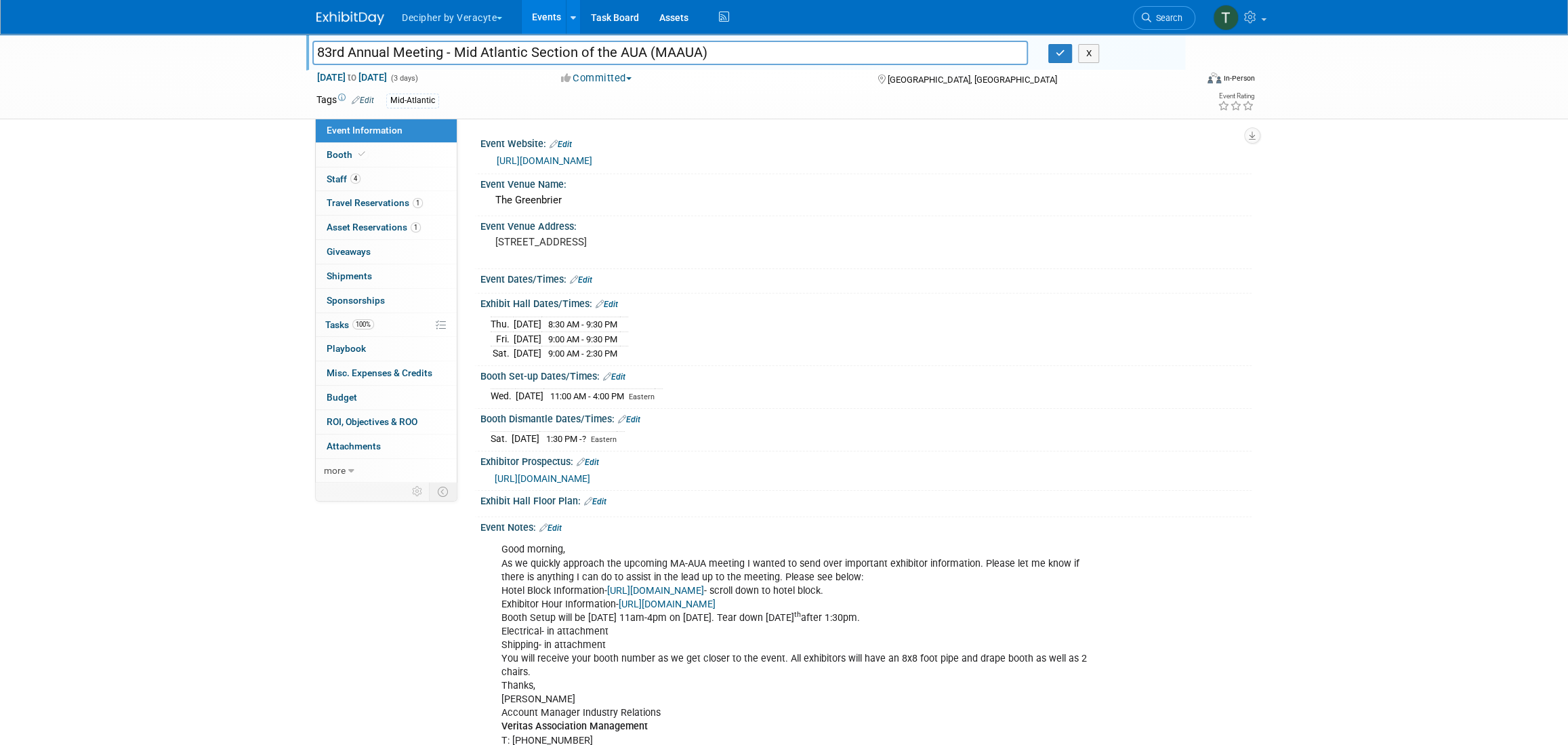
click at [378, 57] on input "83rd Annual Meeting - Mid Atlantic Section of the AUA (MAAUA)" at bounding box center [670, 52] width 715 height 23
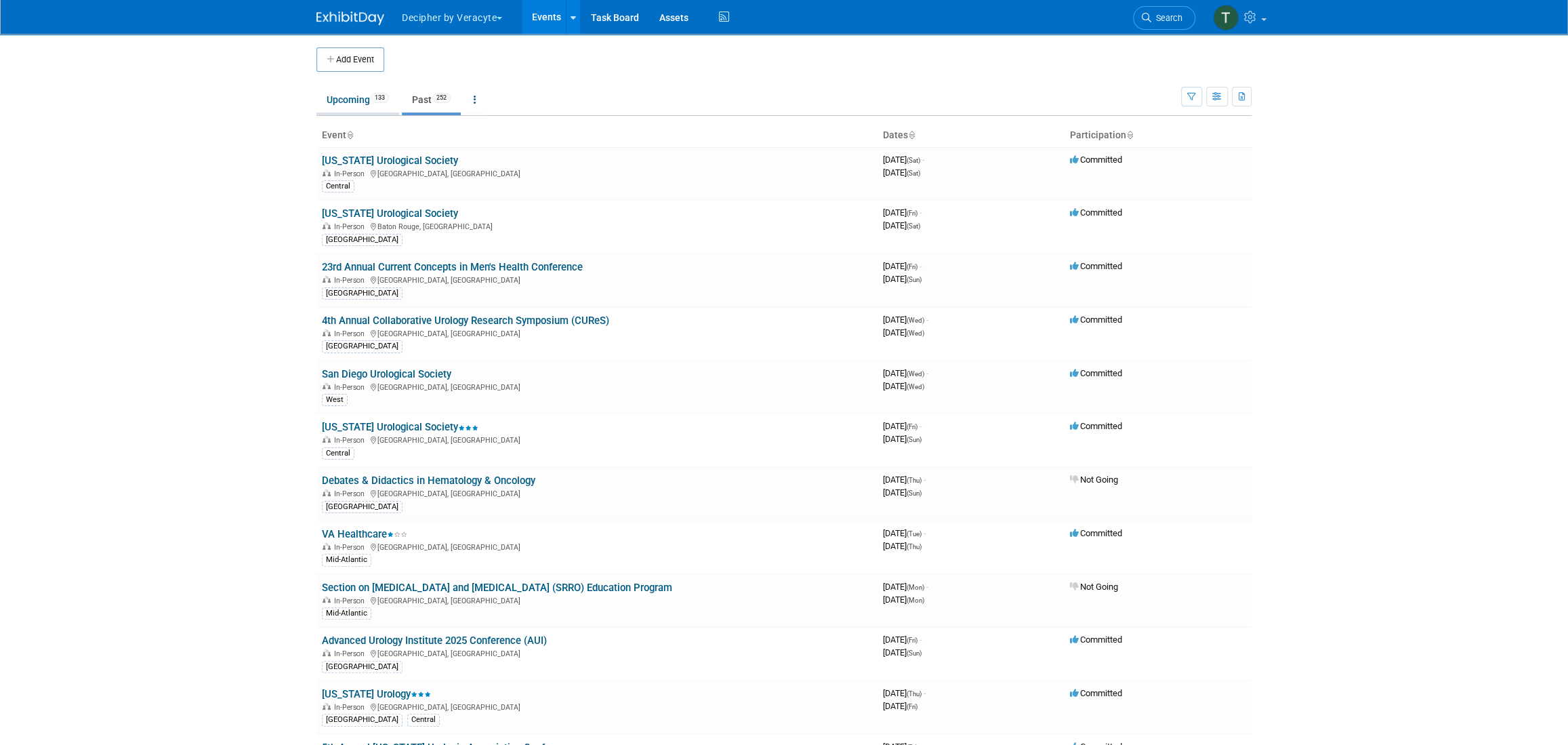
click at [350, 92] on link "Upcoming 133" at bounding box center [357, 100] width 82 height 26
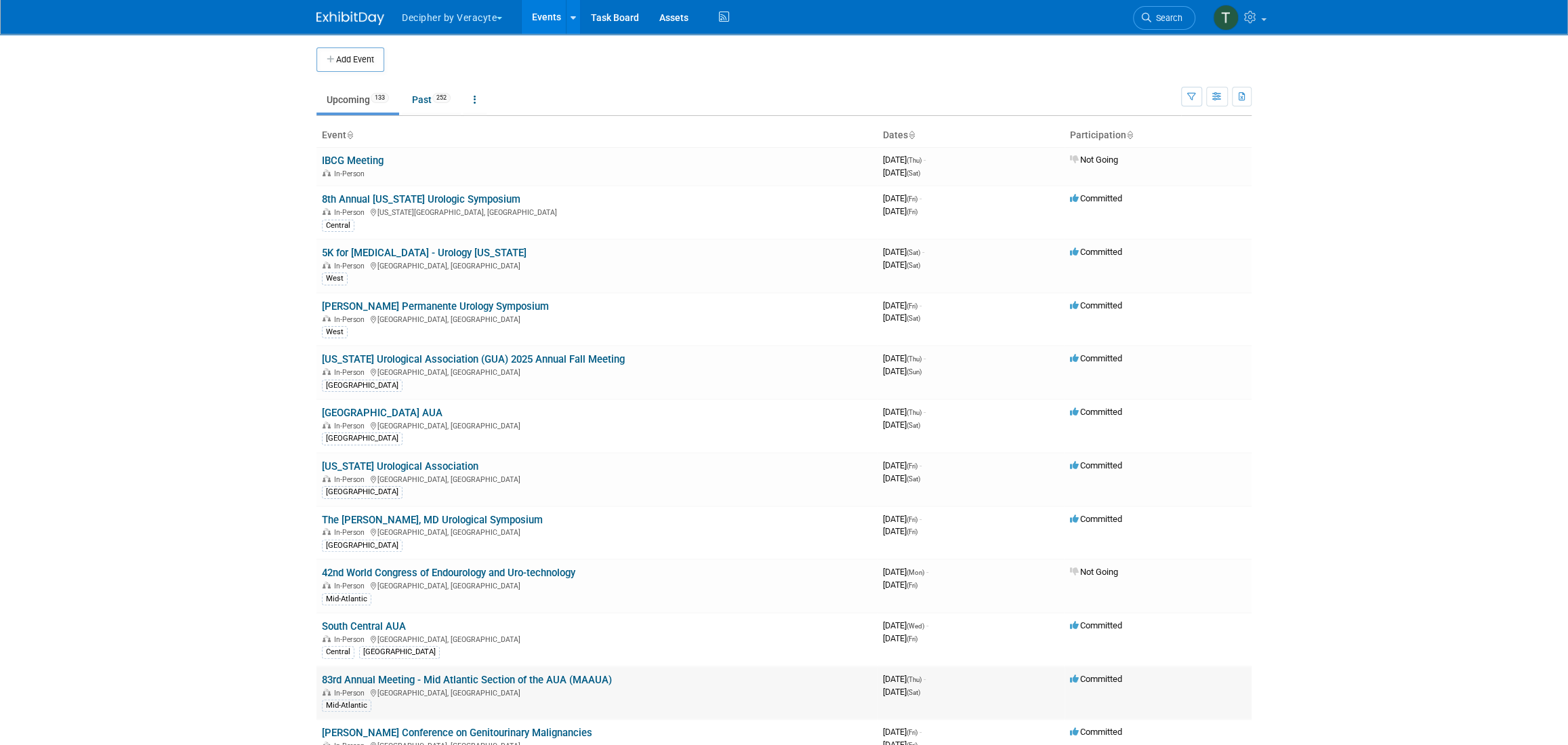
click at [498, 666] on td "83rd Annual Meeting - Mid Atlantic Section of the AUA (MAAUA) In-Person Niagara…" at bounding box center [597, 693] width 561 height 54
click at [501, 674] on link "83rd Annual Meeting - Mid Atlantic Section of the AUA (MAAUA)" at bounding box center [467, 680] width 290 height 12
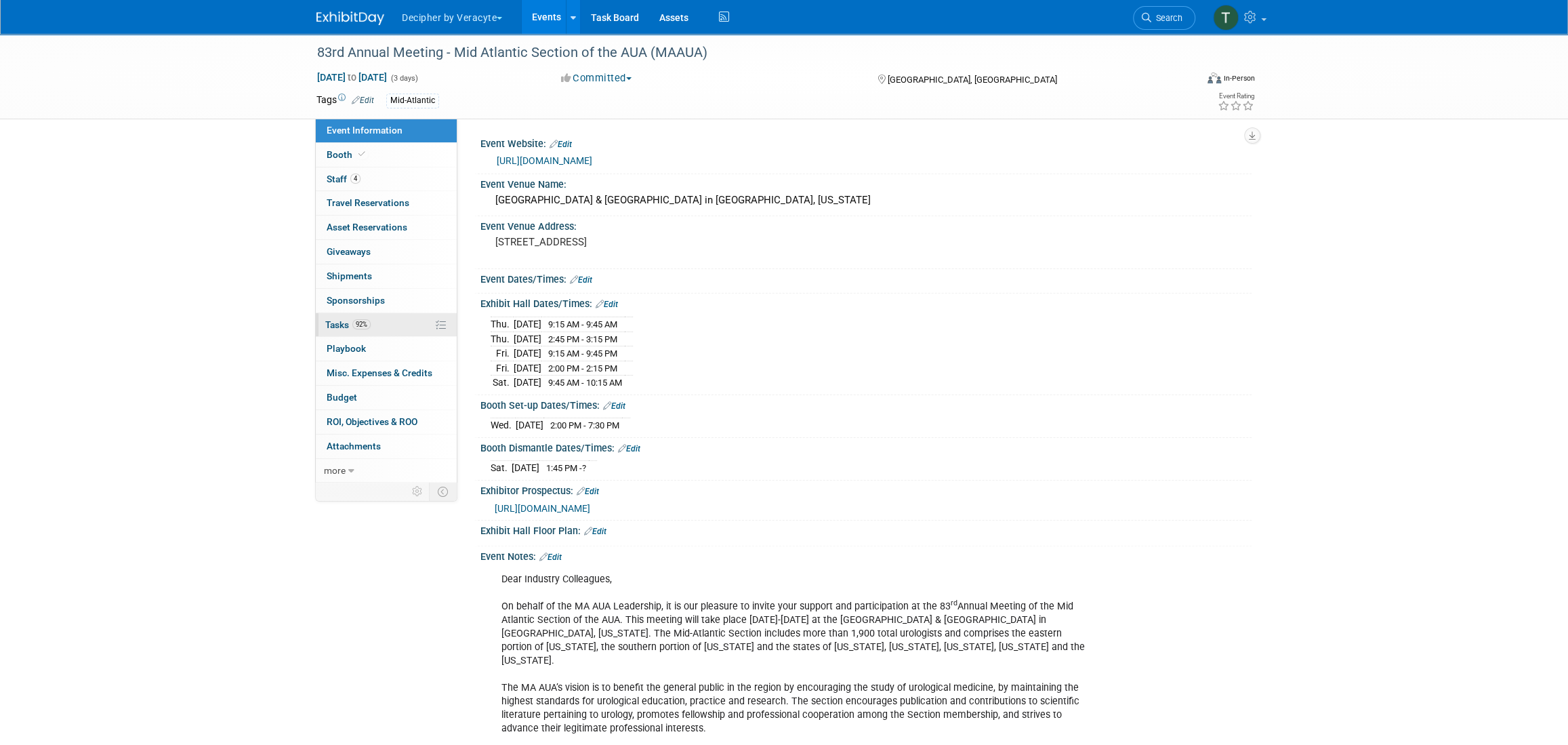
click at [360, 326] on span "92%" at bounding box center [361, 324] width 18 height 10
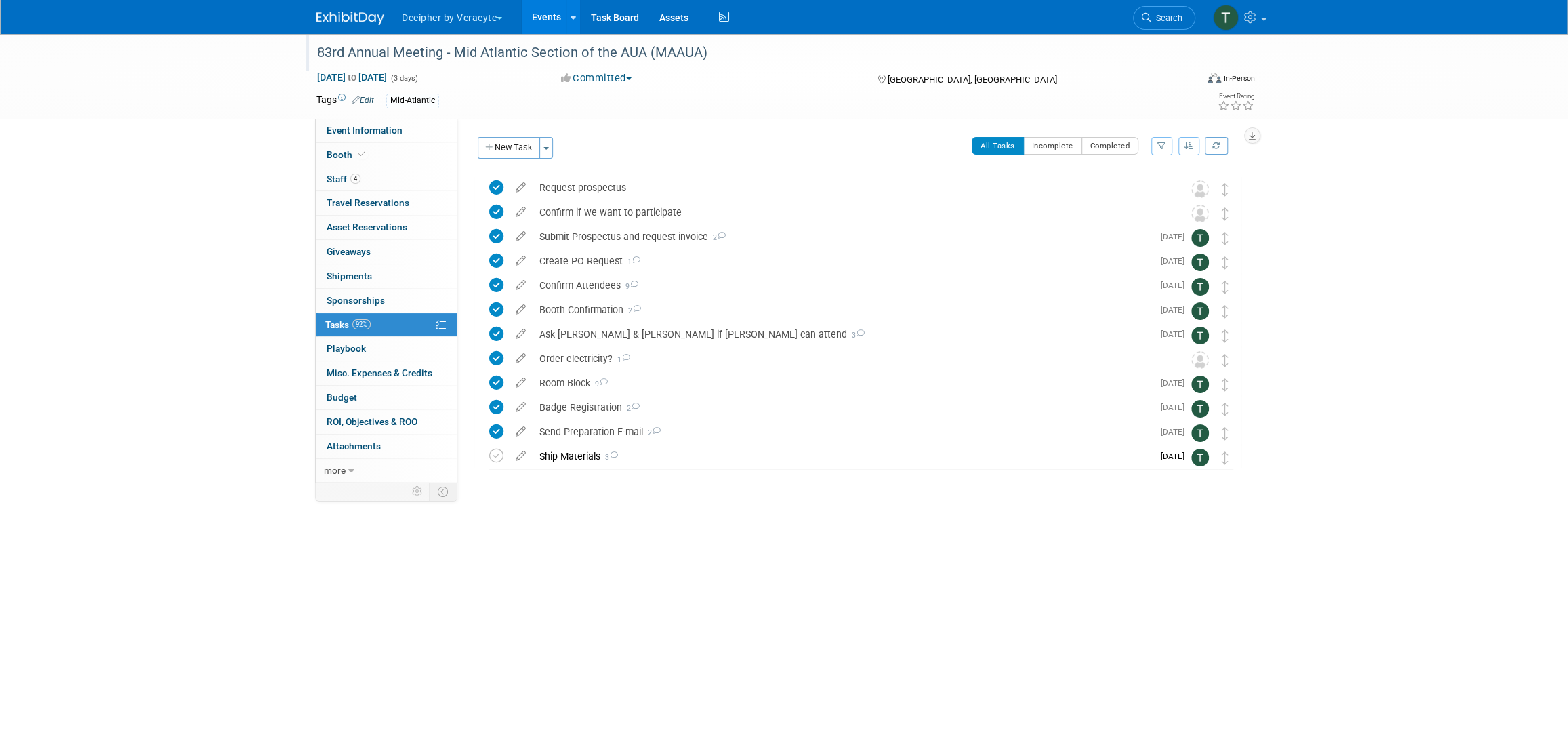
click at [483, 56] on div "83rd Annual Meeting - Mid Atlantic Section of the AUA (MAAUA)" at bounding box center [744, 53] width 863 height 24
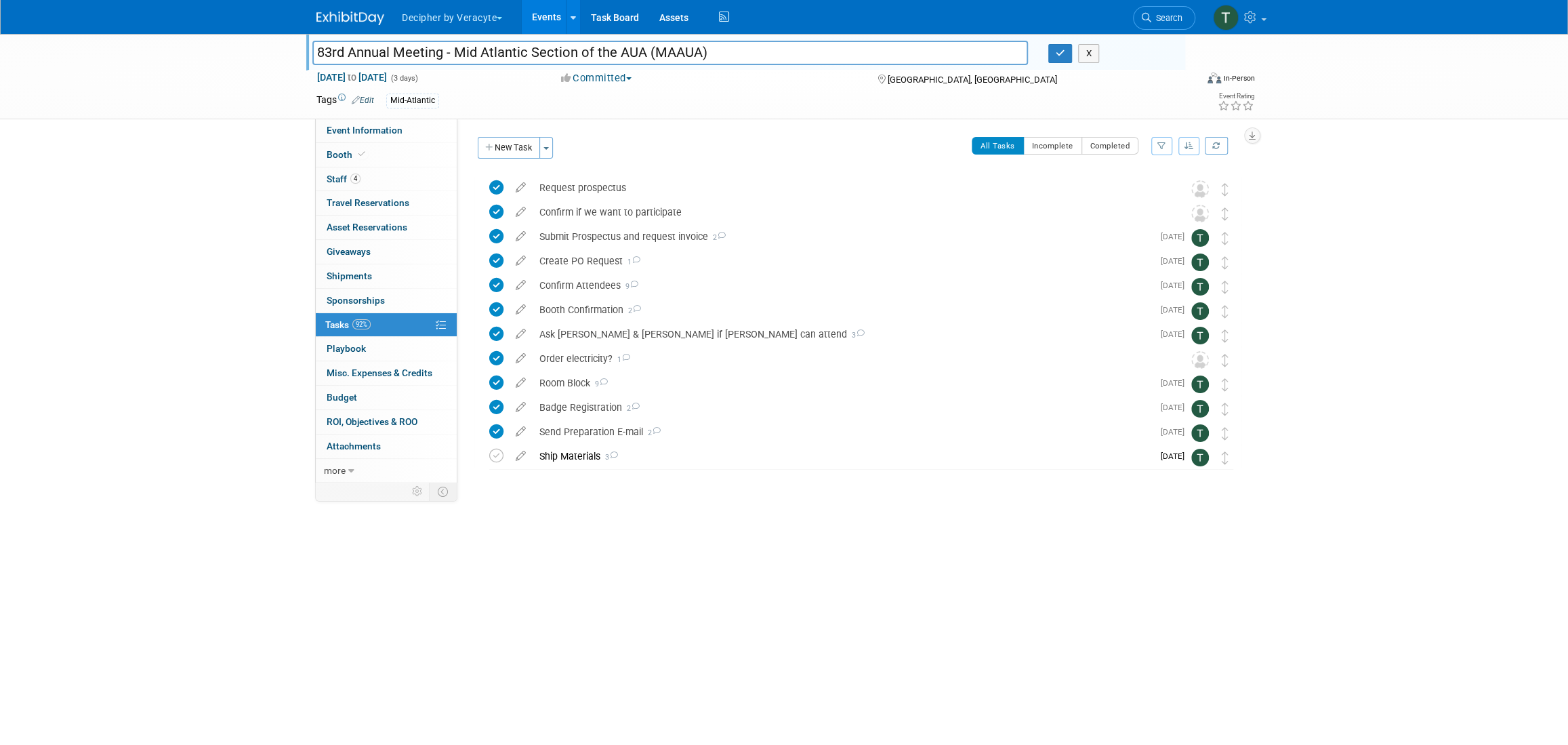
click at [483, 56] on input "83rd Annual Meeting - Mid Atlantic Section of the AUA (MAAUA)" at bounding box center [670, 52] width 715 height 23
click at [399, 153] on link "Booth" at bounding box center [386, 154] width 141 height 23
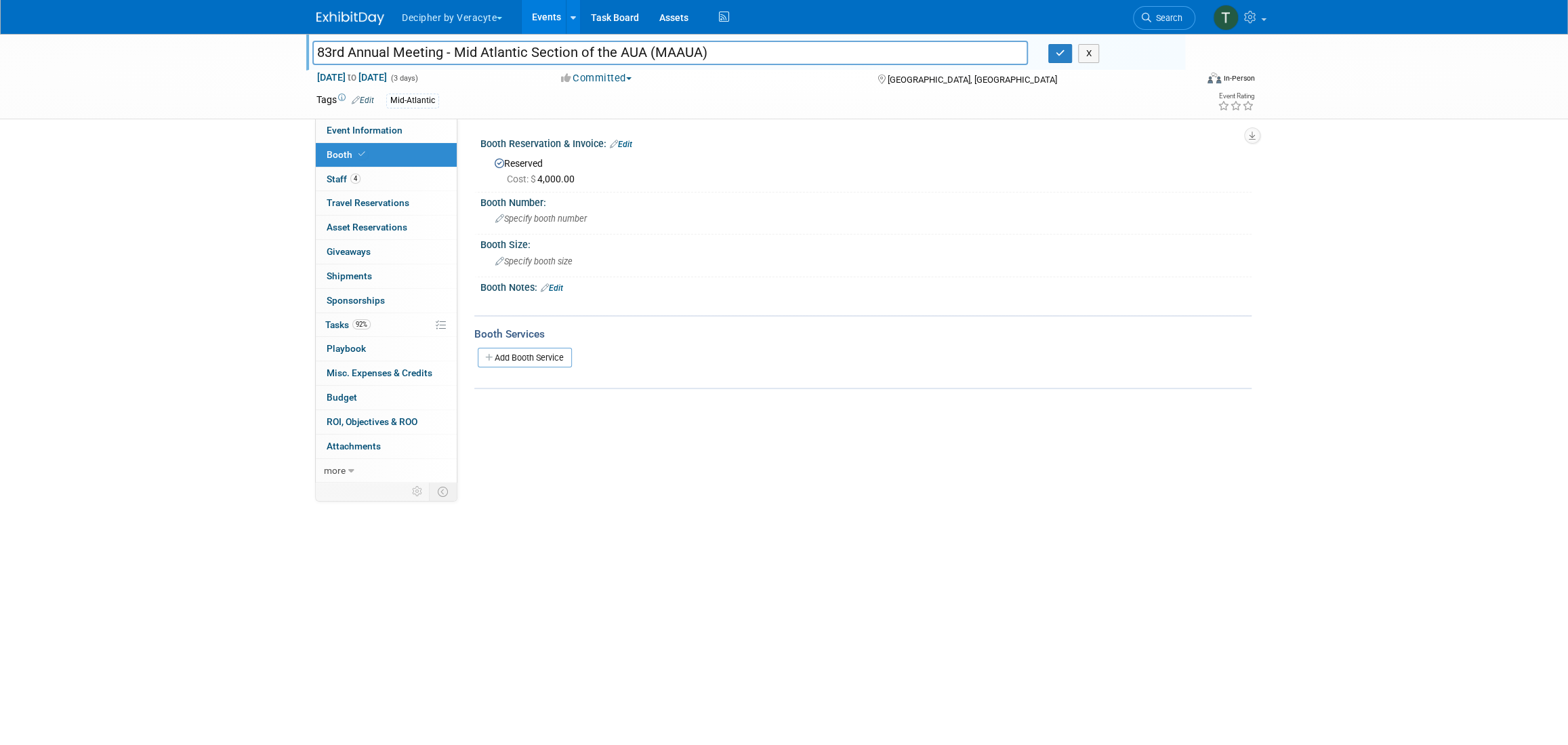
drag, startPoint x: 634, startPoint y: 142, endPoint x: 625, endPoint y: 141, distance: 9.1
click at [634, 142] on div "Booth Reservation & Invoice: Edit" at bounding box center [866, 142] width 771 height 17
click at [625, 141] on link "Edit" at bounding box center [621, 144] width 23 height 10
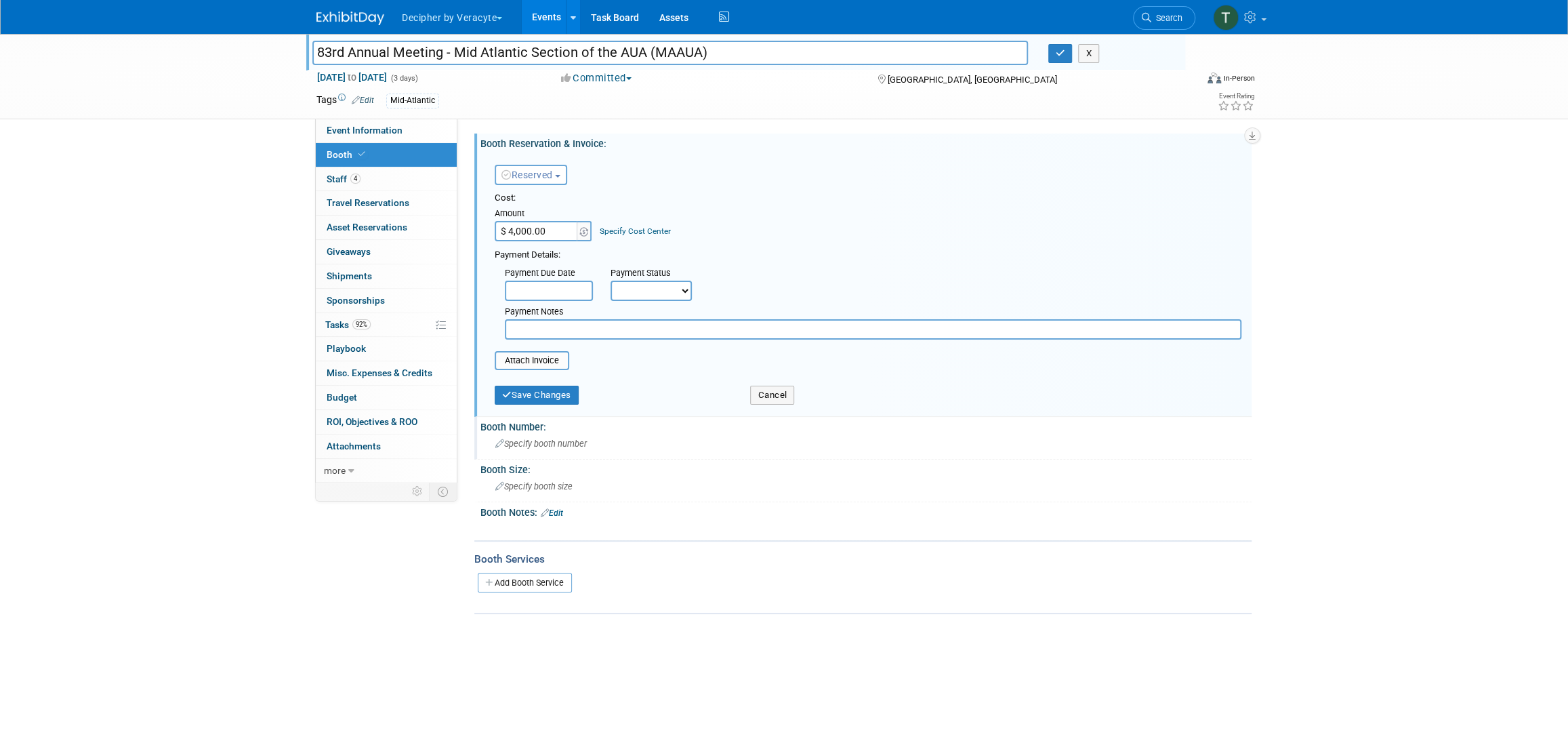
click at [556, 452] on div "Specify booth number" at bounding box center [866, 444] width 751 height 21
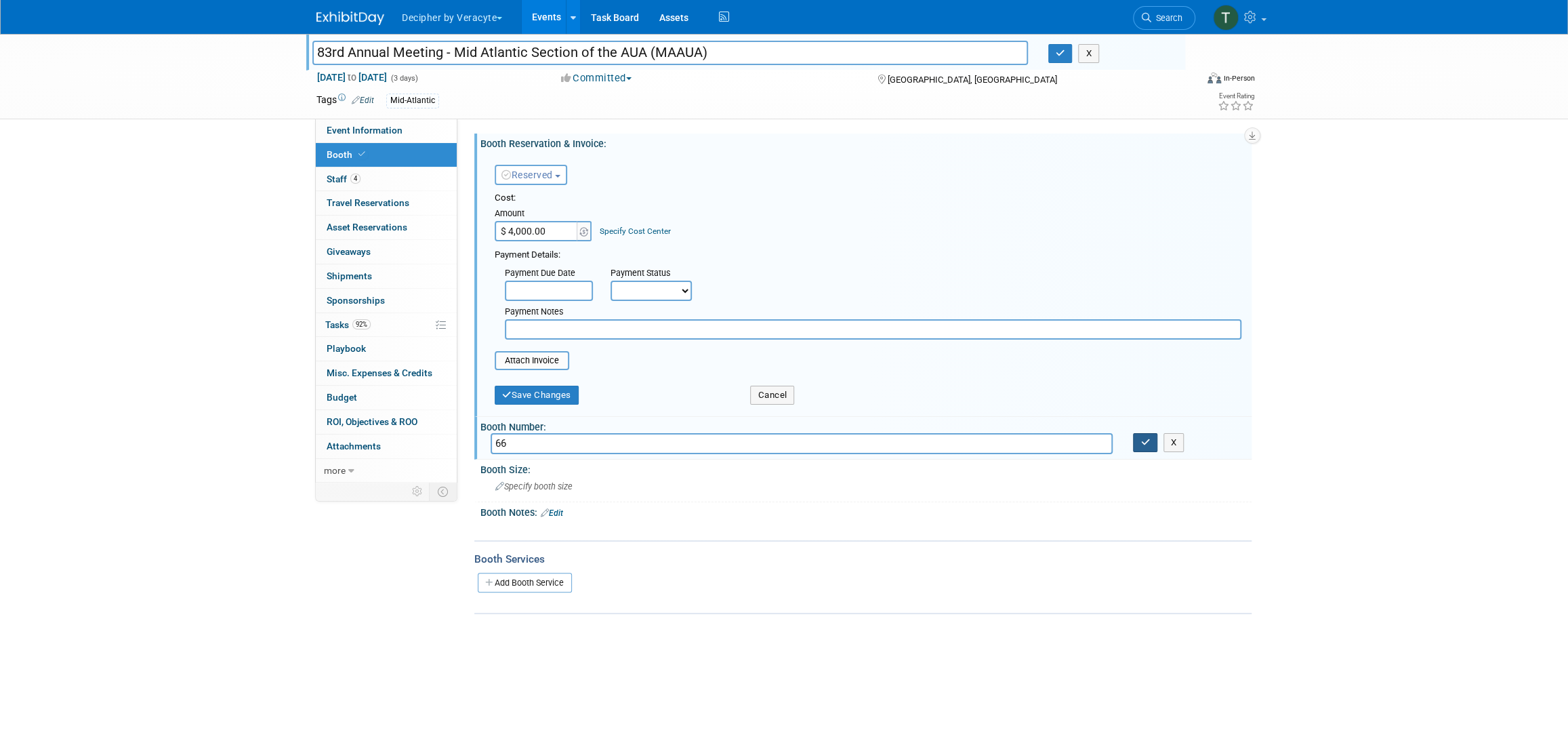
type input "66"
click at [1135, 441] on button "button" at bounding box center [1145, 442] width 24 height 19
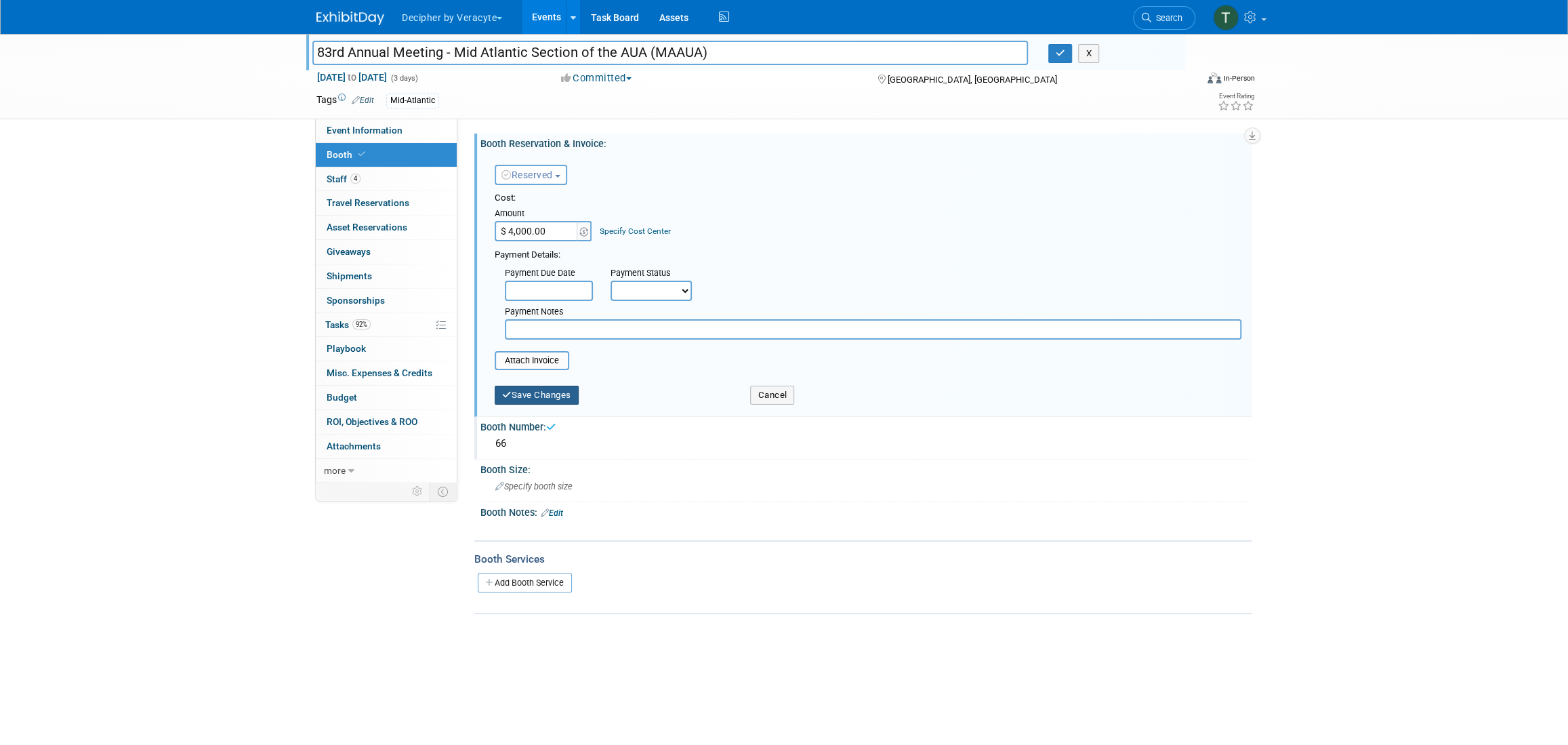
click at [532, 395] on button "Save Changes" at bounding box center [536, 394] width 84 height 19
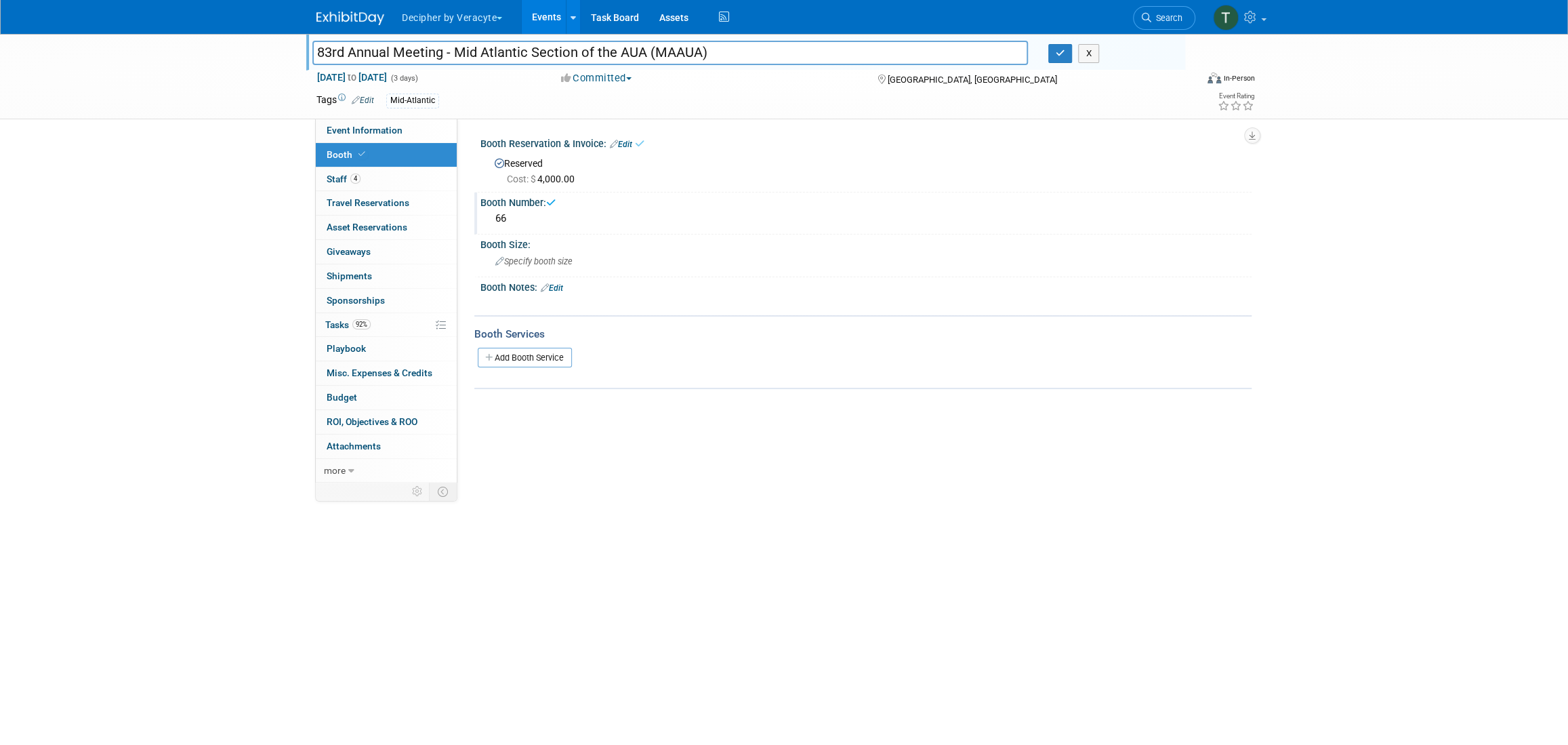
click at [344, 332] on link "92% Tasks 92%" at bounding box center [386, 324] width 141 height 23
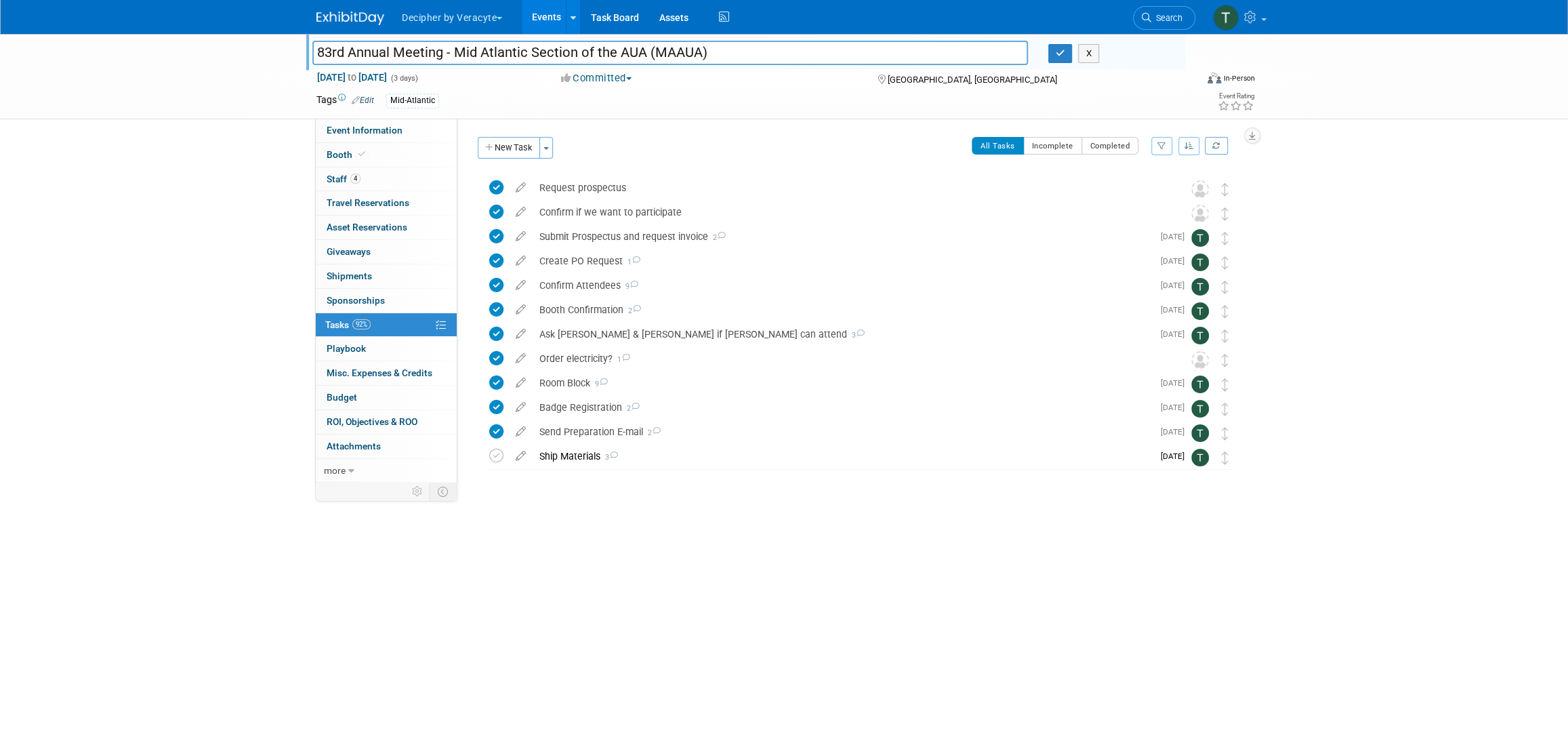
click at [521, 24] on li "Decipher by Veracyte Explore: My Workspaces 2 Go to Workspace: Corporate Events…" at bounding box center [461, 14] width 121 height 29
click at [526, 20] on link "Events" at bounding box center [546, 17] width 49 height 34
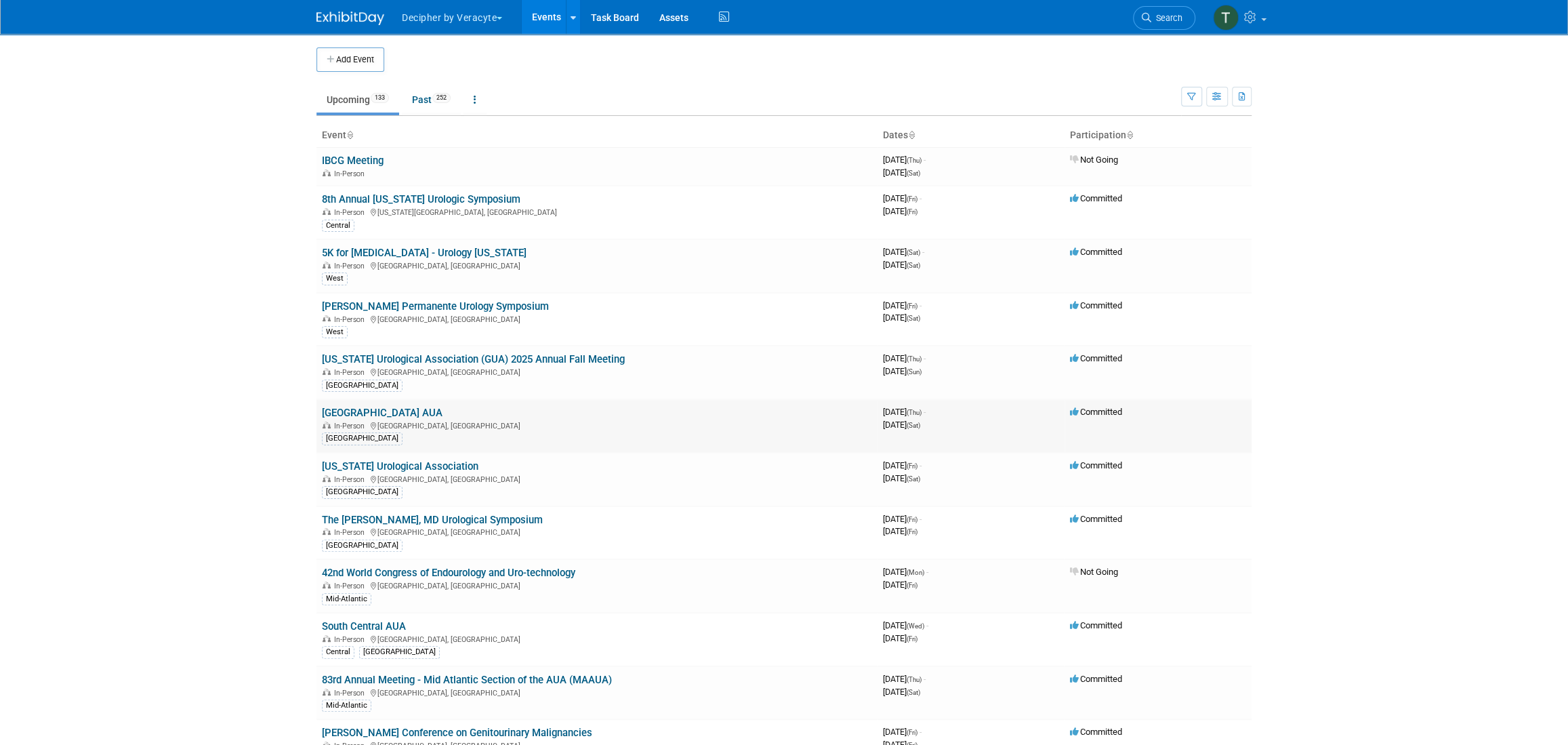
click at [391, 410] on link "[GEOGRAPHIC_DATA] AUA" at bounding box center [382, 413] width 121 height 12
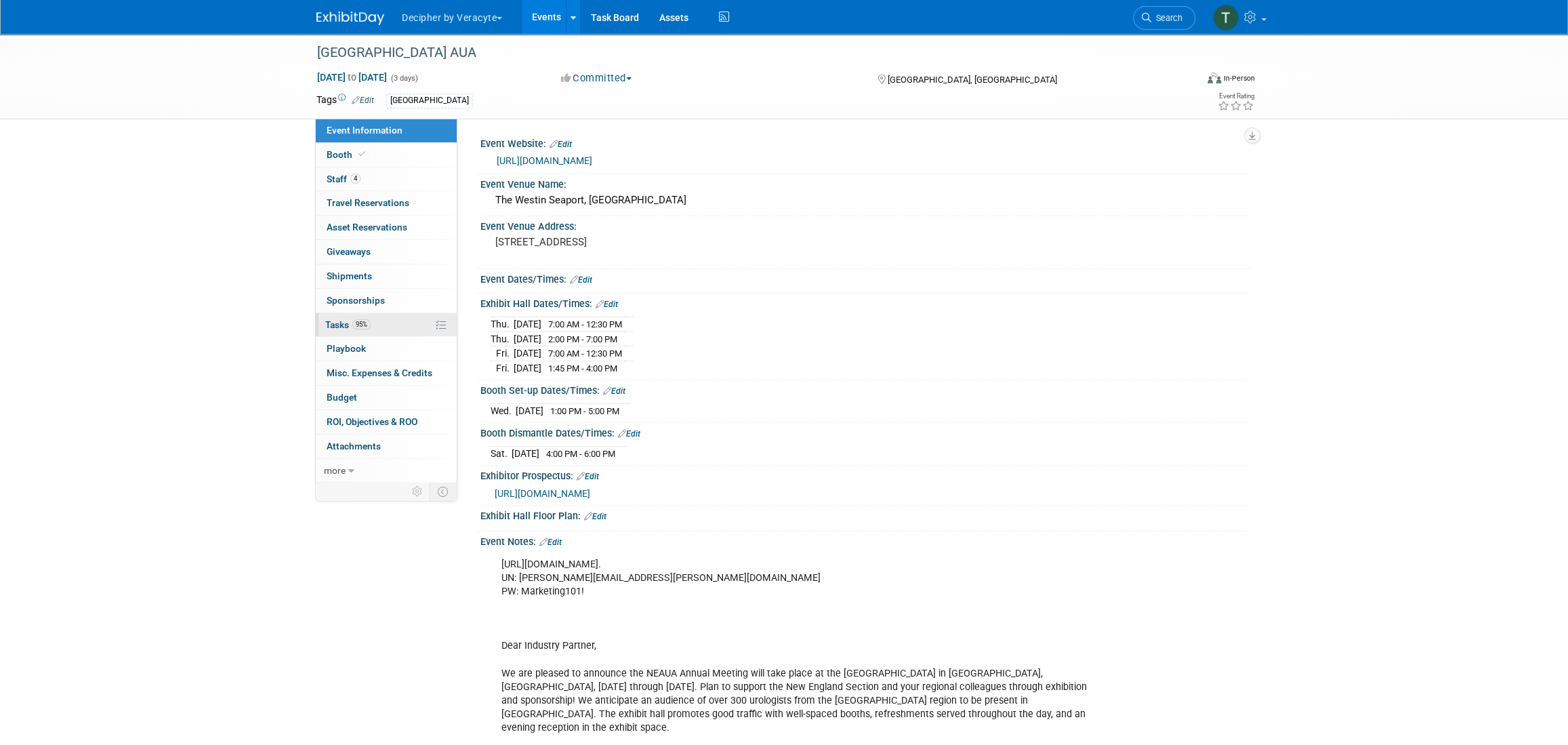
click at [392, 327] on link "95% Tasks 95%" at bounding box center [386, 324] width 141 height 23
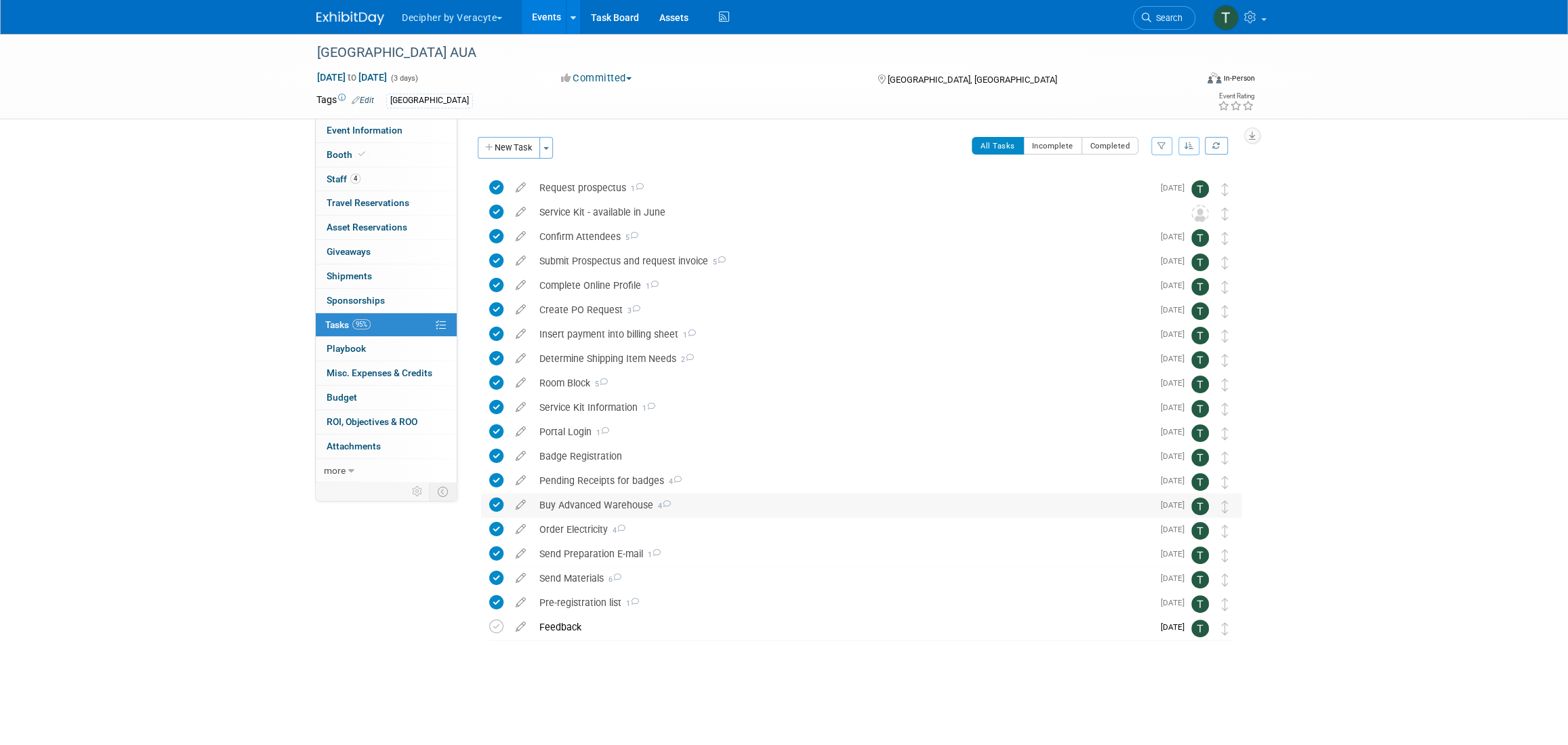
click at [601, 499] on div "Buy Advanced Warehouse 4" at bounding box center [842, 505] width 620 height 23
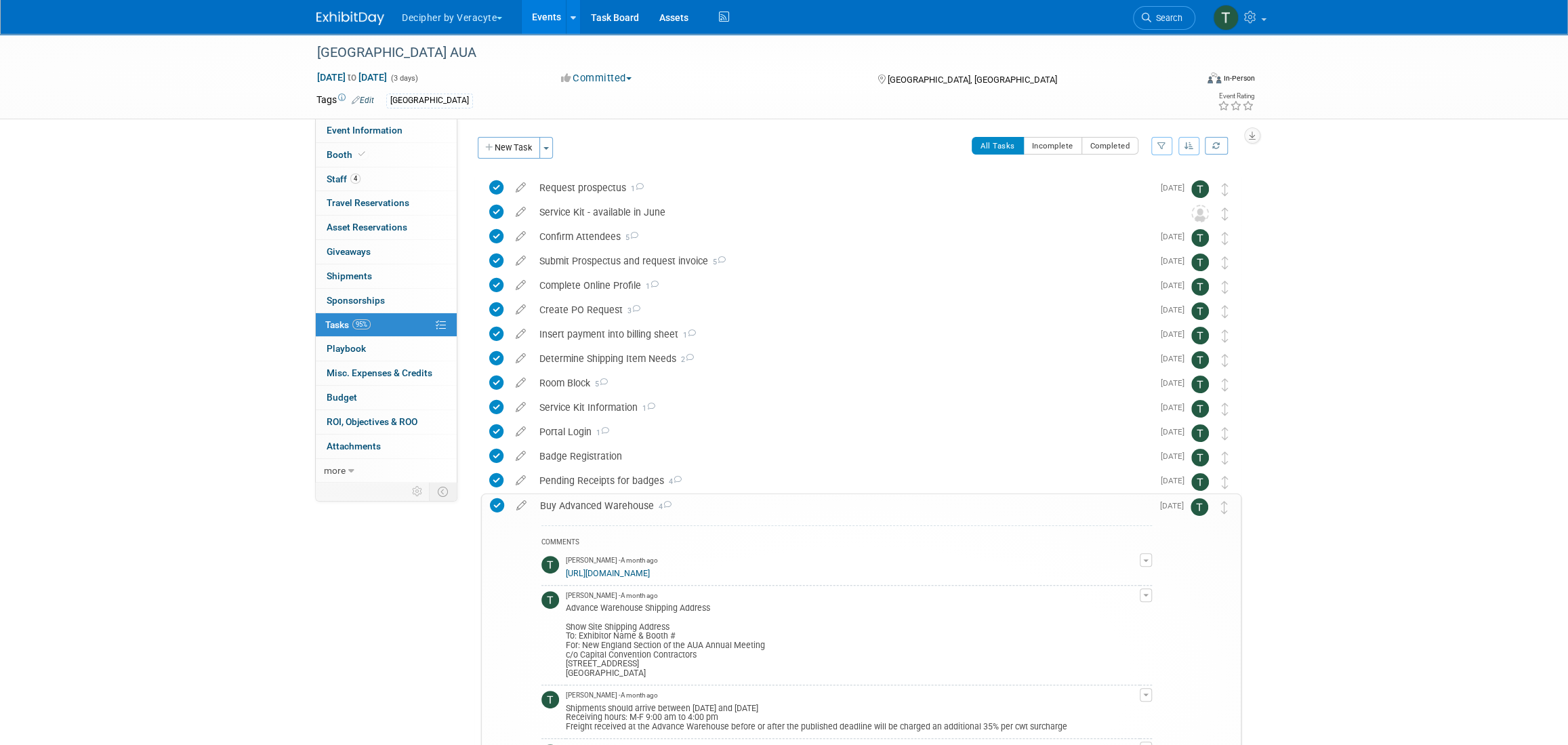
click at [625, 570] on link "https://capitalconventions.boomerecommerce.com/Pages/Event/Shop.aspx?CategoryID…" at bounding box center [607, 573] width 84 height 10
click at [543, 8] on link "Events" at bounding box center [546, 17] width 49 height 34
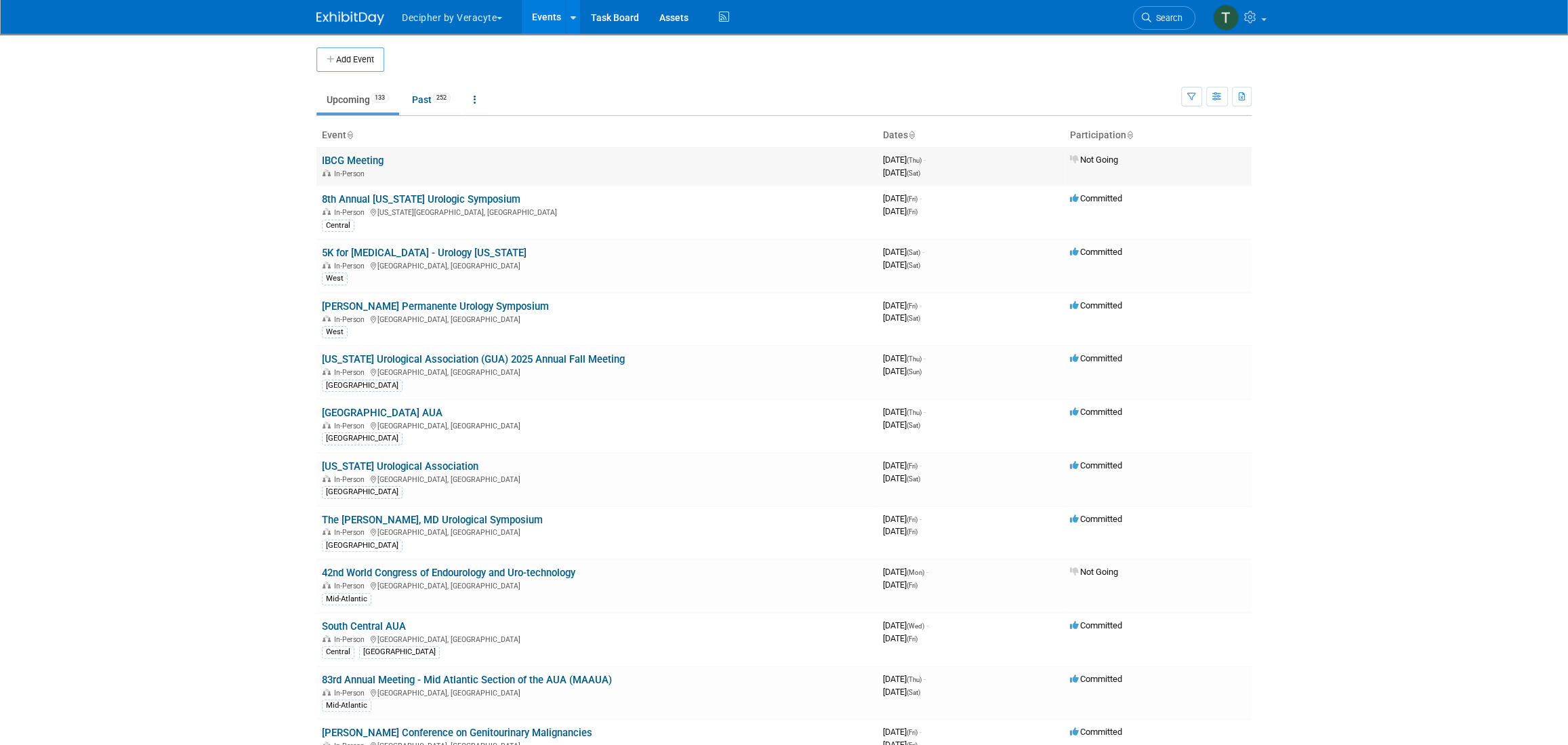
scroll to position [3274, 0]
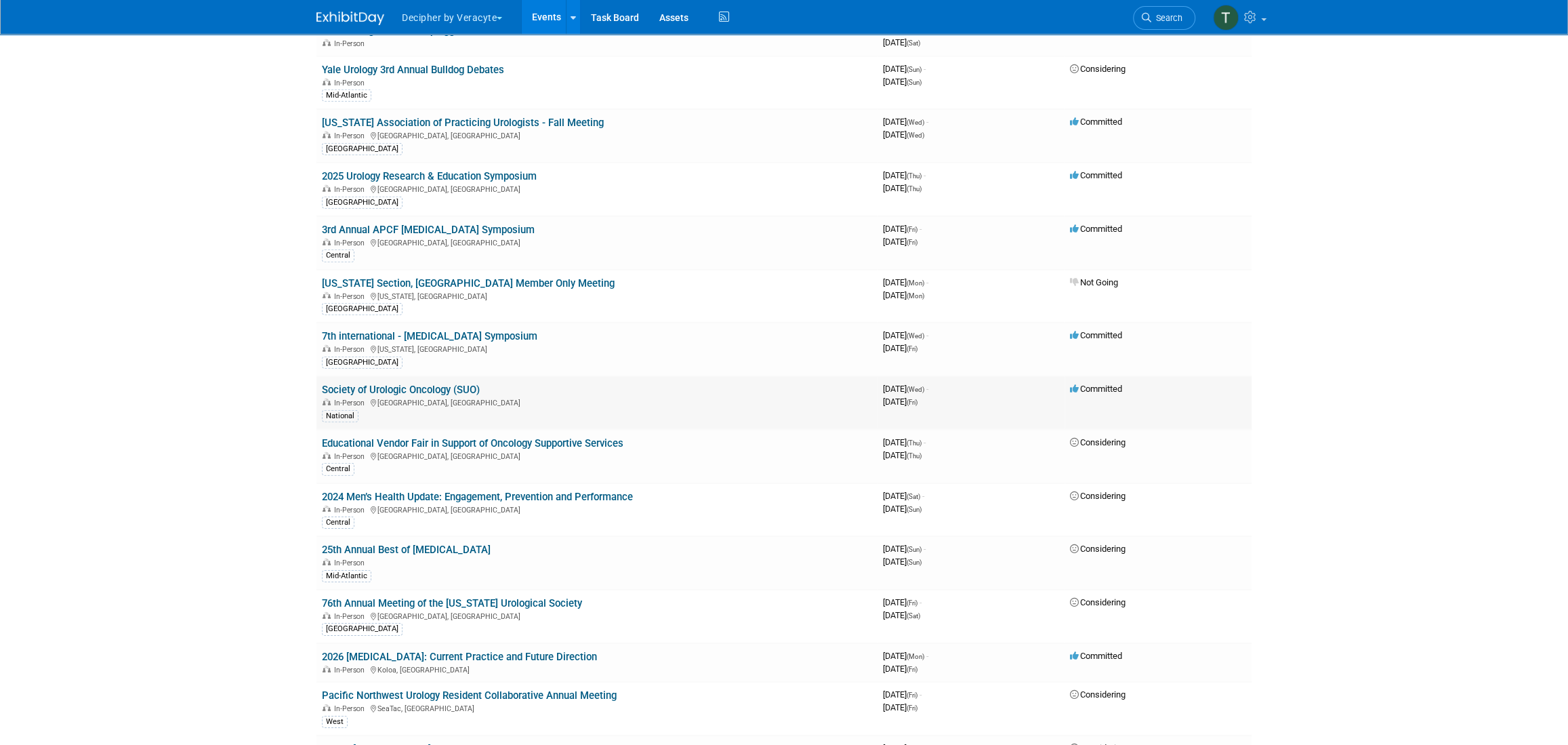
click at [464, 384] on link "Society of Urologic Oncology (SUO)" at bounding box center [400, 390] width 158 height 12
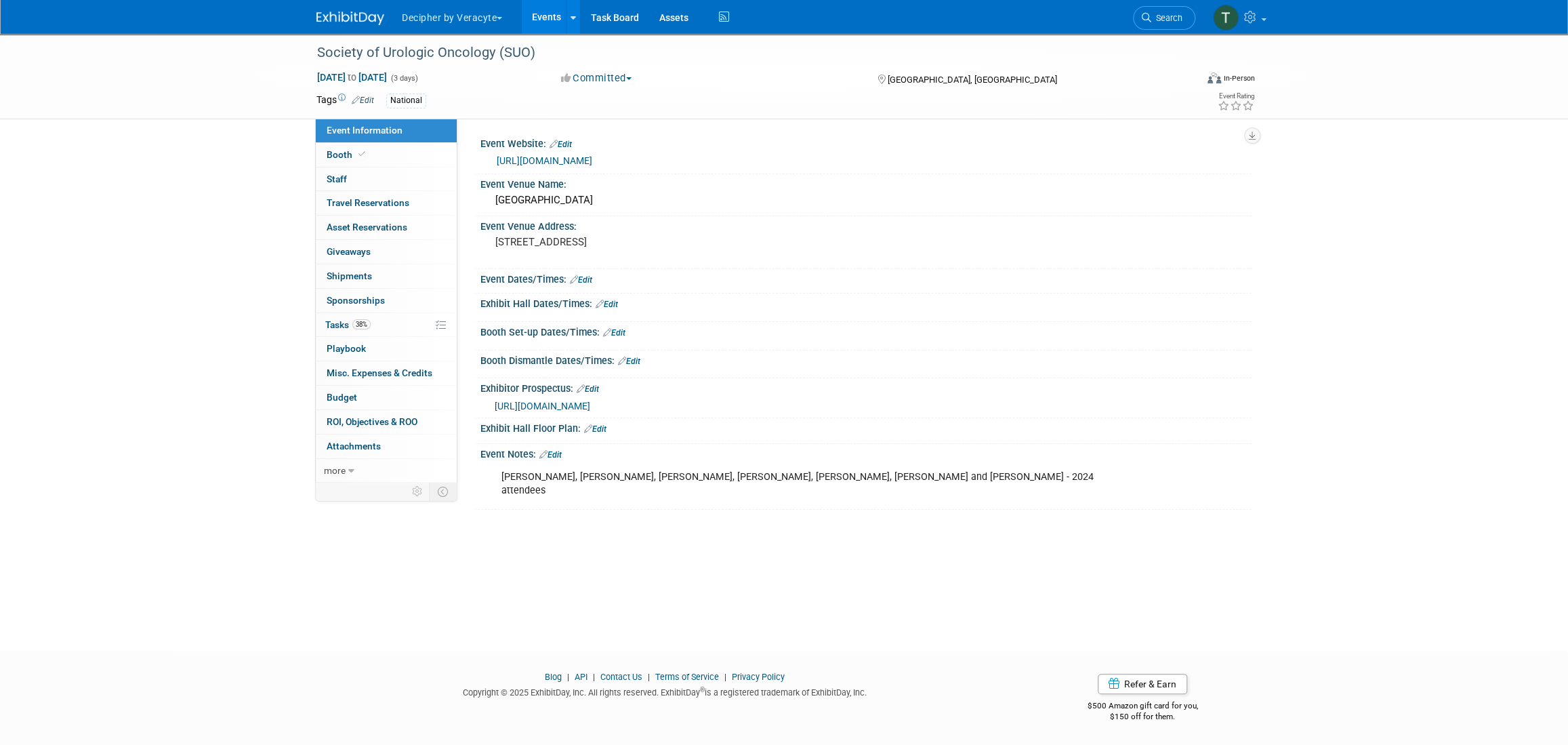
click at [592, 160] on link "[URL][DOMAIN_NAME]" at bounding box center [545, 160] width 95 height 11
click at [366, 323] on span "38%" at bounding box center [361, 324] width 18 height 10
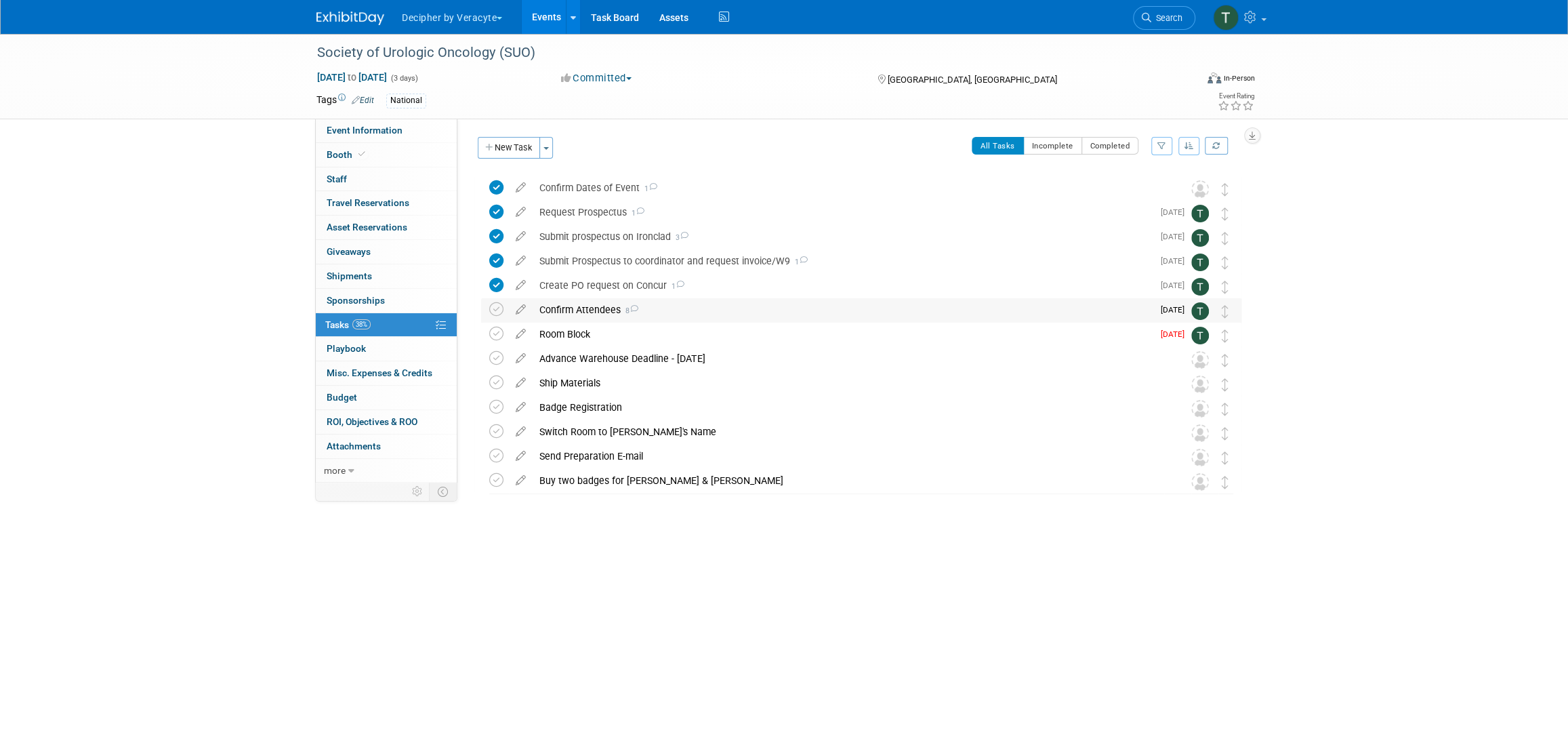
click at [565, 304] on div "Confirm Attendees 8" at bounding box center [842, 310] width 620 height 23
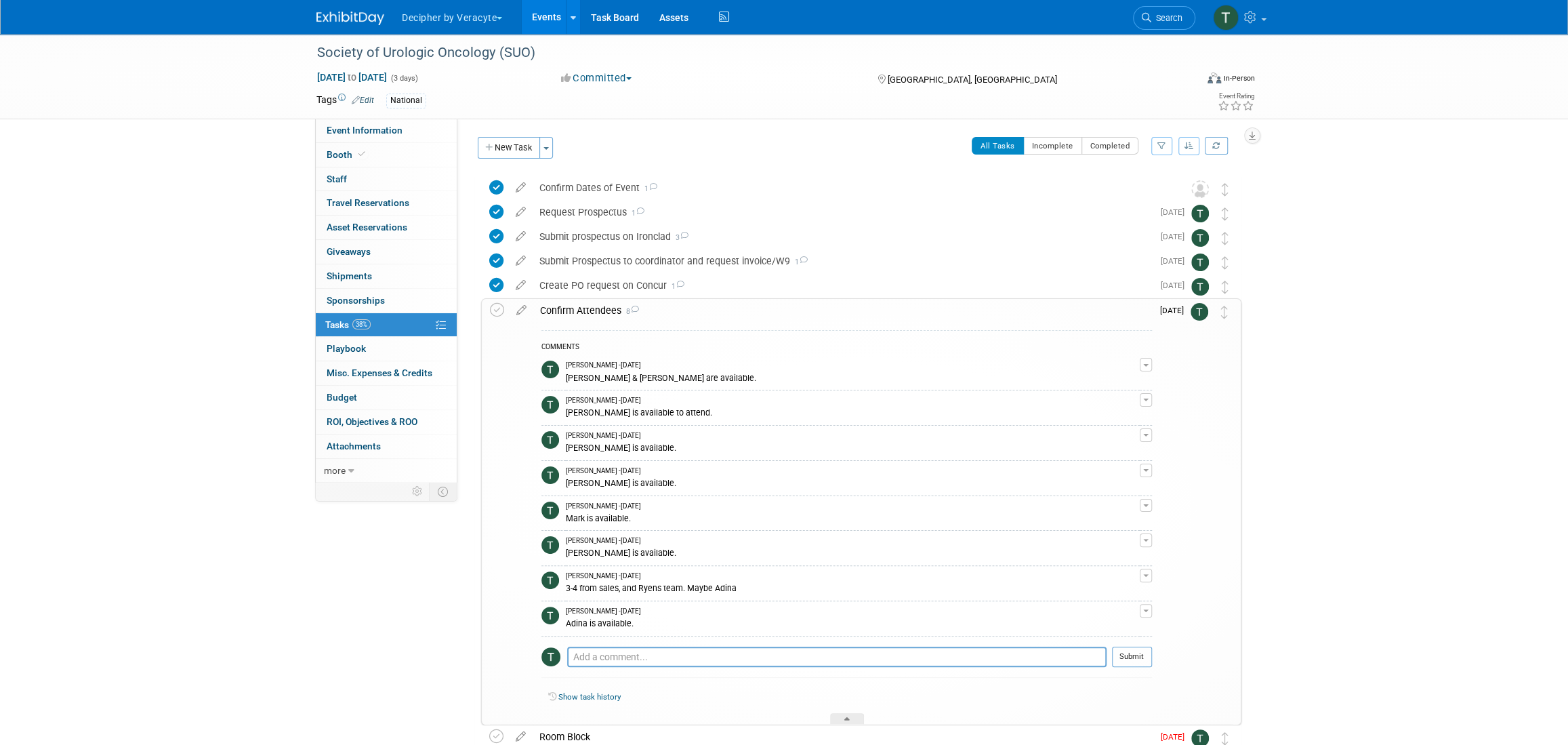
click at [565, 304] on div "Confirm Attendees 8" at bounding box center [842, 311] width 619 height 23
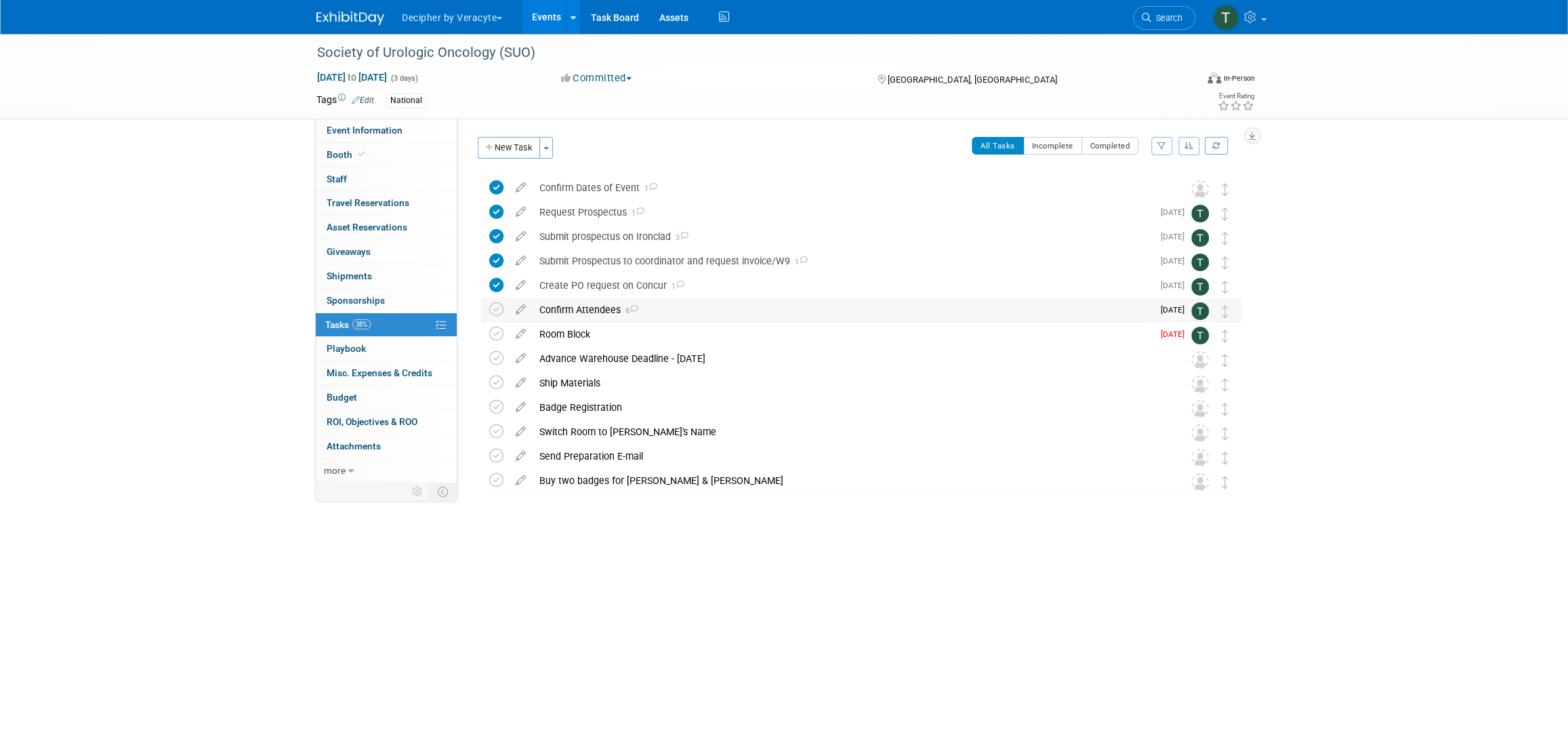
click at [565, 304] on div "Confirm Attendees 8" at bounding box center [842, 310] width 620 height 23
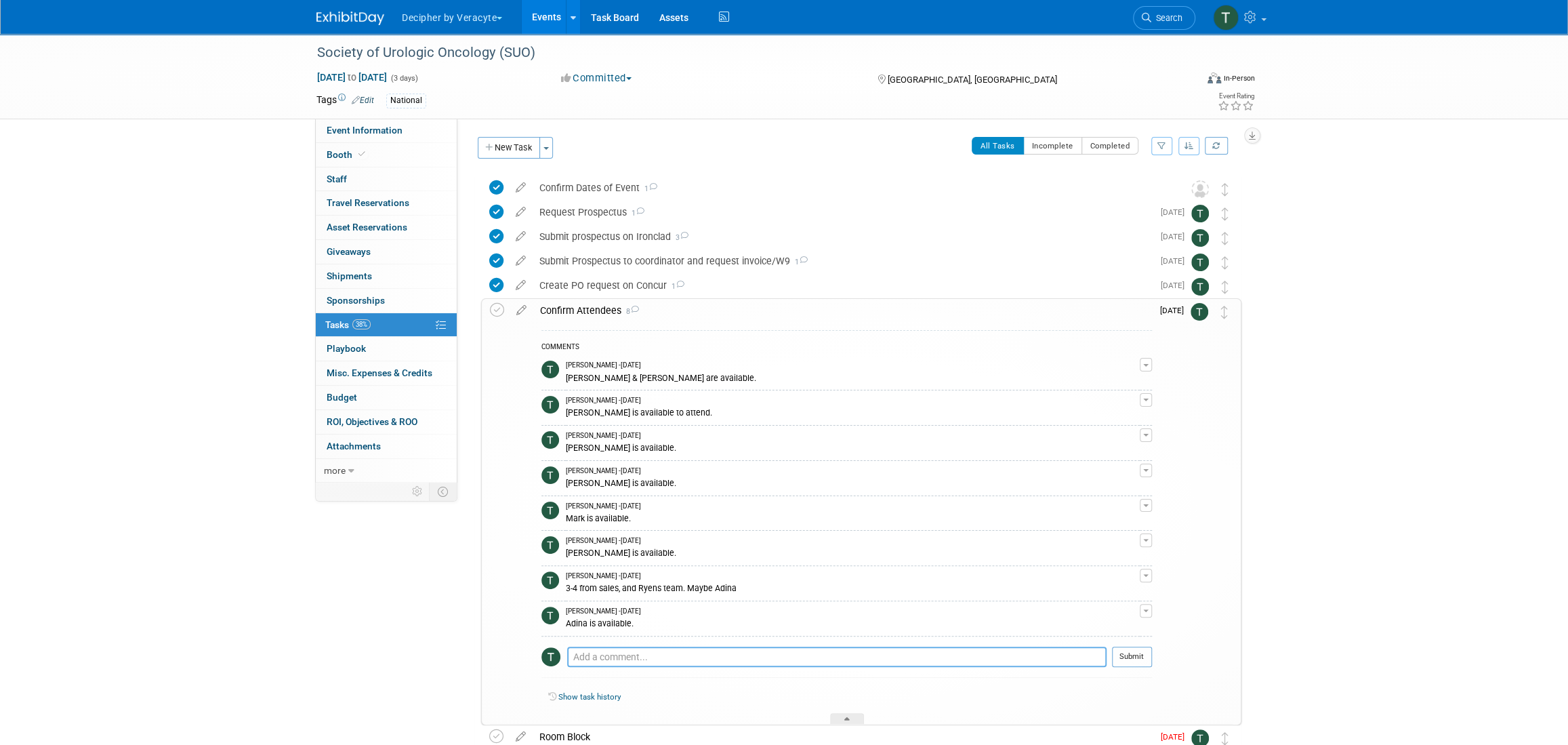
click at [616, 656] on textarea at bounding box center [837, 657] width 539 height 20
type textarea "Ryen would like [PERSON_NAME], [PERSON_NAME] & [PERSON_NAME]. [PERSON_NAME] and…"
click at [1134, 659] on button "Submit" at bounding box center [1131, 657] width 40 height 20
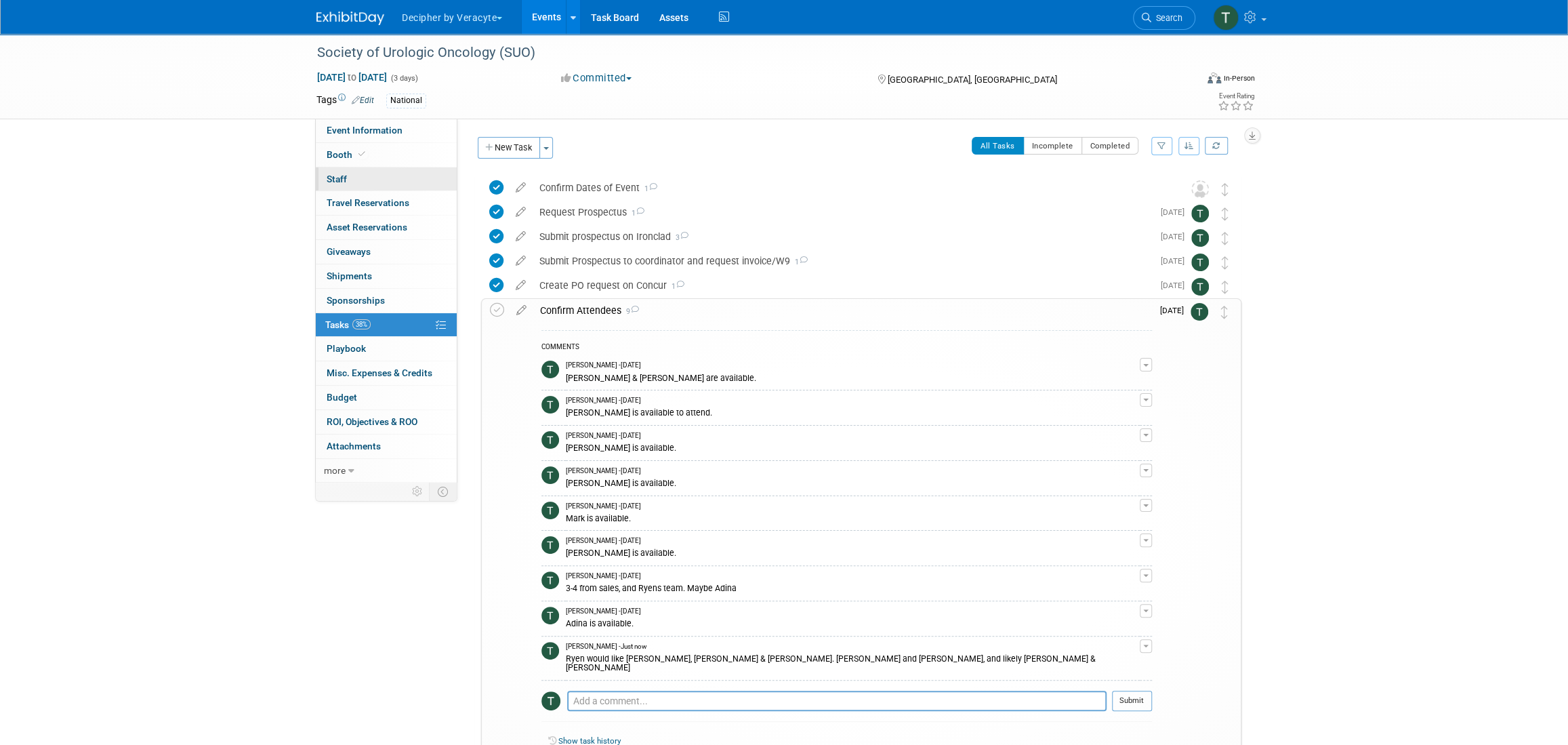
click at [365, 181] on link "0 Staff 0" at bounding box center [386, 179] width 141 height 23
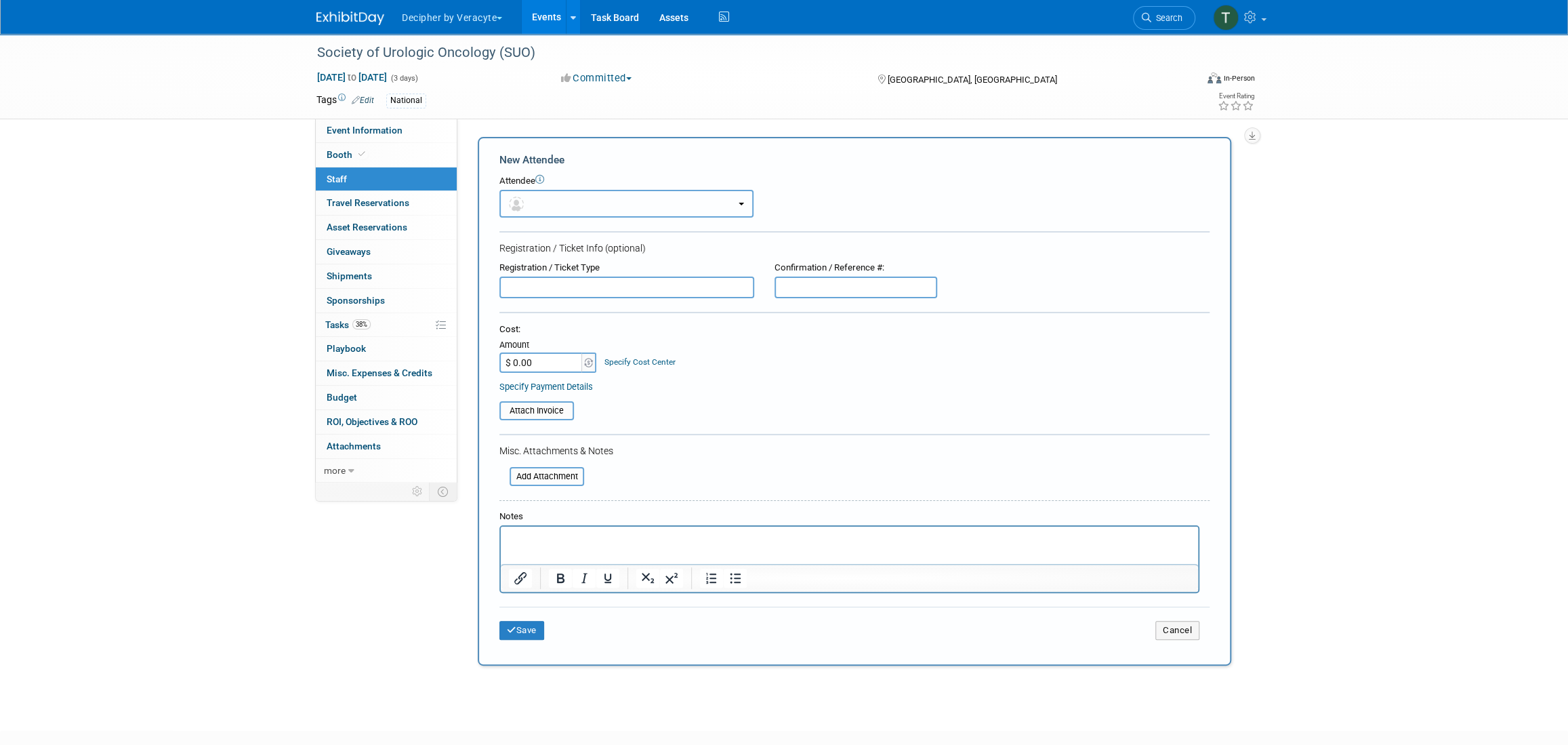
click at [545, 202] on button "button" at bounding box center [626, 203] width 254 height 28
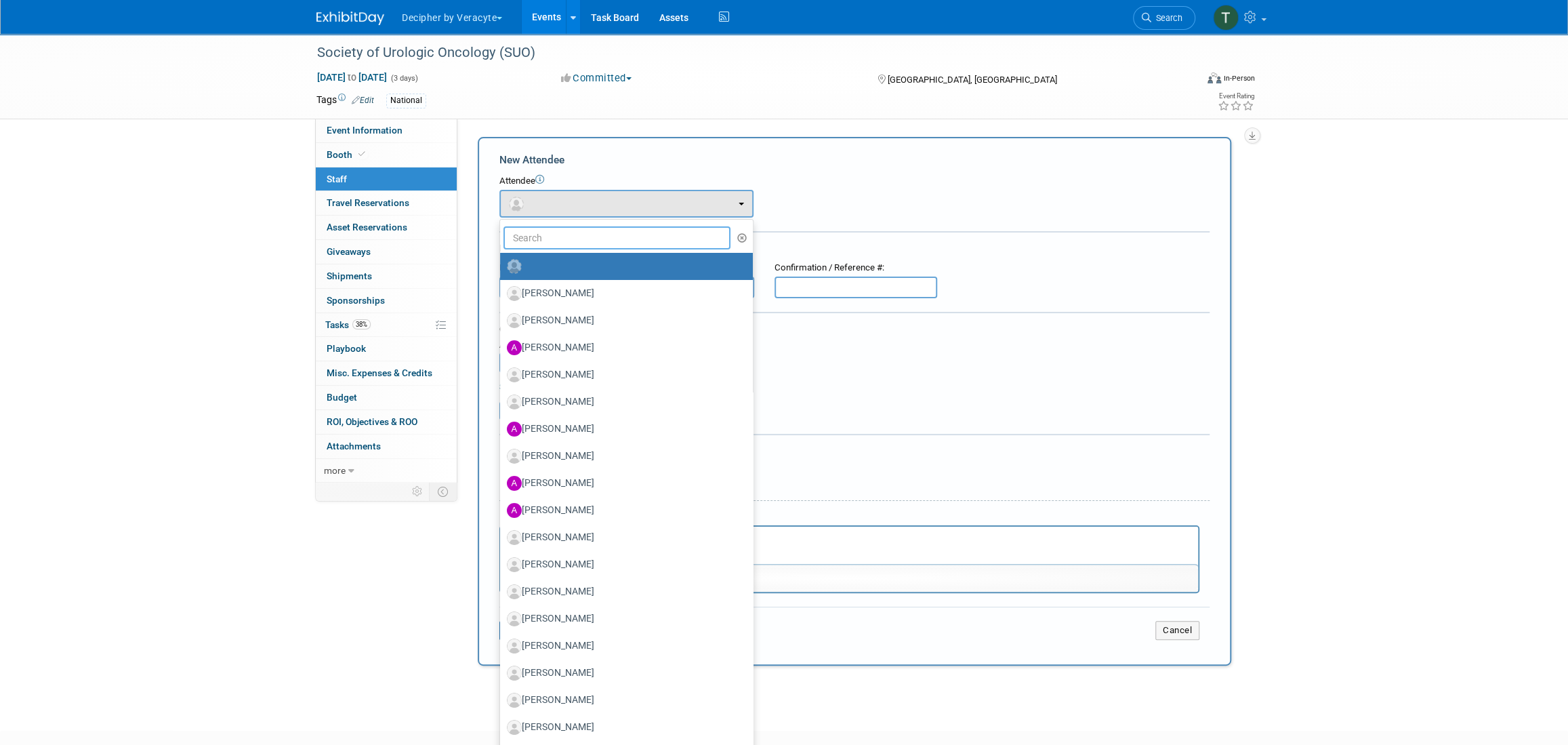
click at [551, 236] on input "text" at bounding box center [616, 238] width 227 height 23
type input "adina"
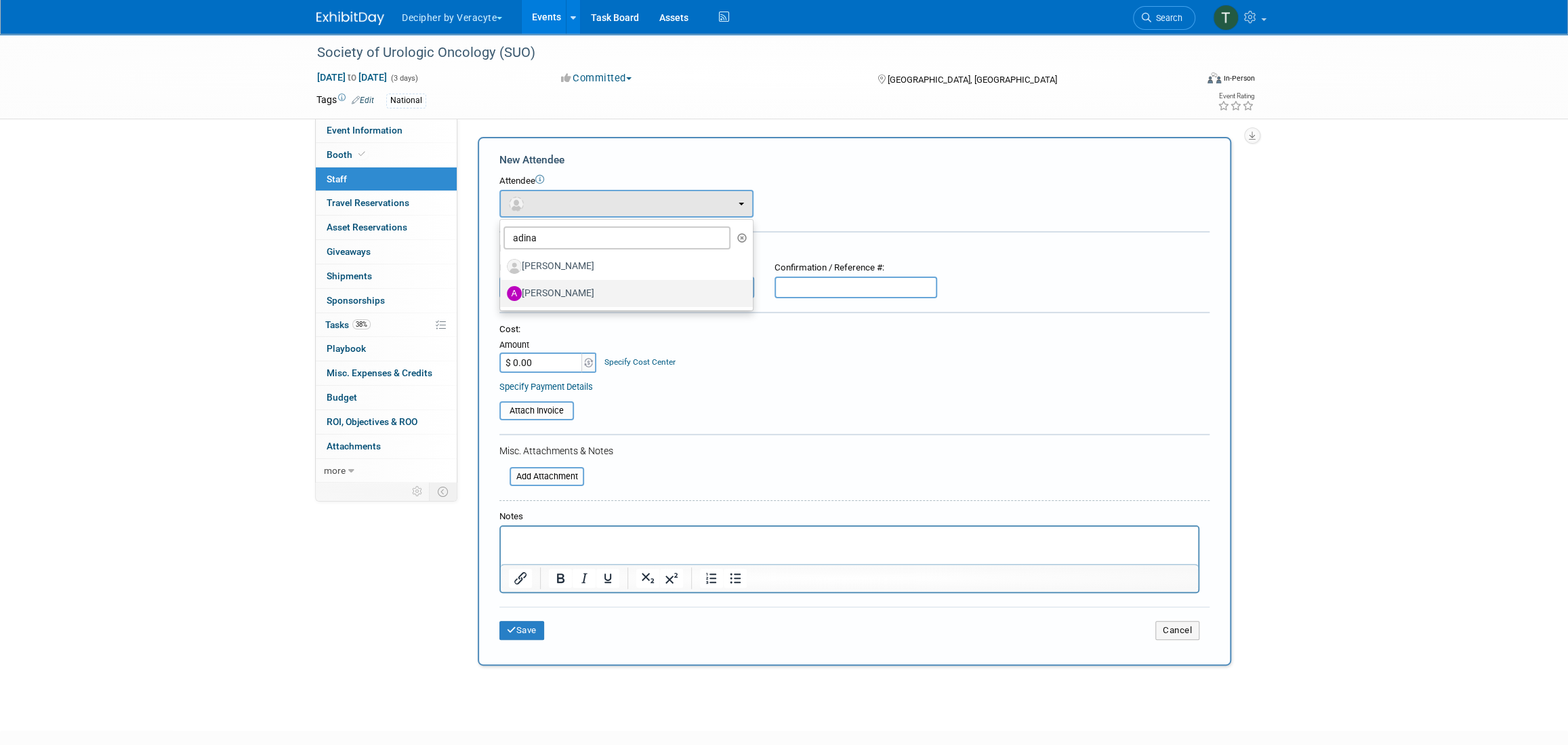
click at [587, 294] on label "[PERSON_NAME]" at bounding box center [623, 293] width 233 height 22
click at [502, 294] on input "[PERSON_NAME]" at bounding box center [498, 292] width 9 height 9
select select "b12c3782-02f5-4494-a324-54f17d3464f2"
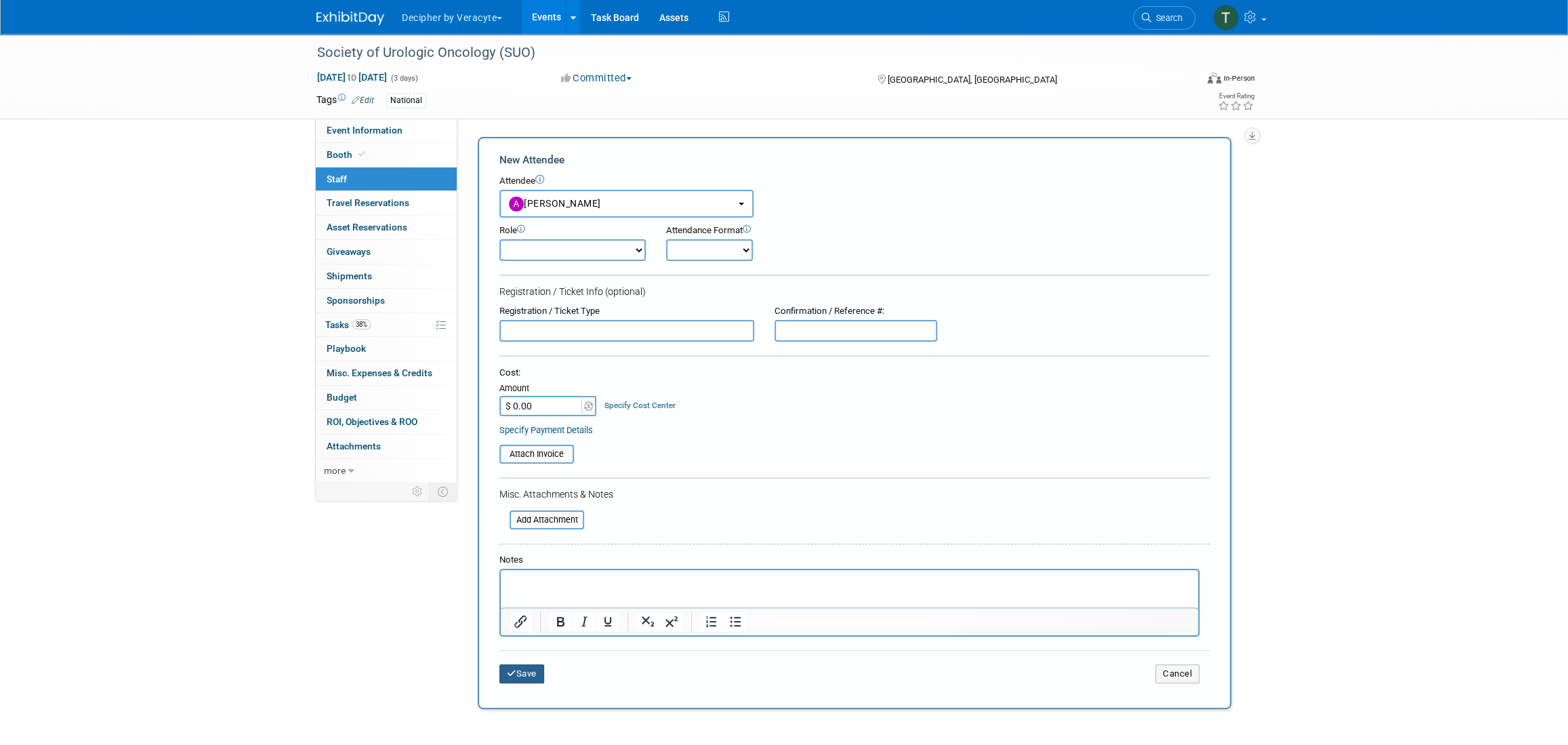
click at [526, 672] on button "Save" at bounding box center [521, 673] width 45 height 19
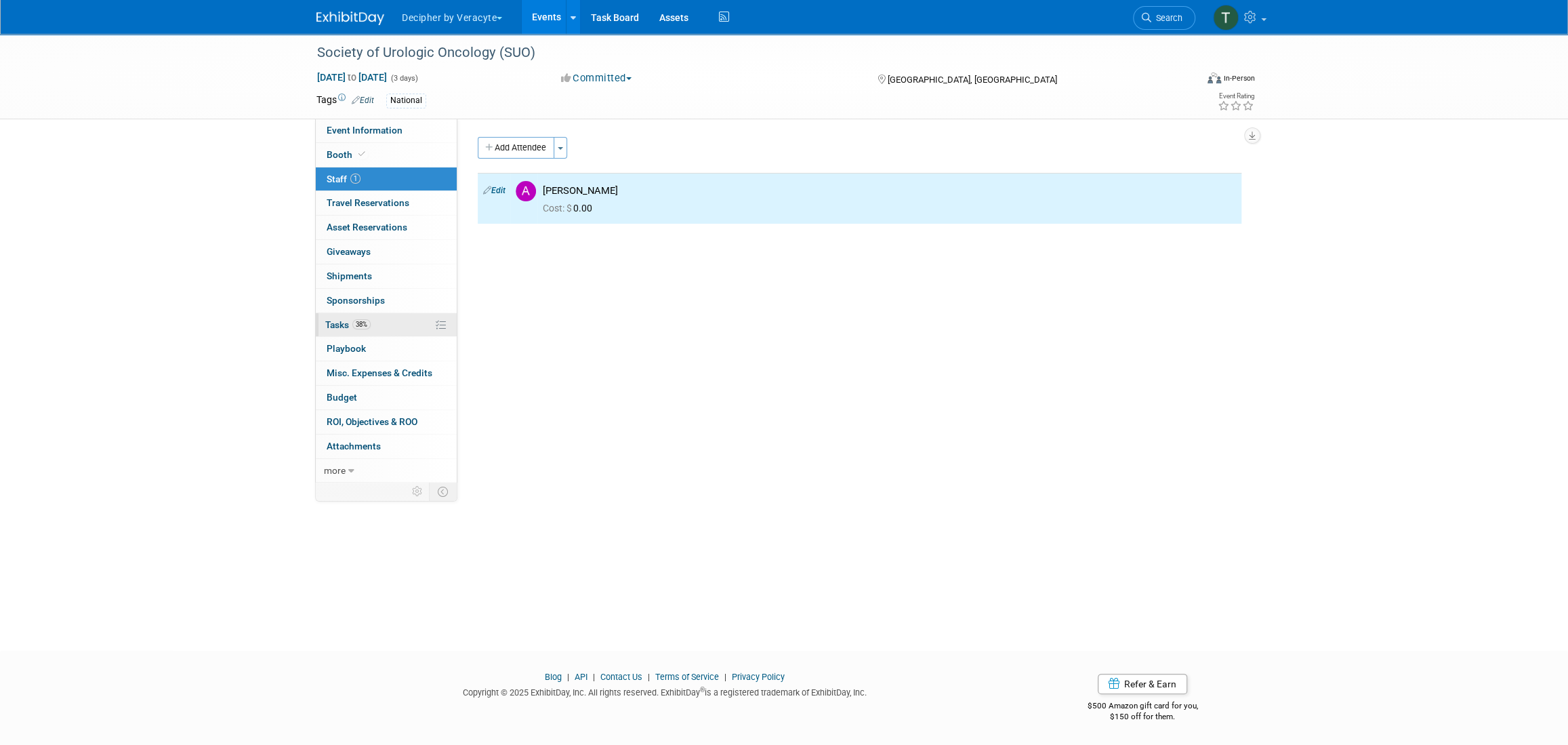
click at [352, 326] on span "38%" at bounding box center [361, 324] width 18 height 10
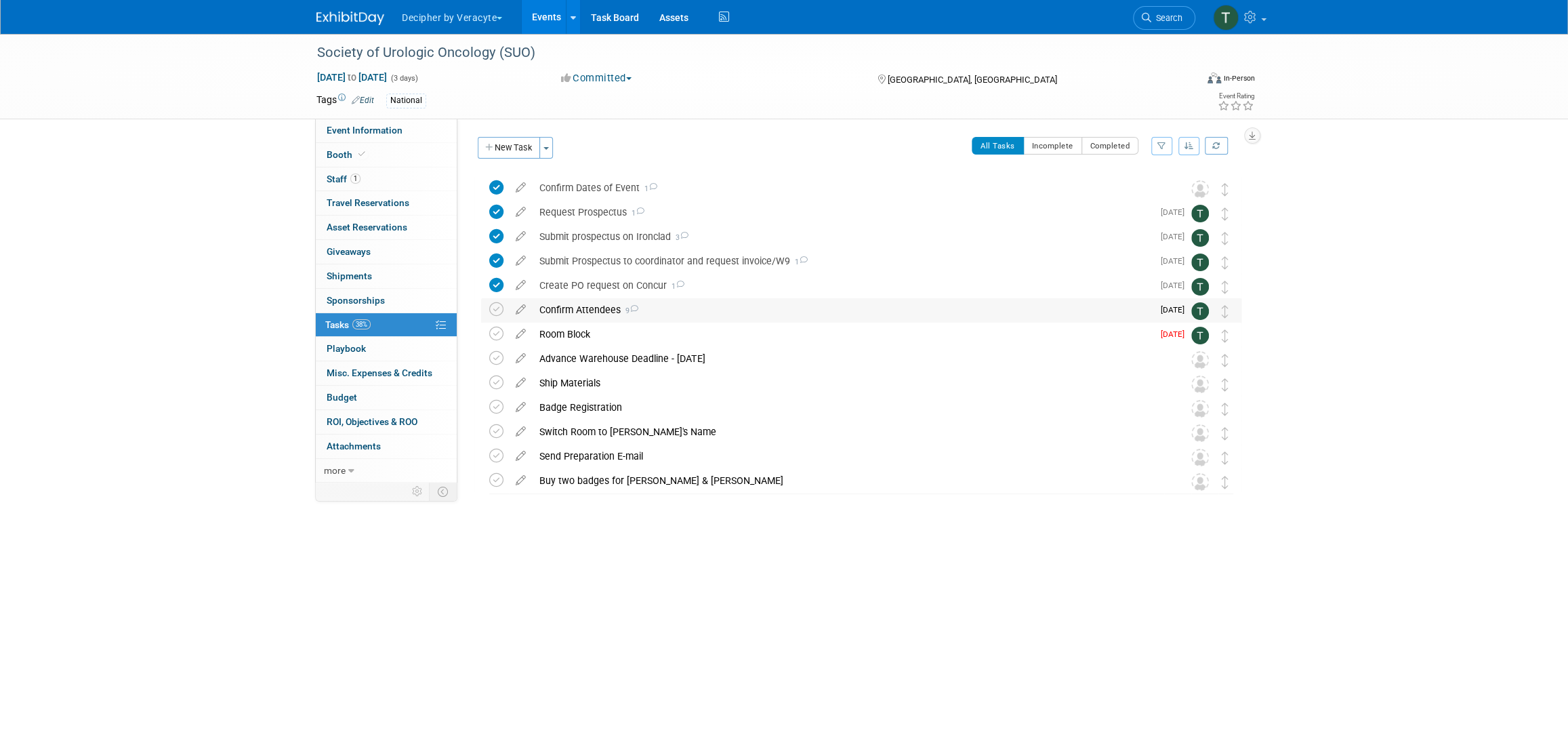
click at [615, 308] on div "Confirm Attendees 9" at bounding box center [842, 310] width 620 height 23
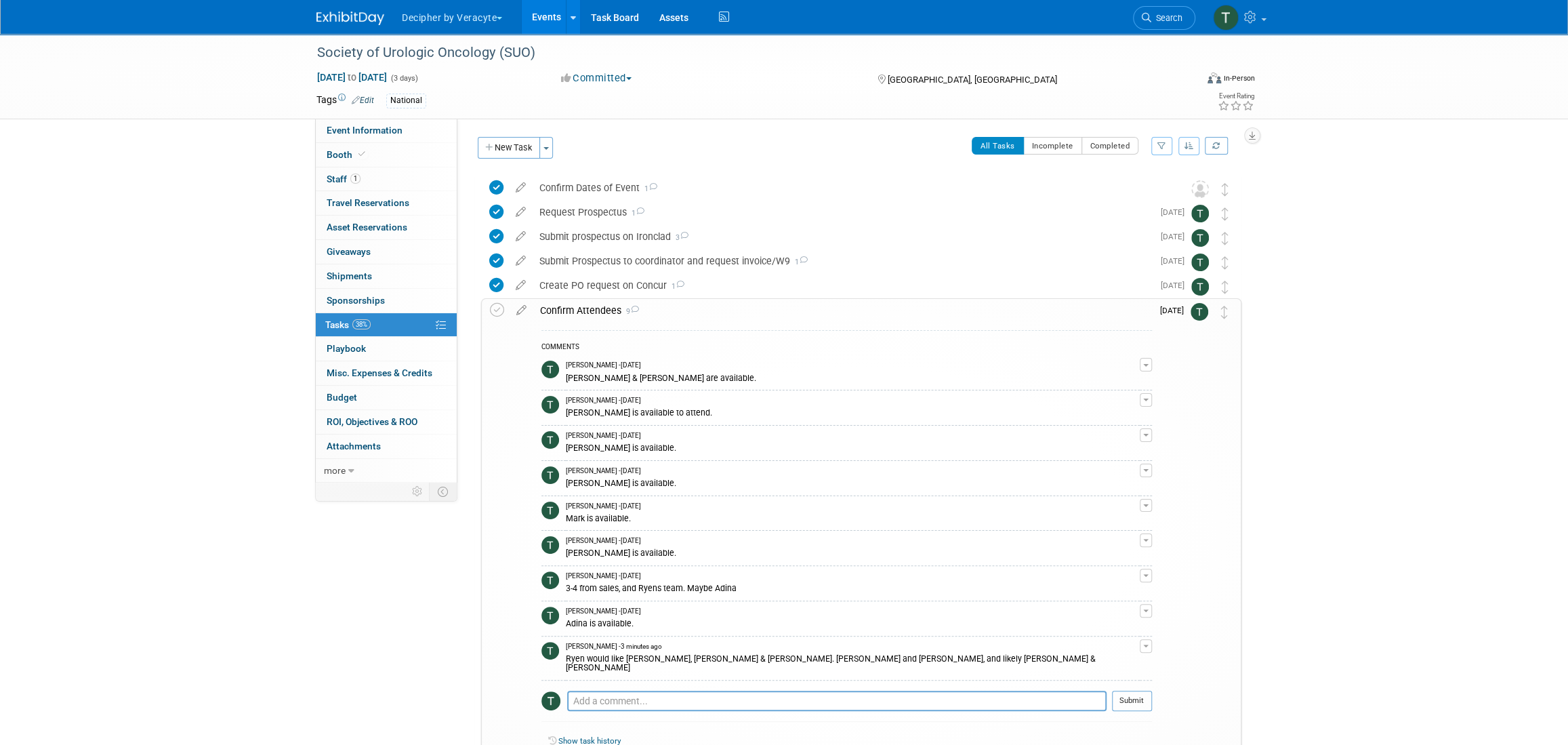
click at [658, 711] on div "Pro tip: Press Ctrl-Enter to submit comment." at bounding box center [837, 716] width 539 height 10
click at [660, 696] on textarea at bounding box center [837, 700] width 539 height 20
type textarea "[PERSON_NAME] confirmed attendance."
click at [1120, 699] on button "Submit" at bounding box center [1131, 700] width 40 height 20
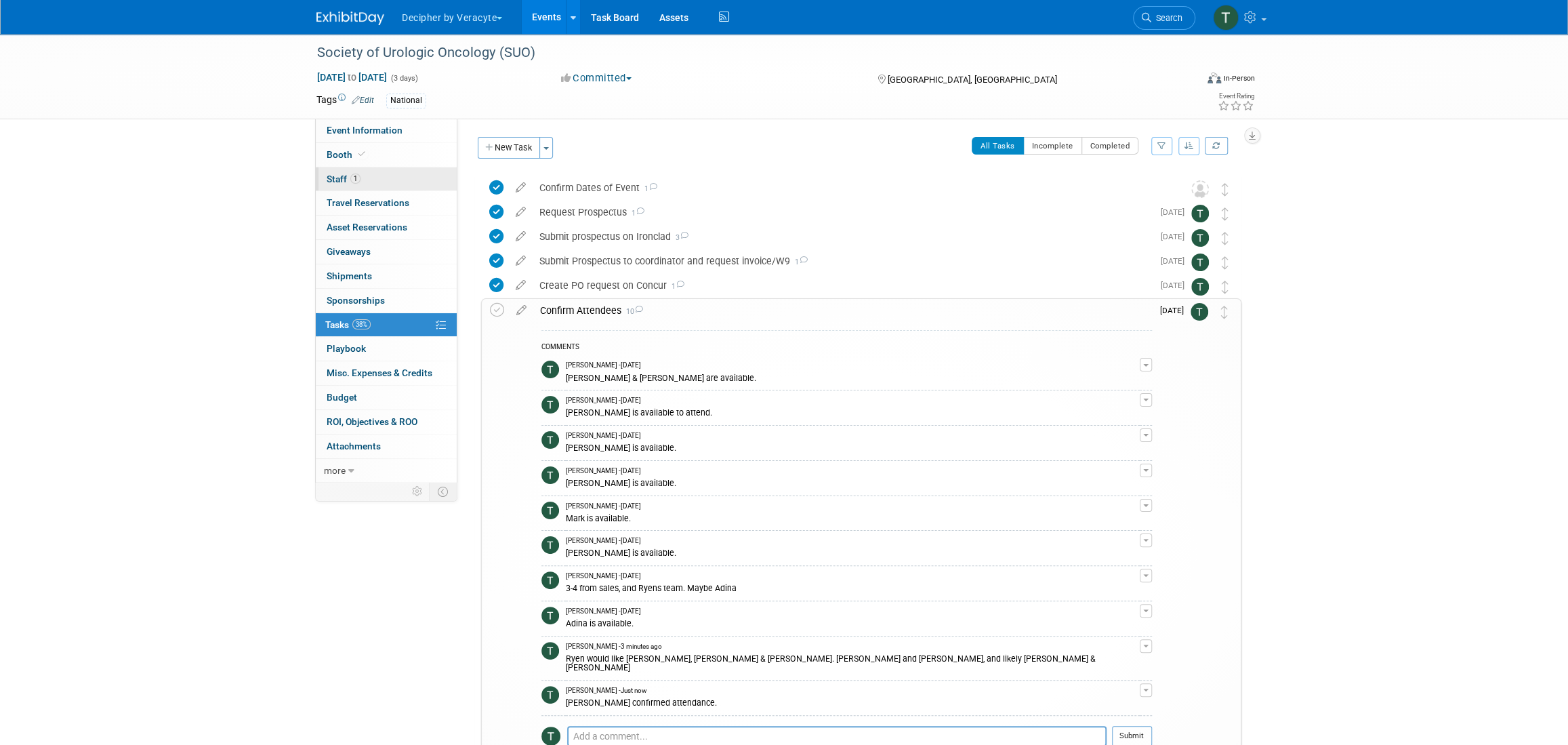
click at [396, 187] on link "1 Staff 1" at bounding box center [386, 179] width 141 height 23
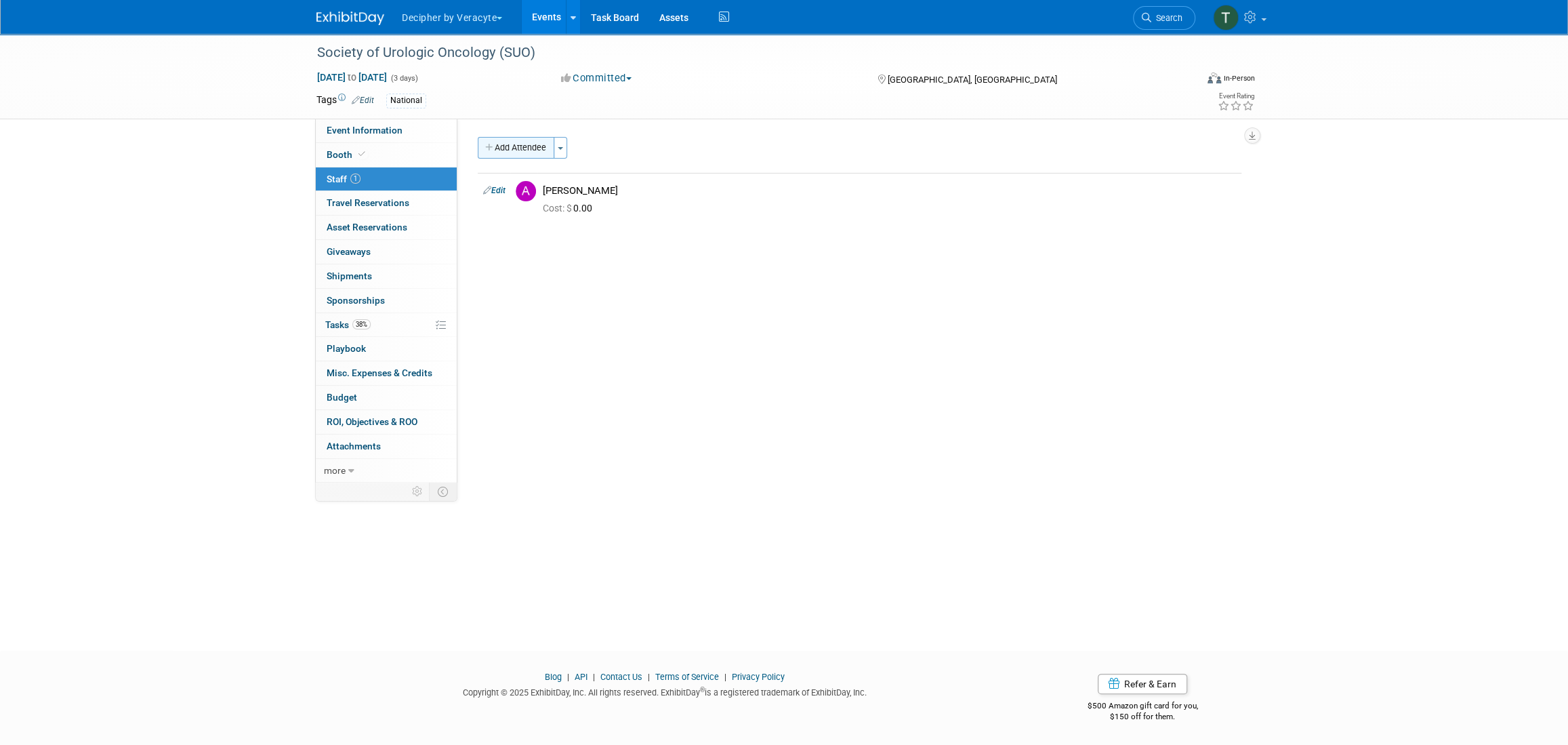
click at [522, 150] on button "Add Attendee" at bounding box center [515, 147] width 76 height 22
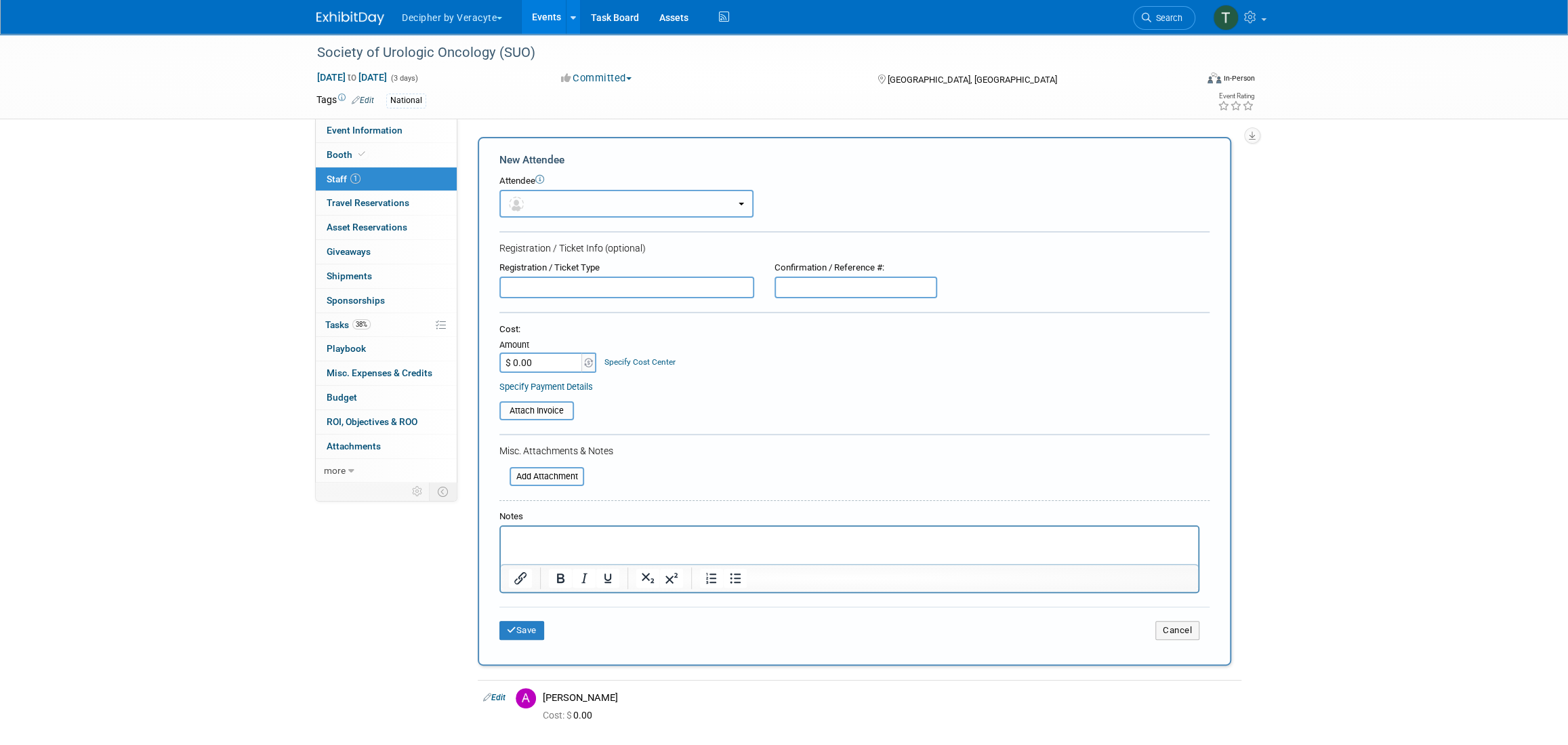
click at [536, 197] on button "button" at bounding box center [626, 203] width 254 height 28
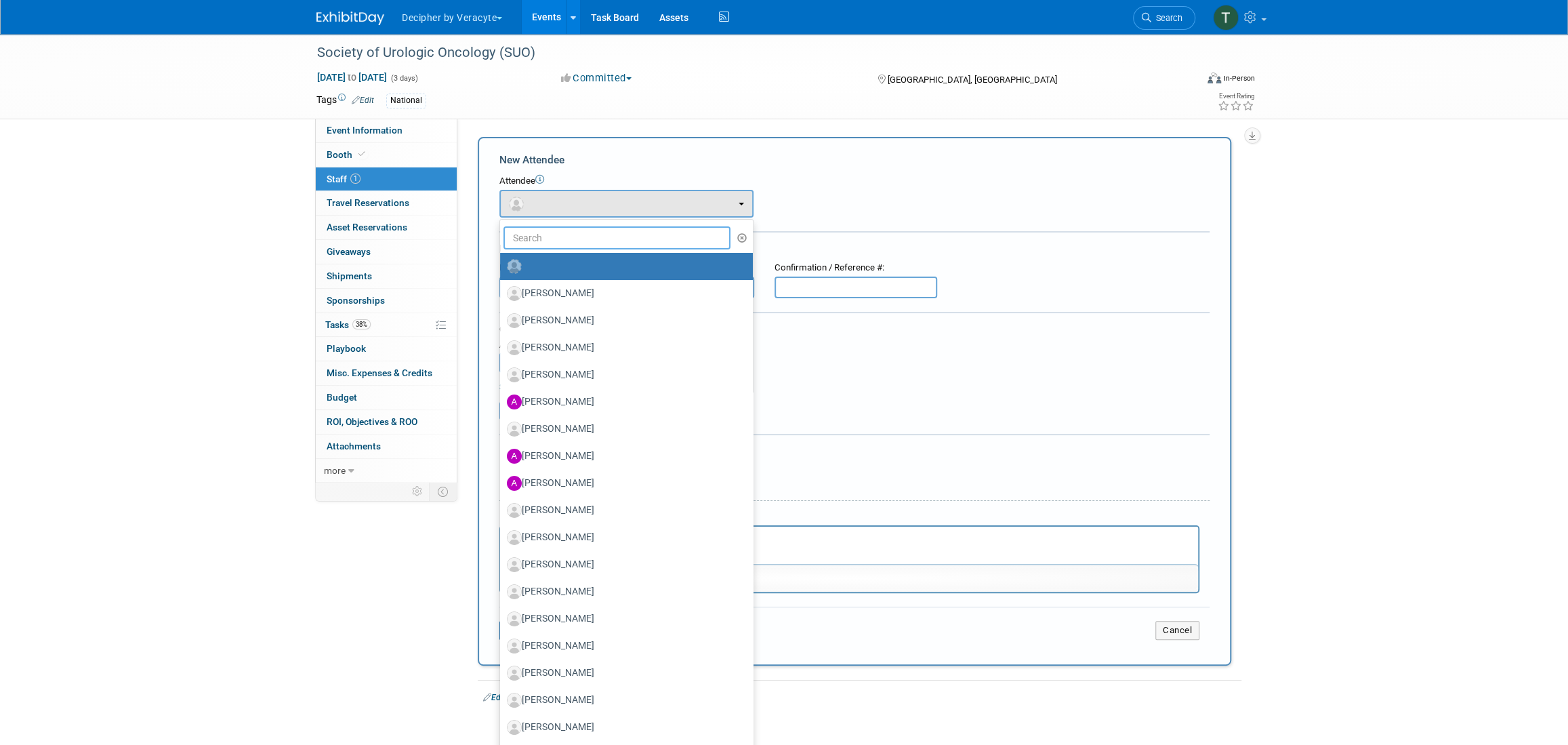
click at [545, 238] on input "text" at bounding box center [616, 238] width 227 height 23
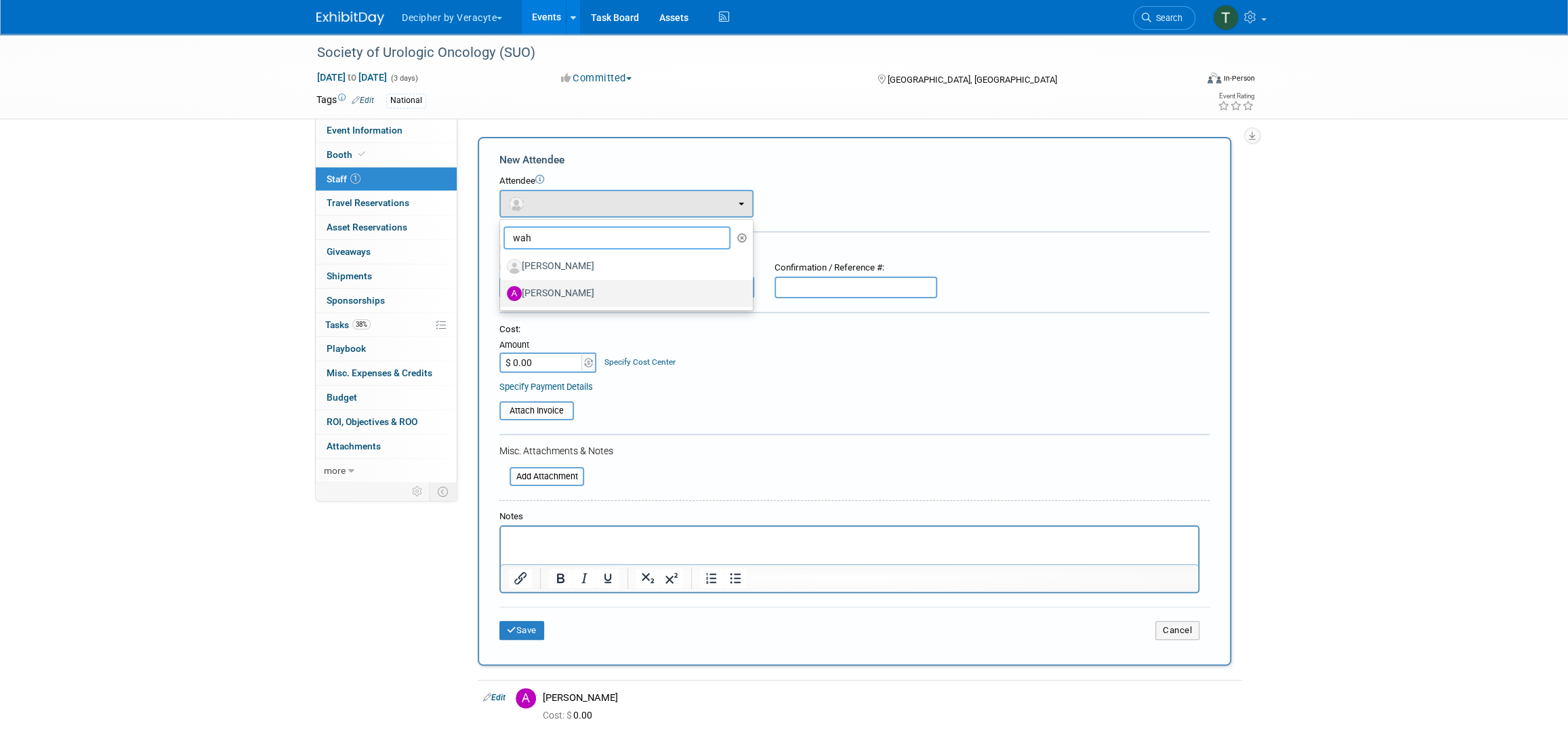
type input "wah"
click at [579, 280] on link "[PERSON_NAME]" at bounding box center [626, 293] width 253 height 27
click at [579, 286] on label "[PERSON_NAME]" at bounding box center [623, 293] width 233 height 22
click at [502, 287] on input "[PERSON_NAME]" at bounding box center [498, 292] width 9 height 9
select select "1419142b-6d60-44e9-a27f-46905fca2552"
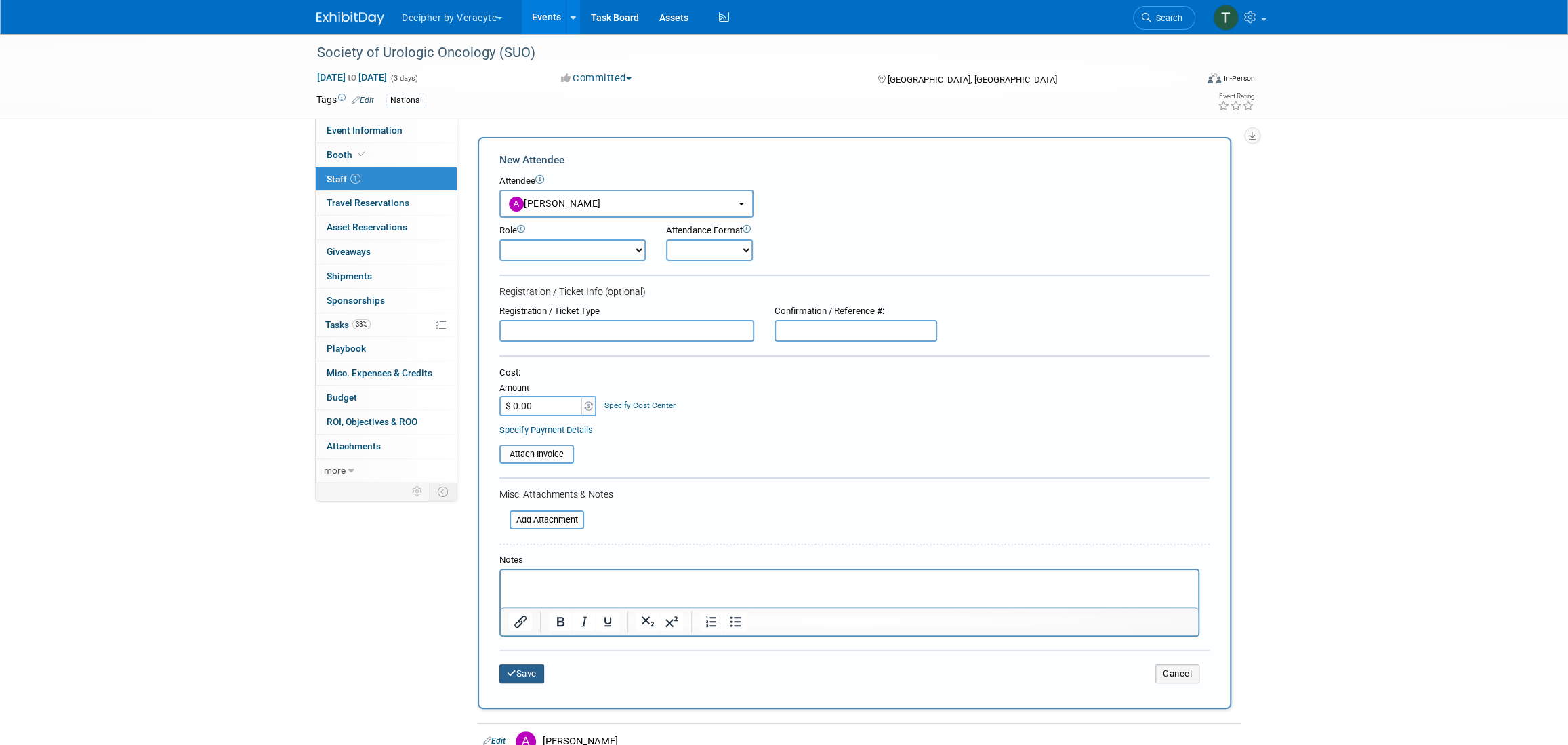
click at [536, 675] on button "Save" at bounding box center [521, 673] width 45 height 19
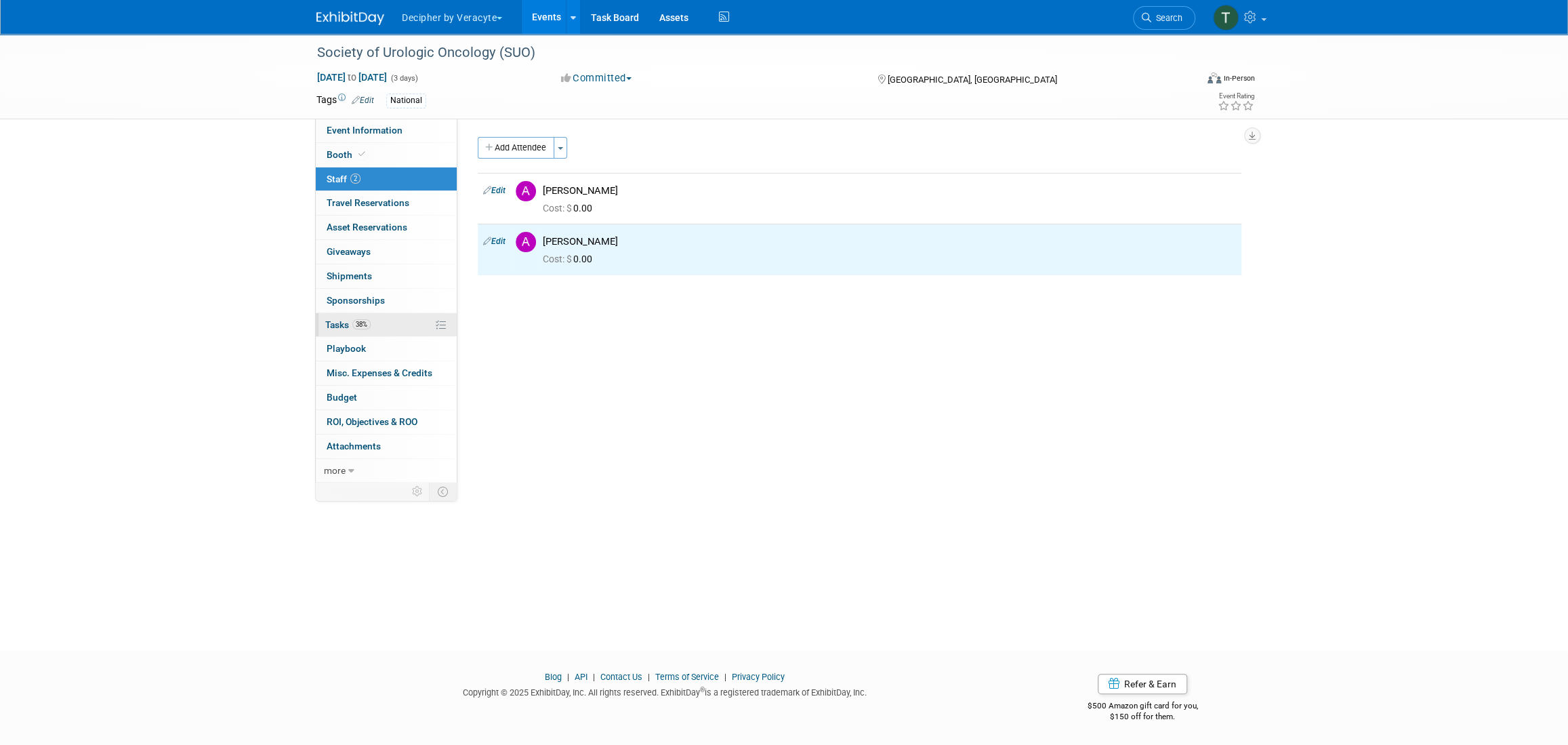
click at [380, 320] on link "38% Tasks 38%" at bounding box center [386, 324] width 141 height 23
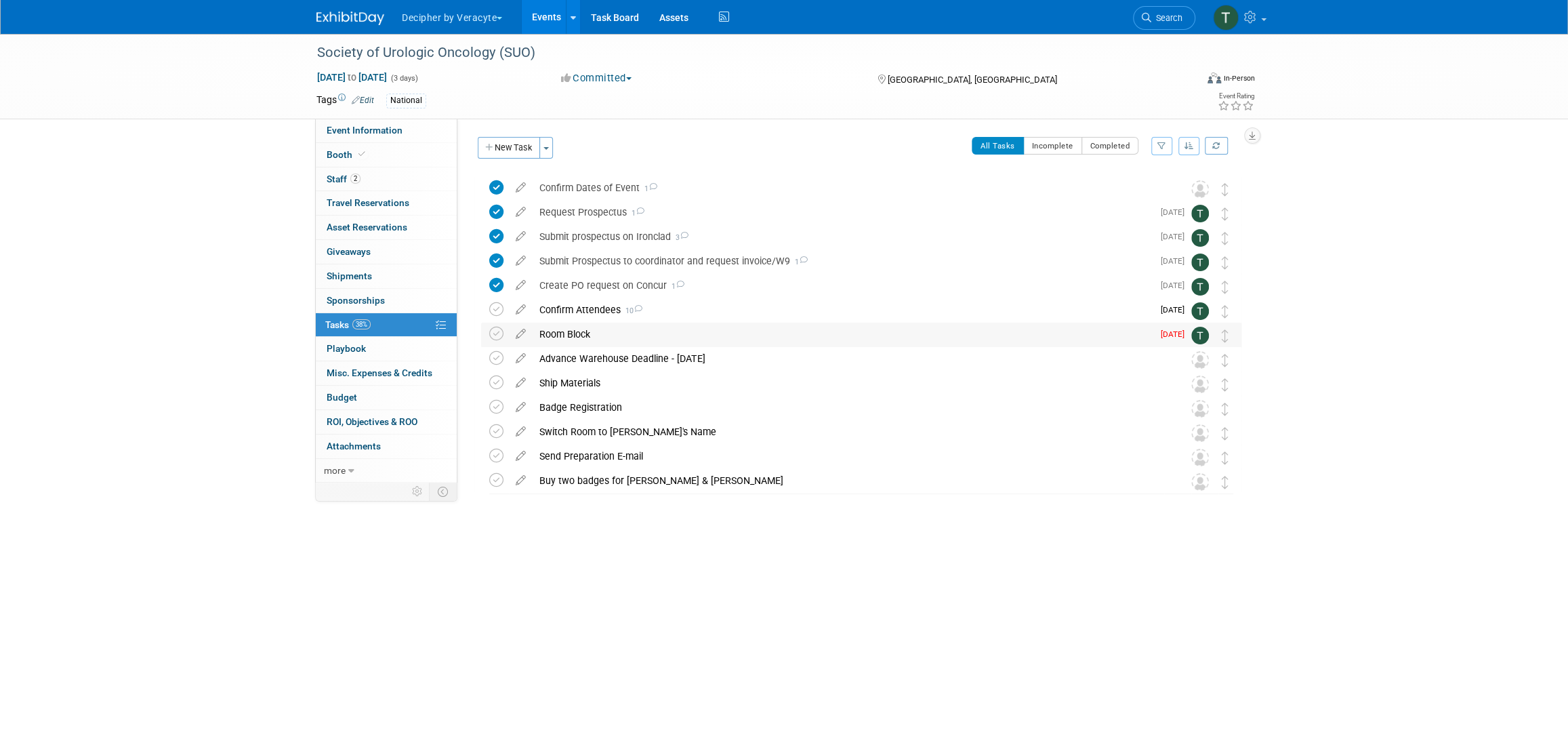
click at [573, 331] on div "Room Block" at bounding box center [842, 334] width 620 height 23
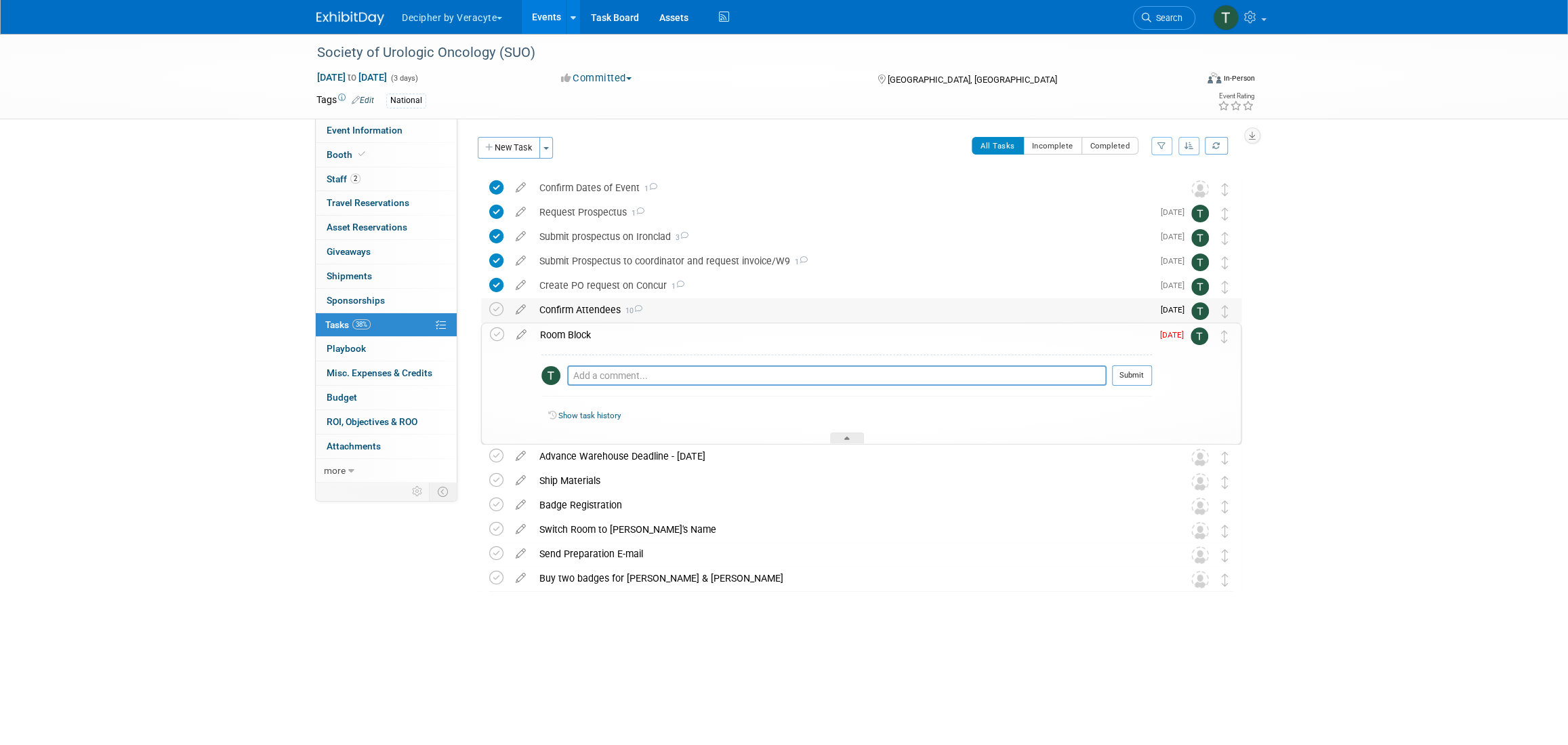
click at [567, 299] on div "Confirm Attendees 10" at bounding box center [842, 310] width 620 height 23
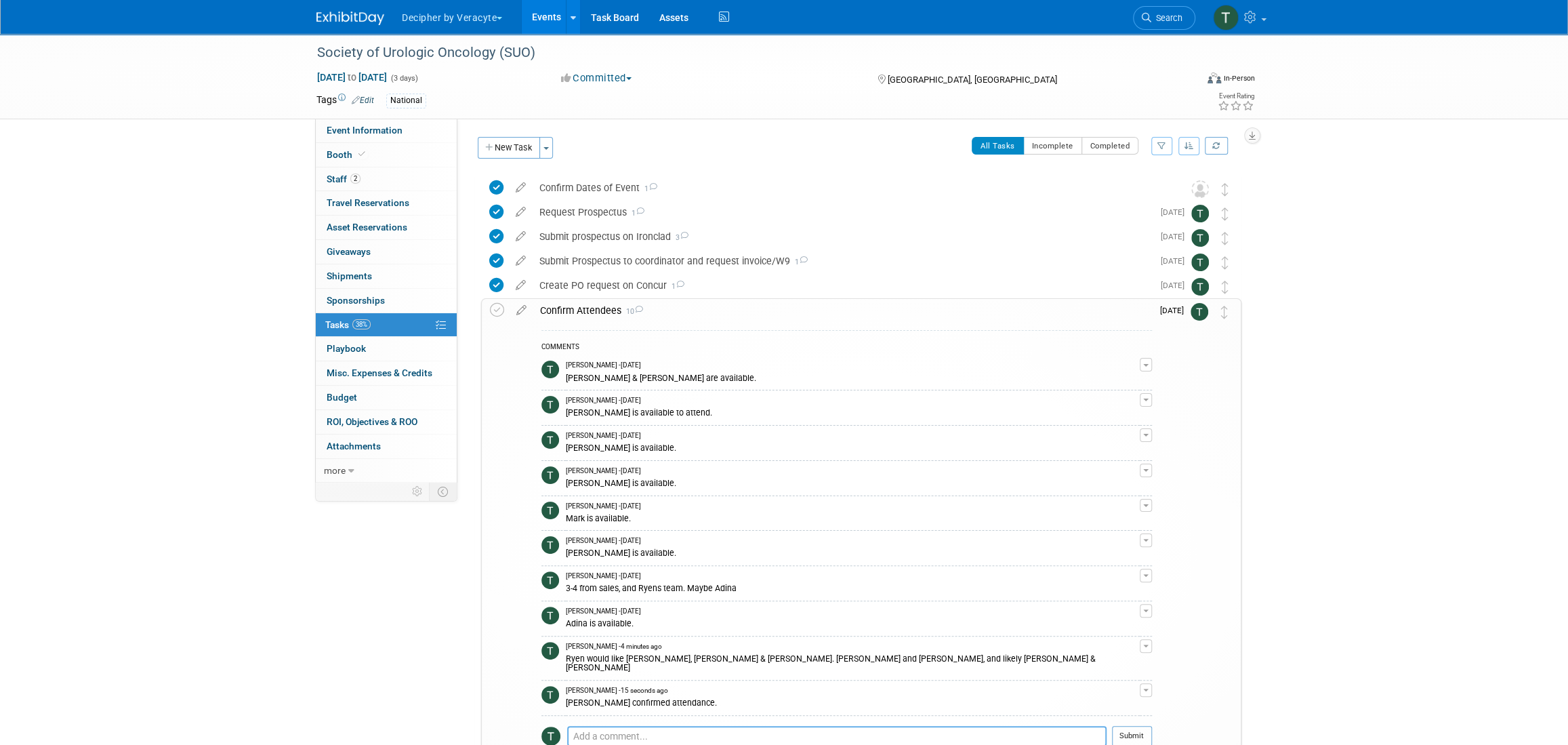
click at [660, 728] on textarea at bounding box center [837, 736] width 539 height 20
type textarea "[PERSON_NAME] confirmed attendance."
click at [1125, 726] on button "Submit" at bounding box center [1131, 736] width 40 height 20
